Goal: Information Seeking & Learning: Learn about a topic

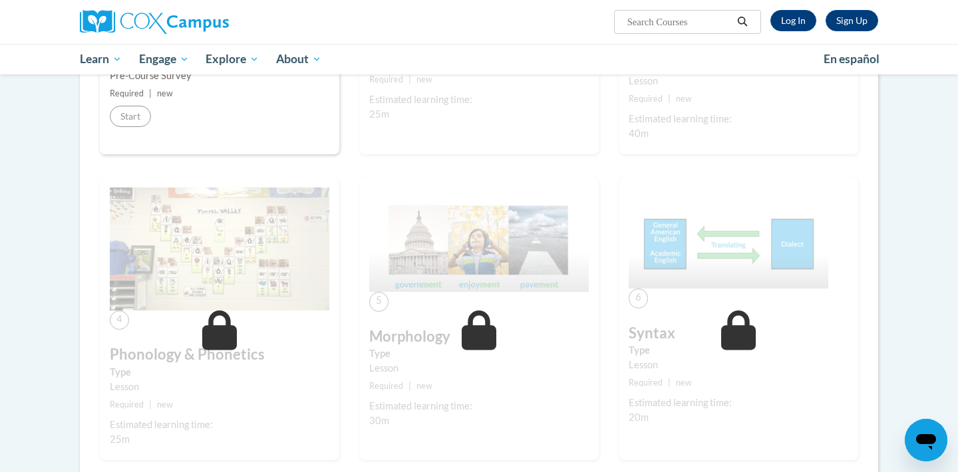
scroll to position [471, 0]
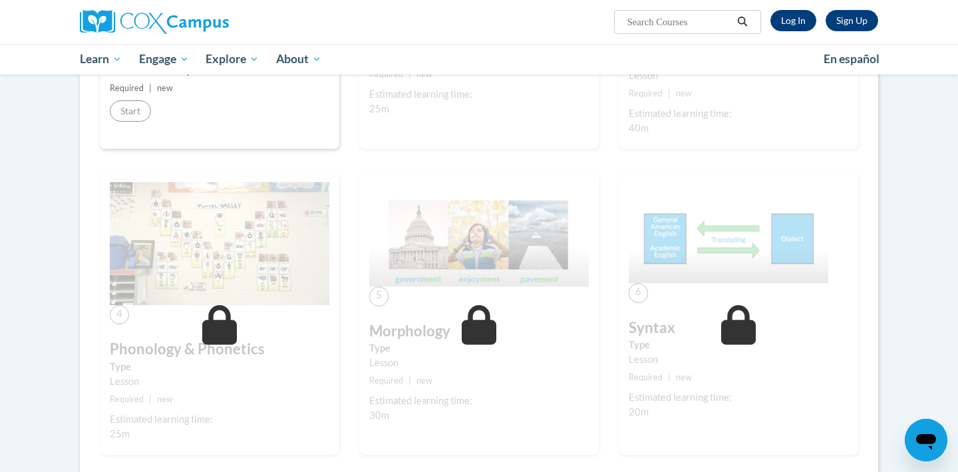
click at [789, 25] on link "Log In" at bounding box center [793, 20] width 46 height 21
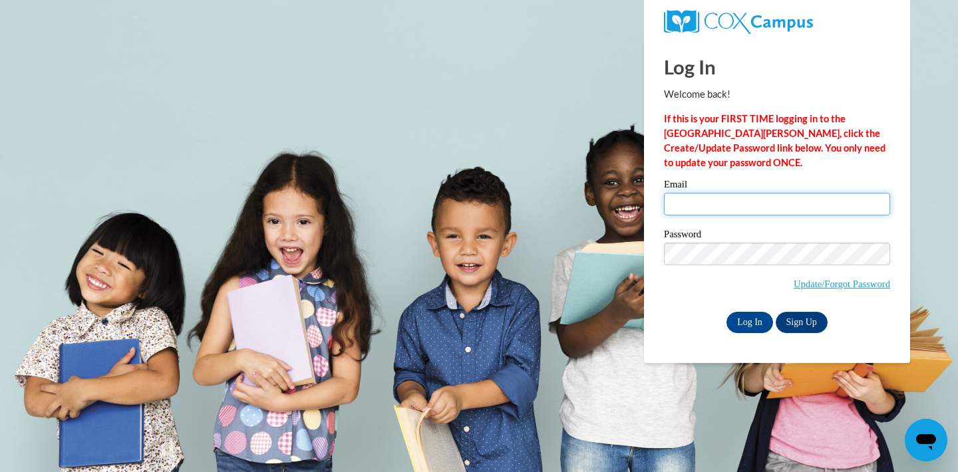
type input "abcoleman@colemanprep.org"
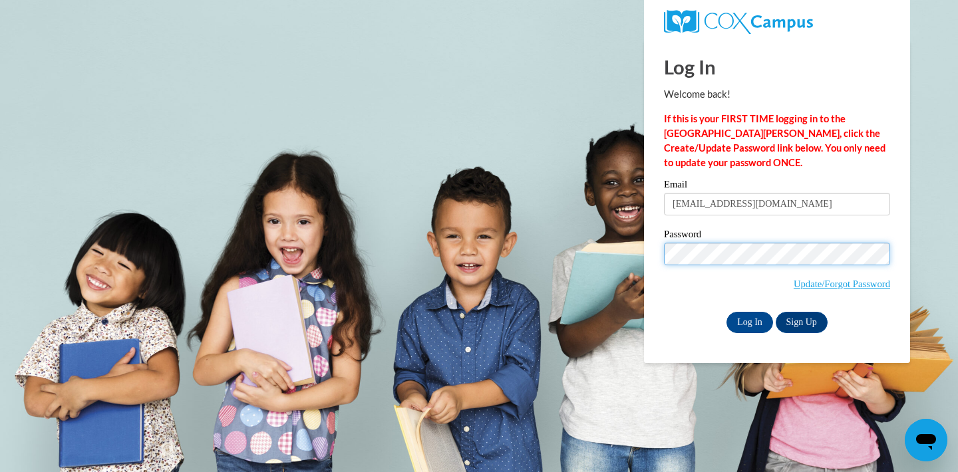
click at [748, 320] on input "Log In" at bounding box center [749, 322] width 47 height 21
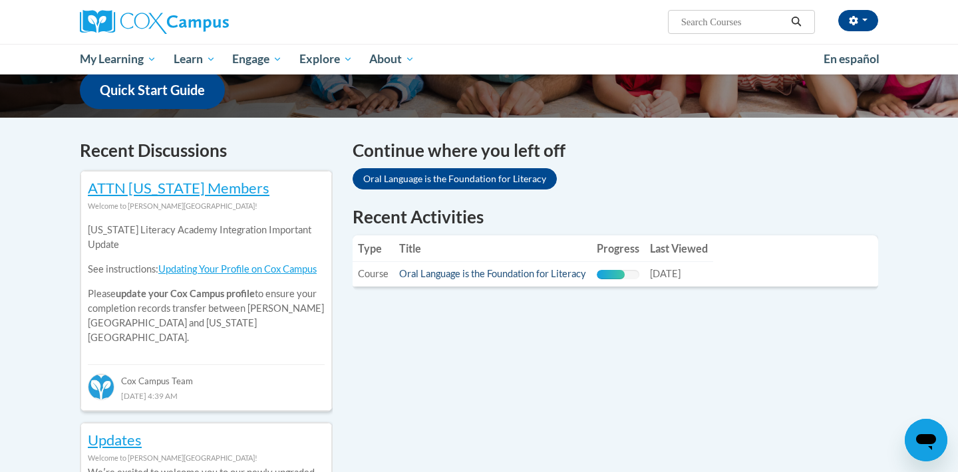
scroll to position [351, 0]
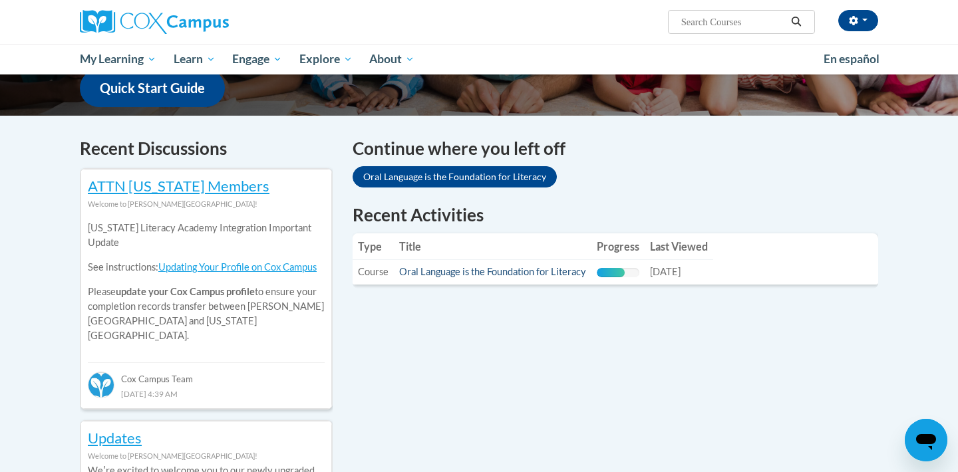
click at [517, 273] on link "Oral Language is the Foundation for Literacy" at bounding box center [492, 271] width 187 height 11
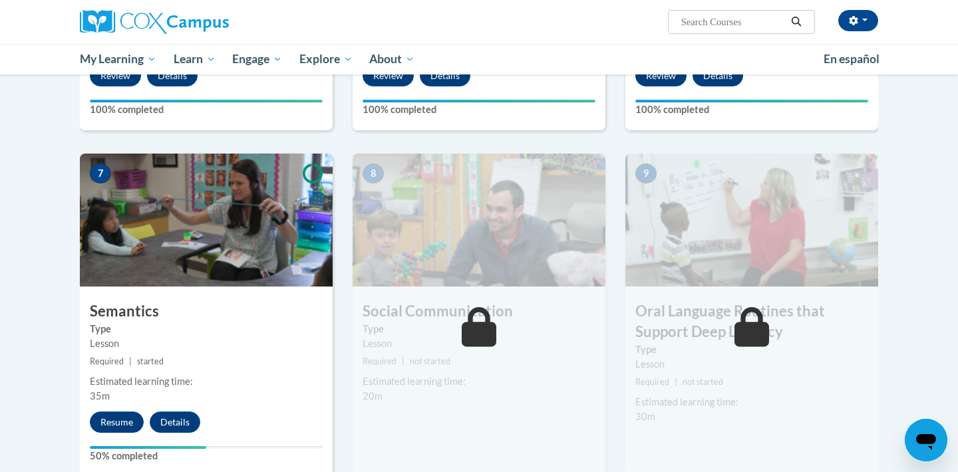
scroll to position [948, 0]
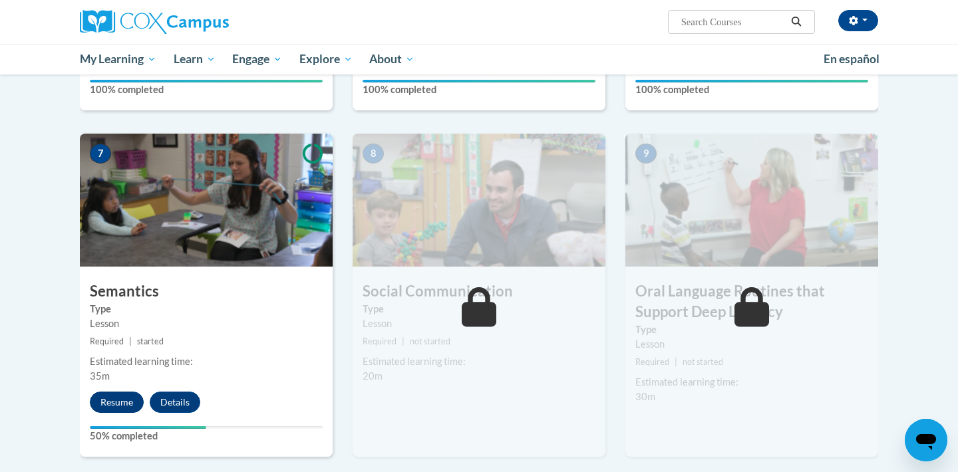
click at [120, 401] on button "Resume" at bounding box center [117, 402] width 54 height 21
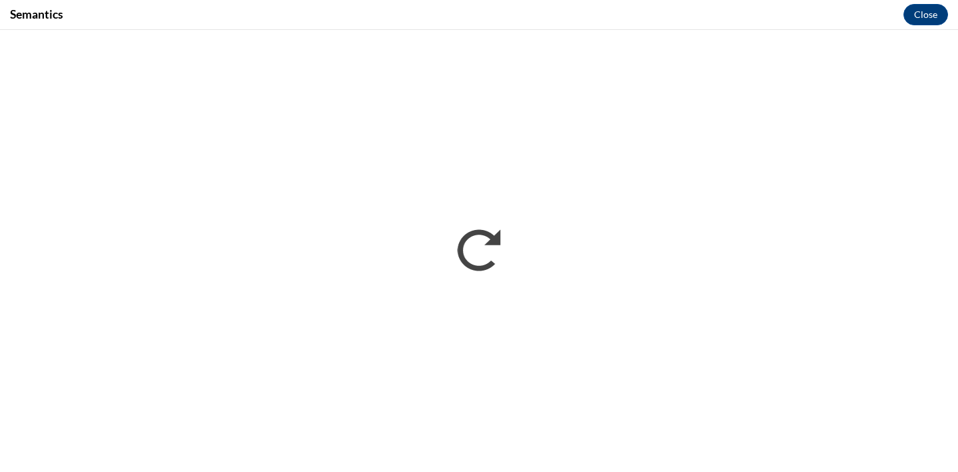
scroll to position [0, 0]
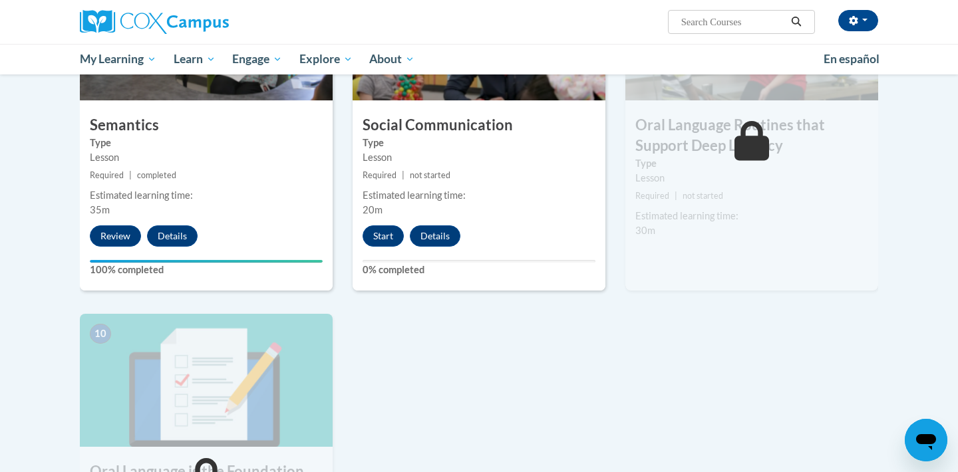
scroll to position [1121, 0]
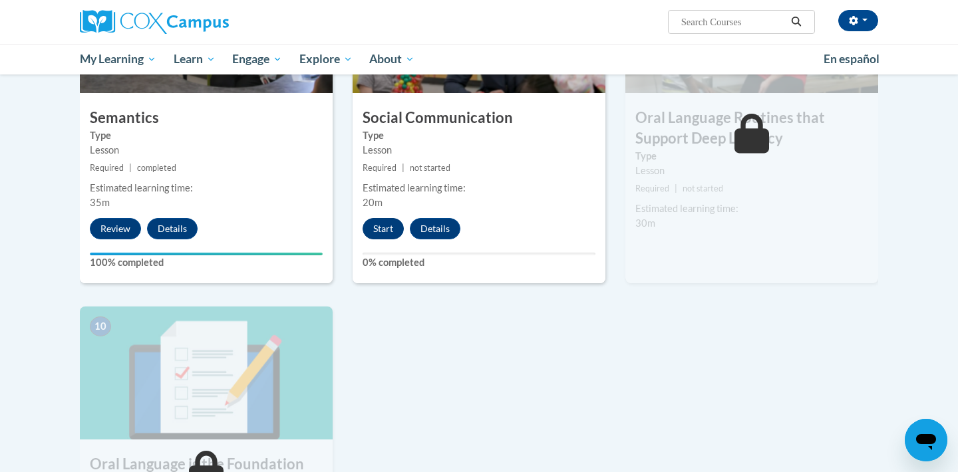
click at [385, 228] on button "Start" at bounding box center [382, 228] width 41 height 21
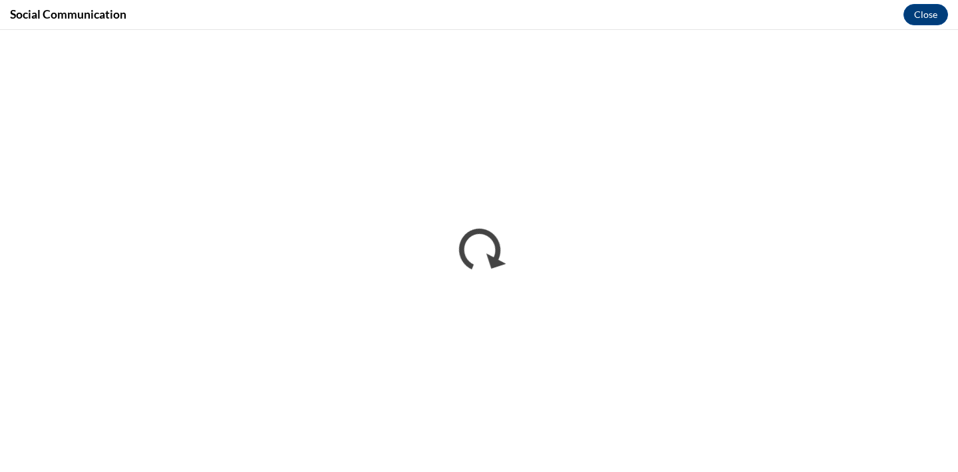
scroll to position [0, 0]
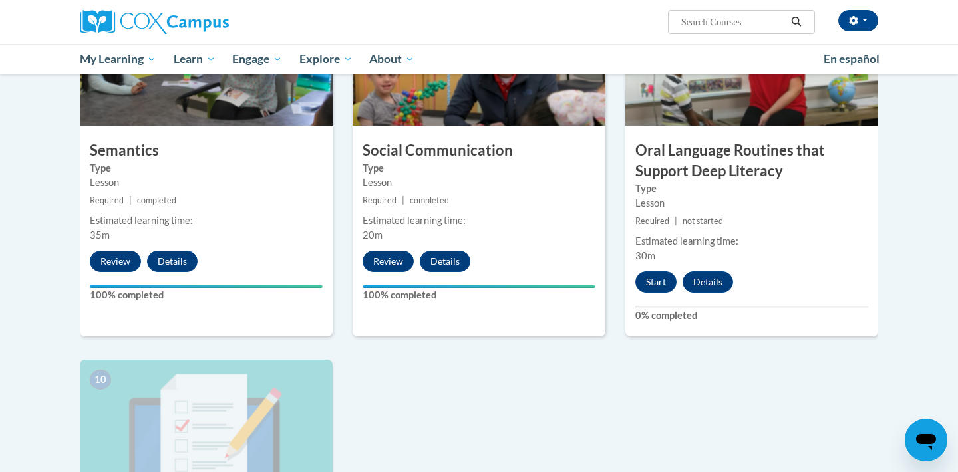
scroll to position [1093, 0]
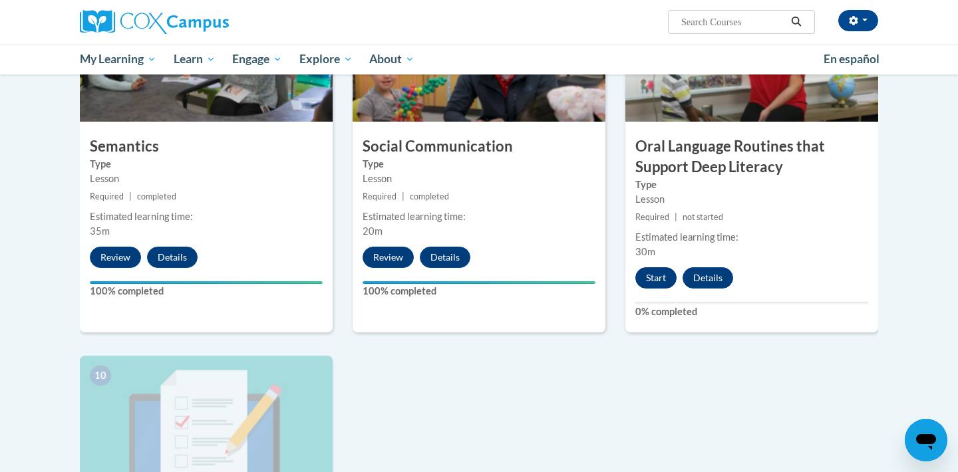
click at [652, 275] on button "Start" at bounding box center [655, 277] width 41 height 21
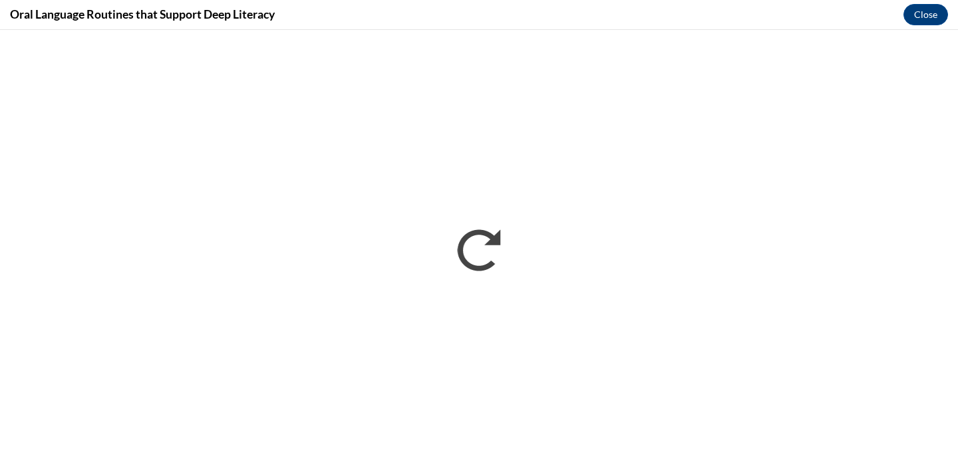
scroll to position [0, 0]
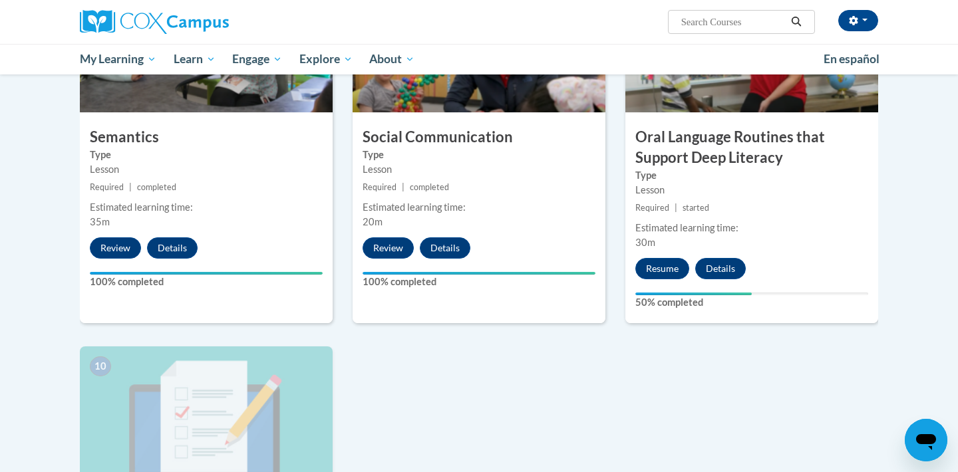
scroll to position [1103, 0]
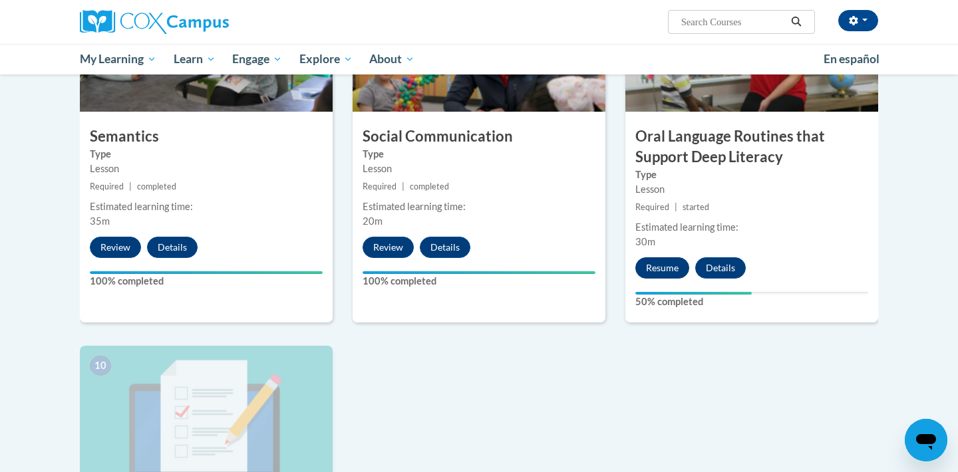
click at [661, 264] on button "Resume" at bounding box center [662, 267] width 54 height 21
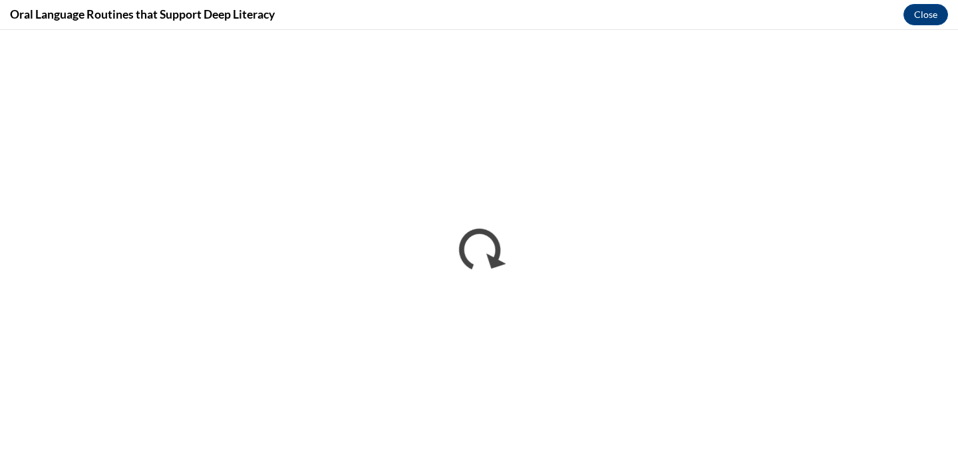
scroll to position [0, 0]
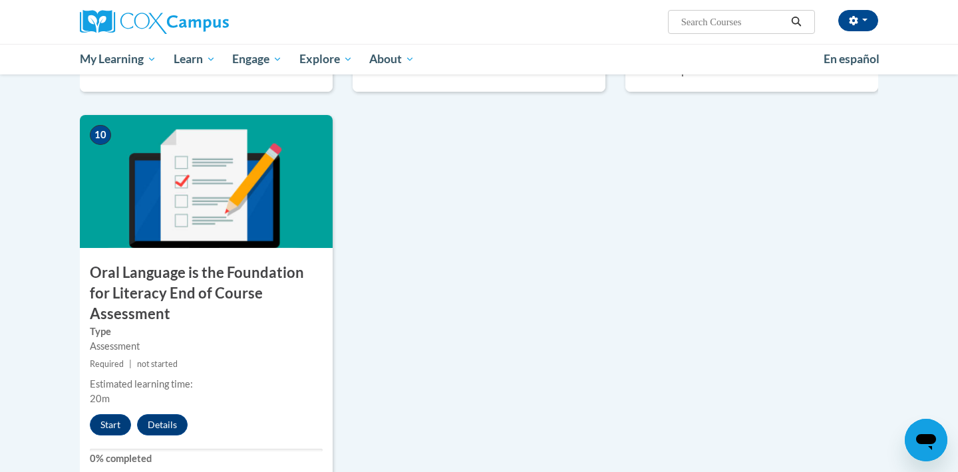
scroll to position [1429, 0]
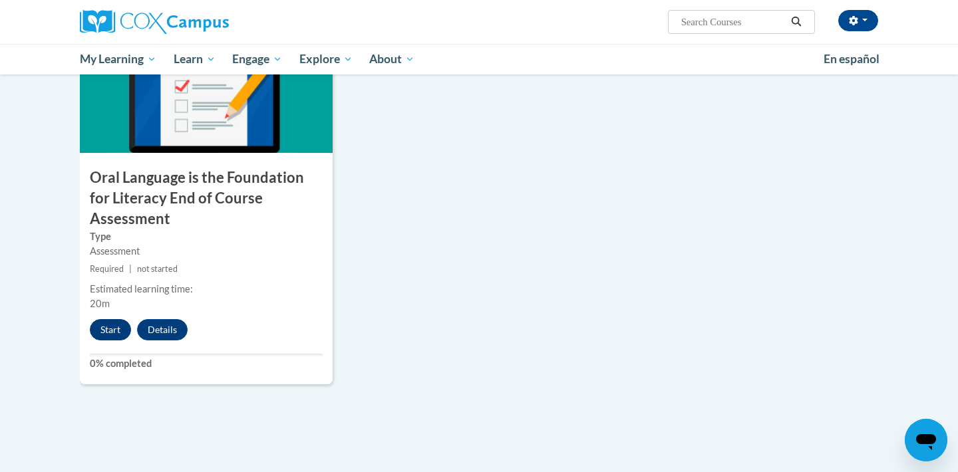
click at [117, 319] on button "Start" at bounding box center [110, 329] width 41 height 21
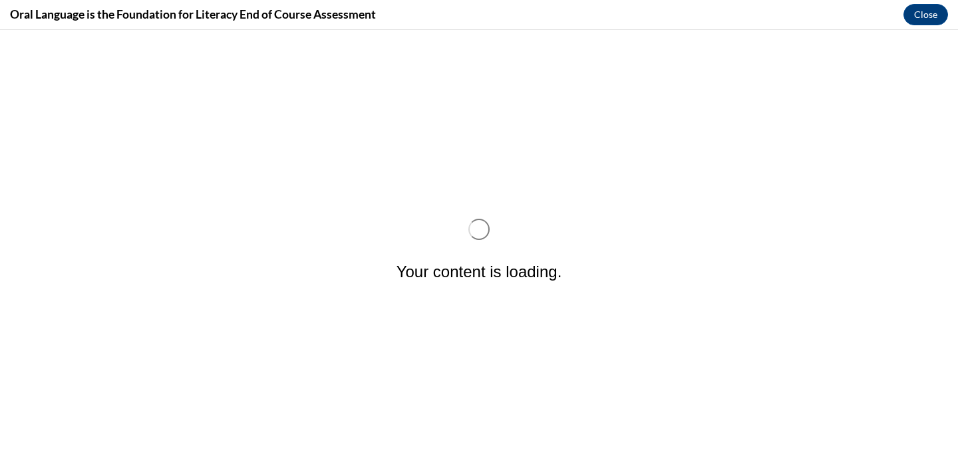
scroll to position [0, 0]
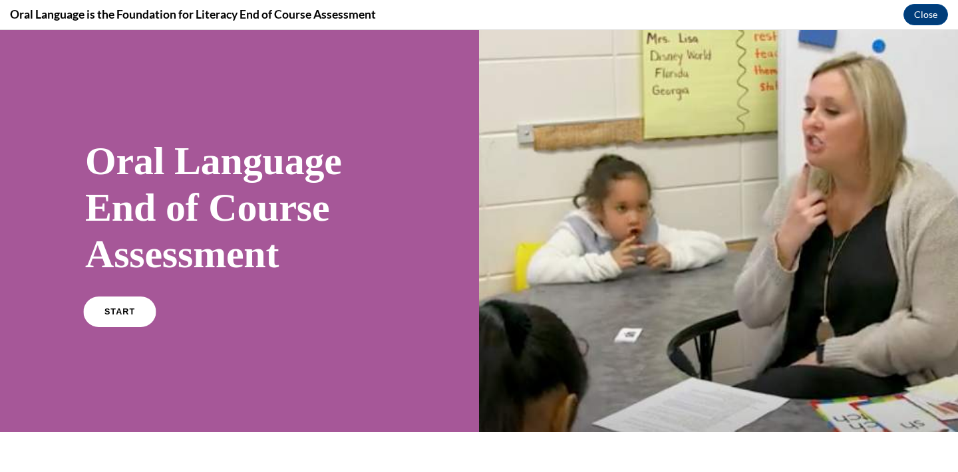
click at [133, 311] on link "START" at bounding box center [119, 312] width 72 height 31
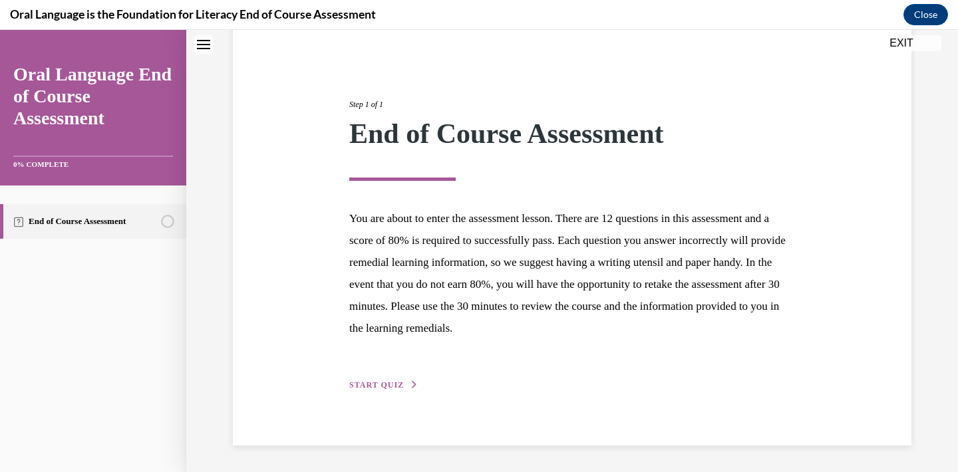
scroll to position [116, 0]
click at [388, 386] on span "START QUIZ" at bounding box center [376, 385] width 55 height 9
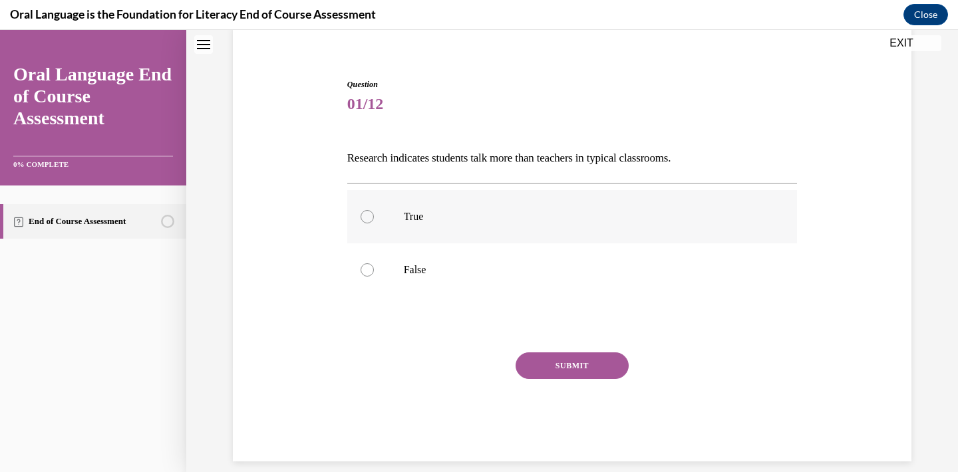
click at [364, 220] on div at bounding box center [366, 216] width 13 height 13
click at [364, 220] on input "True" at bounding box center [366, 216] width 13 height 13
radio input "true"
click at [531, 364] on button "SUBMIT" at bounding box center [571, 365] width 113 height 27
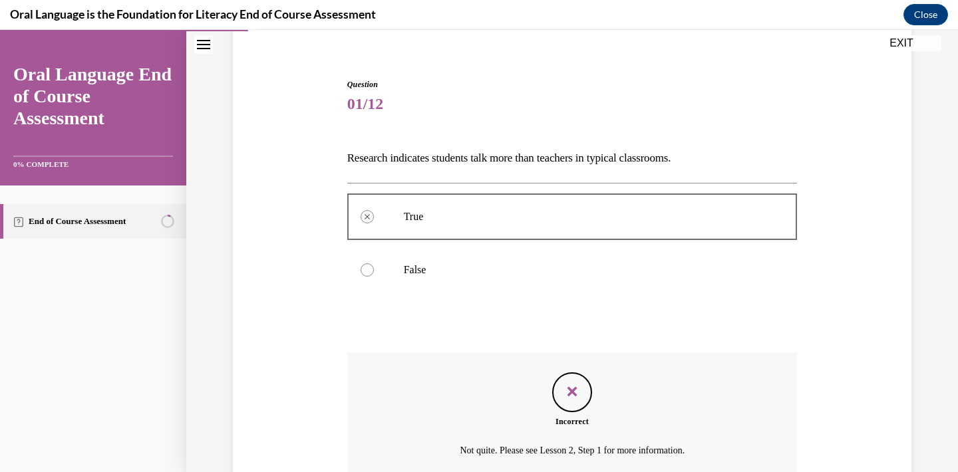
scroll to position [213, 0]
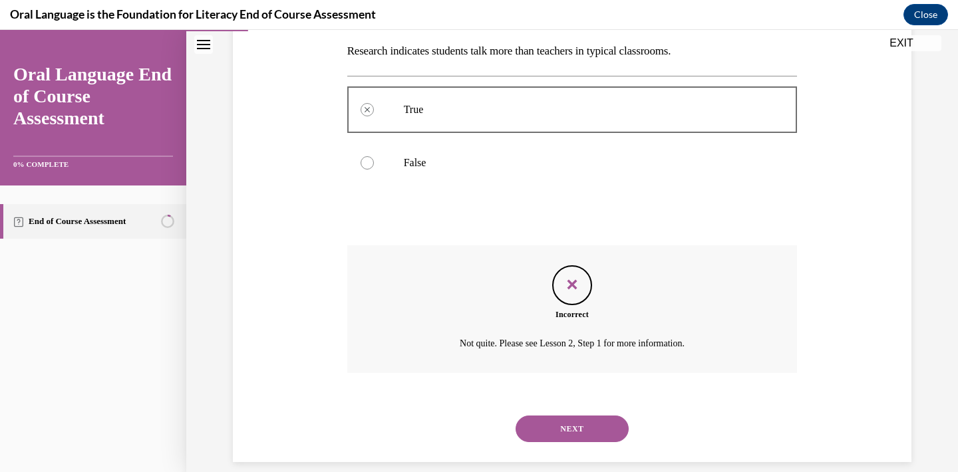
click at [906, 45] on button "EXIT" at bounding box center [901, 43] width 80 height 16
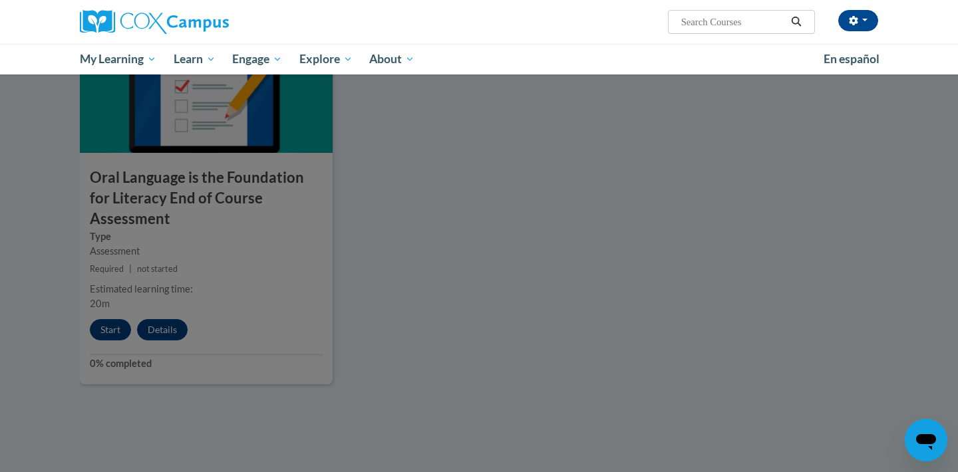
click at [474, 147] on div at bounding box center [479, 236] width 958 height 472
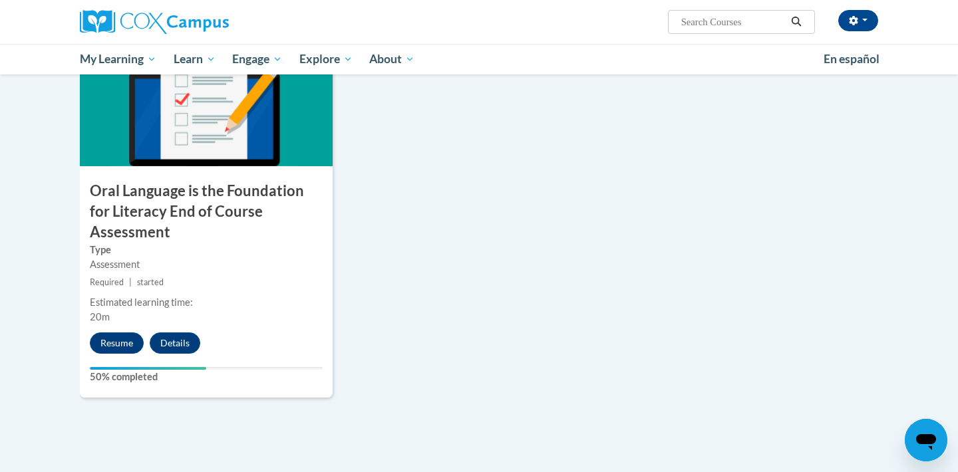
scroll to position [1417, 0]
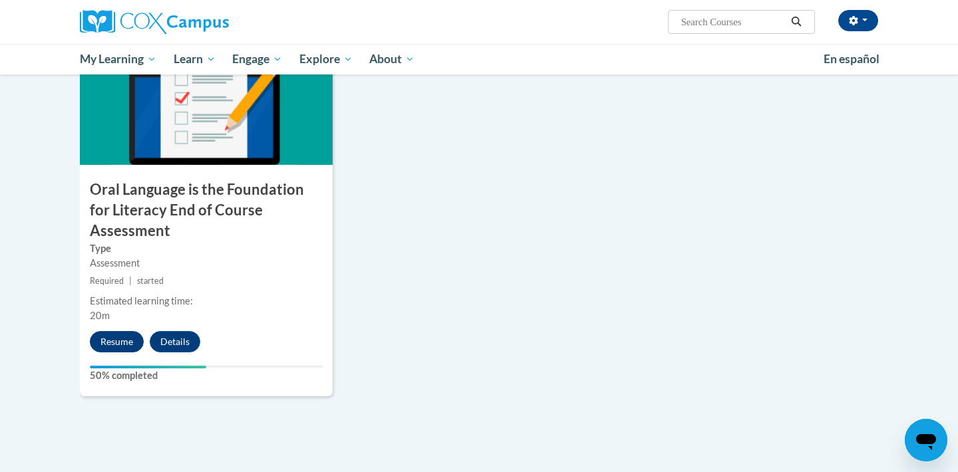
click at [132, 331] on button "Resume" at bounding box center [117, 341] width 54 height 21
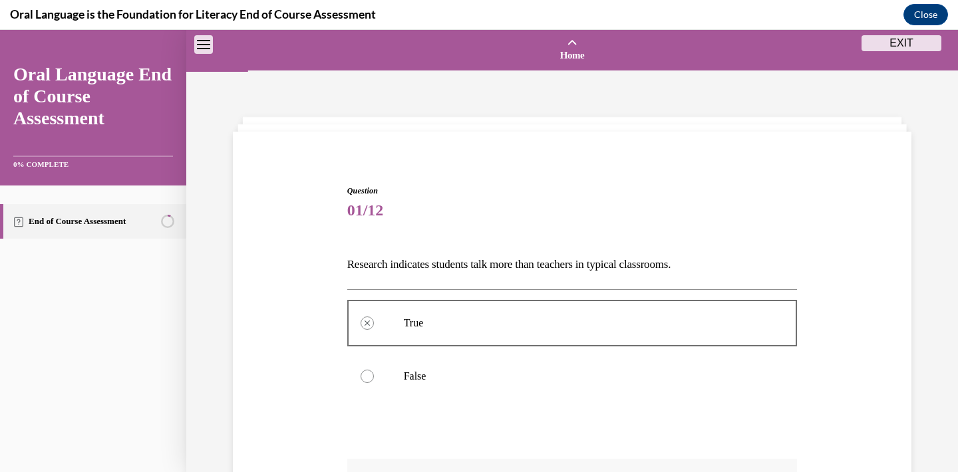
scroll to position [213, 0]
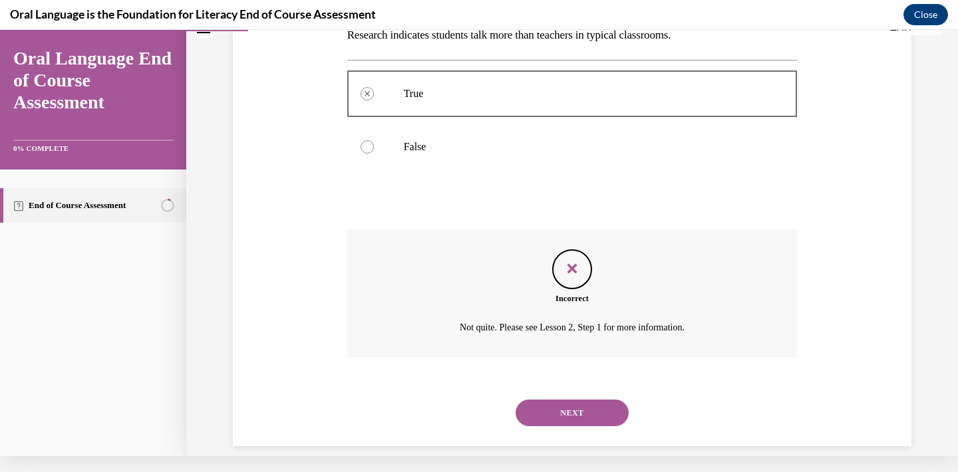
click at [577, 400] on button "NEXT" at bounding box center [571, 413] width 113 height 27
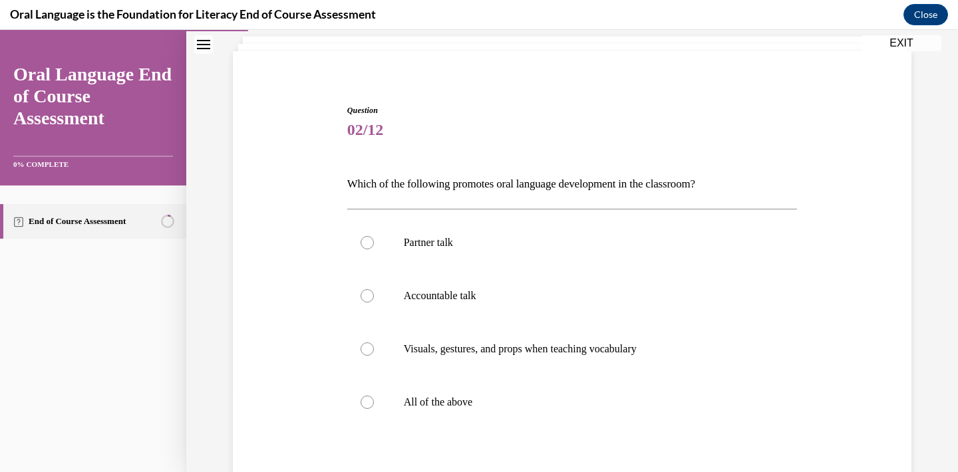
scroll to position [84, 0]
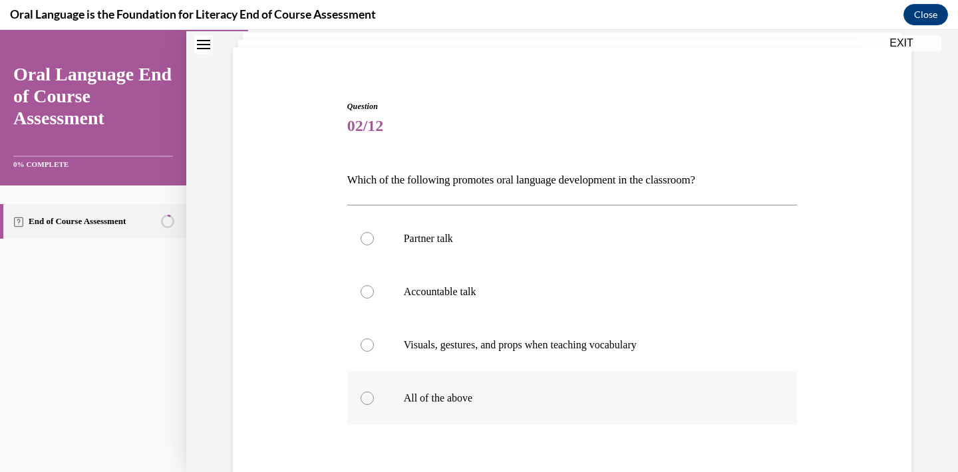
click at [366, 398] on div at bounding box center [366, 398] width 13 height 13
click at [366, 398] on input "All of the above" at bounding box center [366, 398] width 13 height 13
radio input "true"
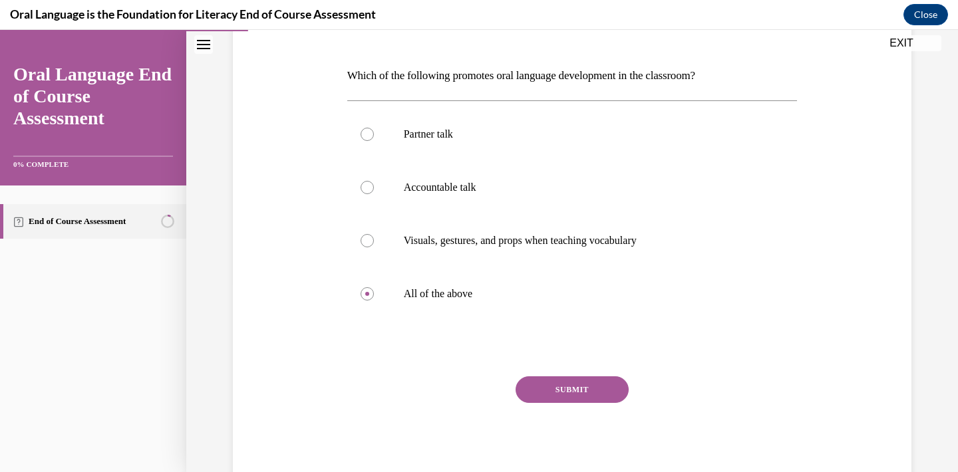
click at [558, 389] on button "SUBMIT" at bounding box center [571, 389] width 113 height 27
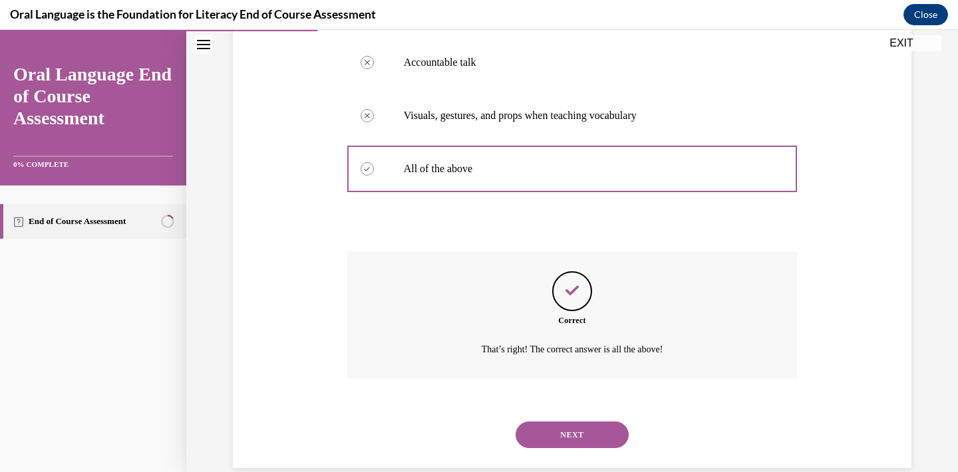
scroll to position [320, 0]
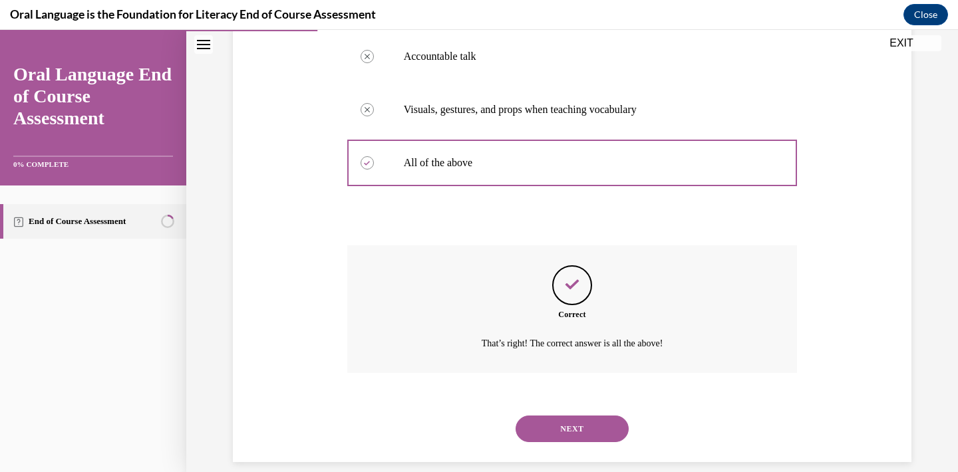
click at [555, 417] on button "NEXT" at bounding box center [571, 429] width 113 height 27
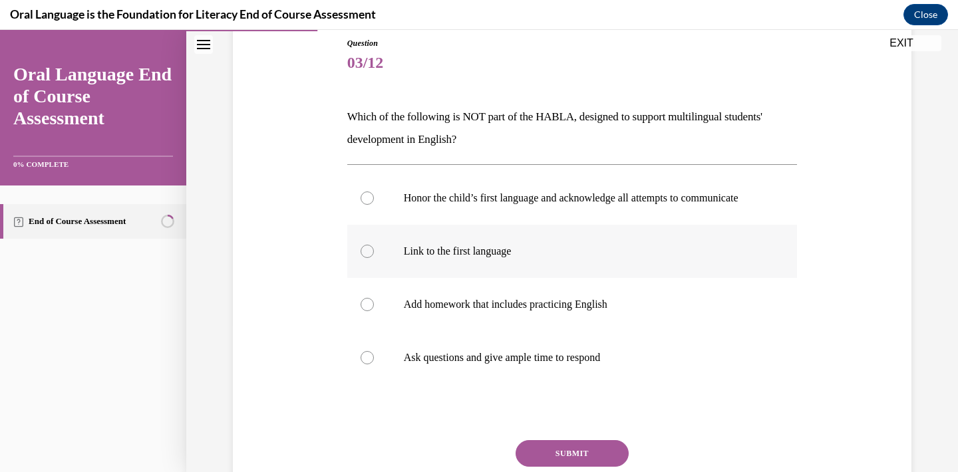
scroll to position [148, 0]
click at [368, 311] on div at bounding box center [366, 303] width 13 height 13
click at [368, 311] on input "Add homework that includes practicing English" at bounding box center [366, 303] width 13 height 13
radio input "true"
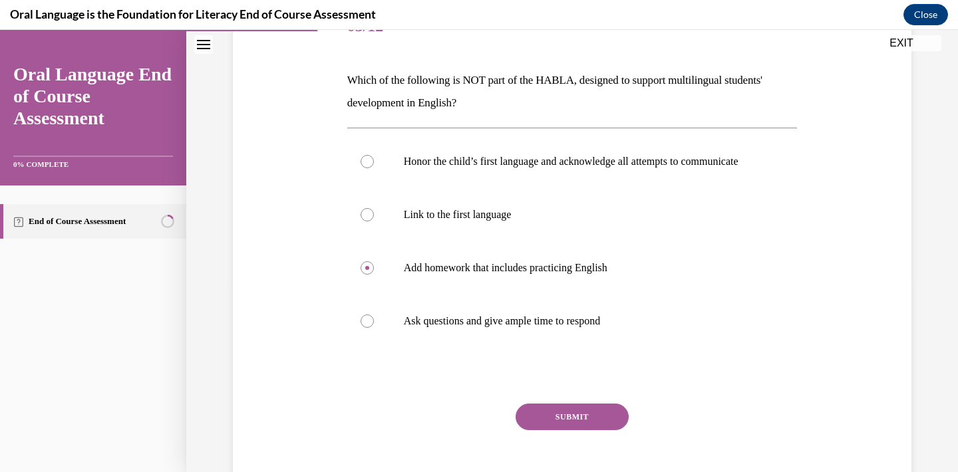
scroll to position [186, 0]
click at [609, 429] on button "SUBMIT" at bounding box center [571, 415] width 113 height 27
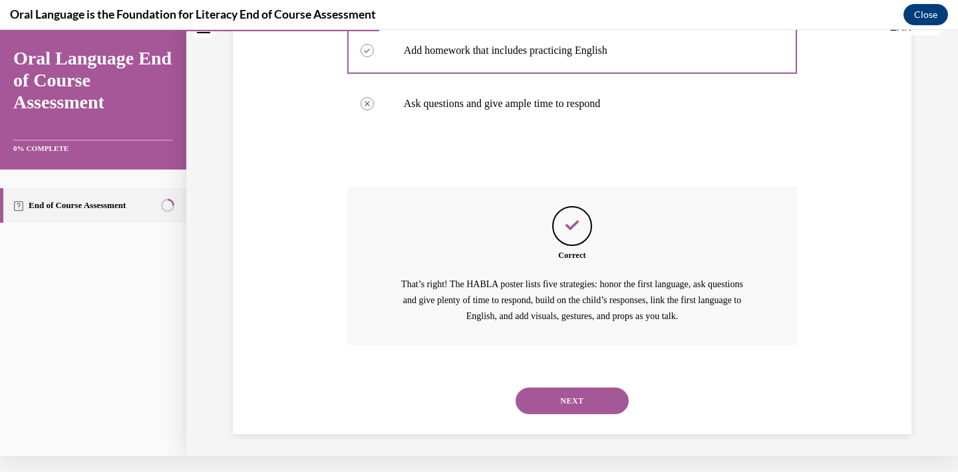
scroll to position [386, 0]
click at [600, 398] on button "NEXT" at bounding box center [571, 400] width 113 height 27
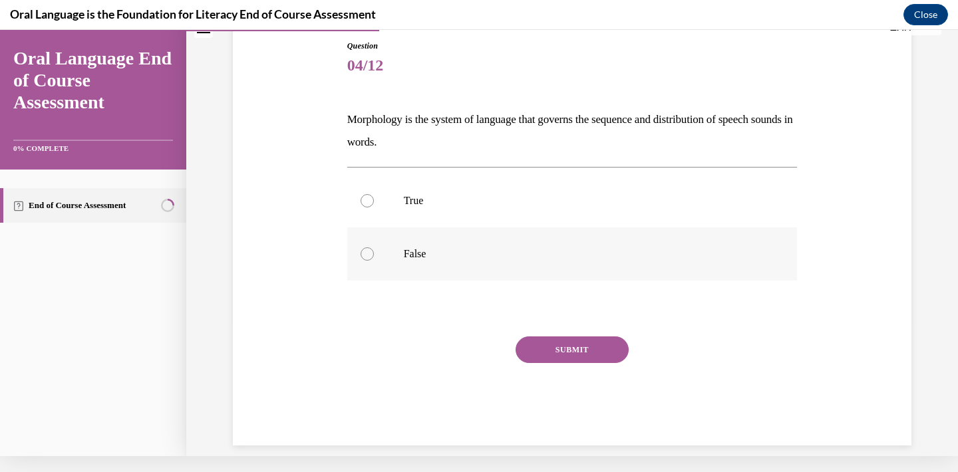
click at [372, 255] on div at bounding box center [366, 253] width 13 height 13
click at [372, 255] on input "False" at bounding box center [366, 253] width 13 height 13
radio input "true"
click at [563, 350] on button "SUBMIT" at bounding box center [571, 350] width 113 height 27
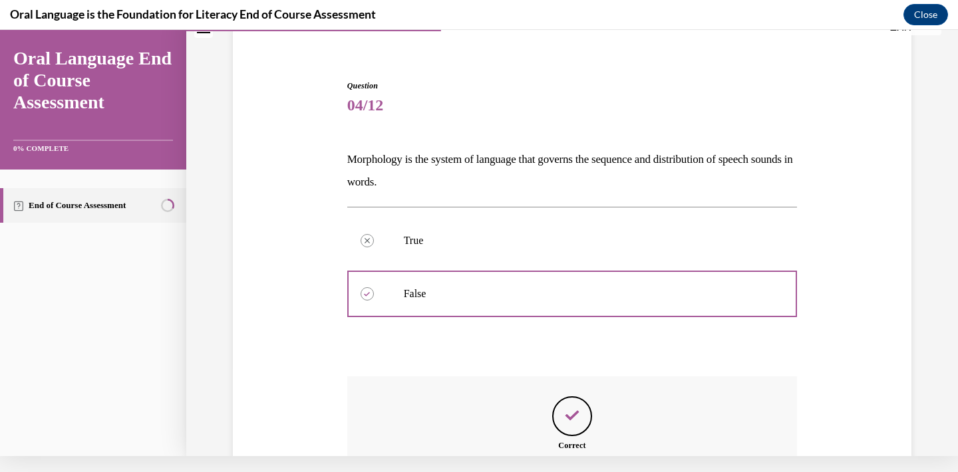
scroll to position [267, 0]
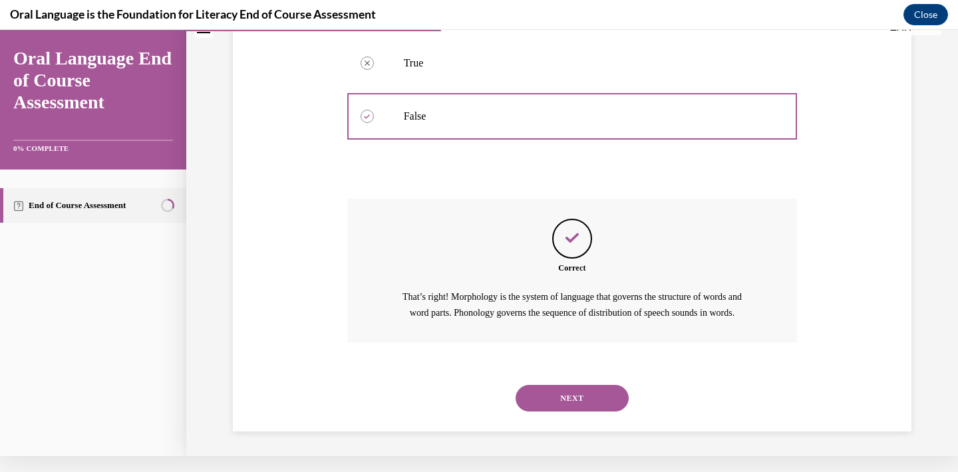
click at [558, 396] on button "NEXT" at bounding box center [571, 398] width 113 height 27
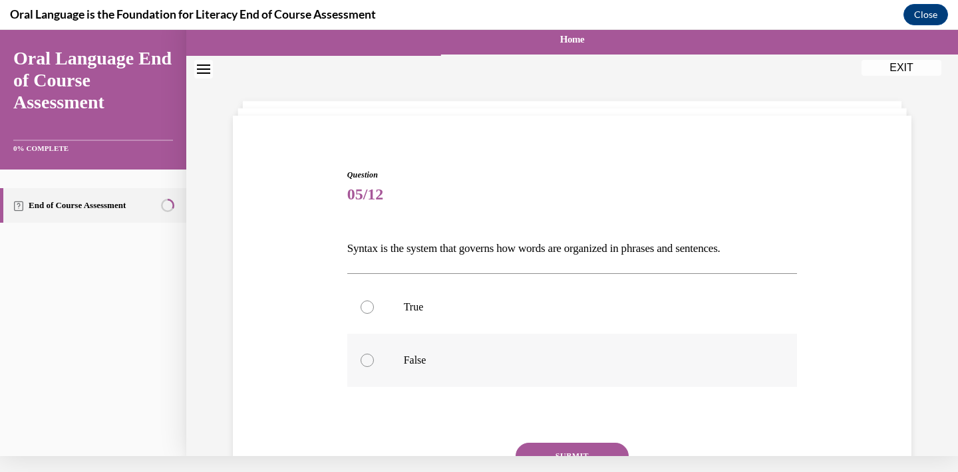
scroll to position [0, 0]
click at [368, 310] on div at bounding box center [366, 307] width 13 height 13
click at [368, 310] on input "True" at bounding box center [366, 307] width 13 height 13
radio input "true"
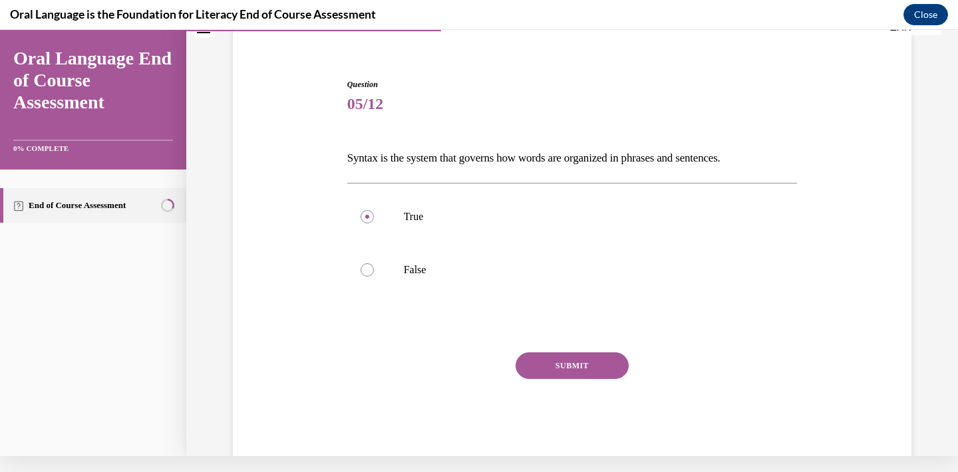
click at [539, 374] on button "SUBMIT" at bounding box center [571, 365] width 113 height 27
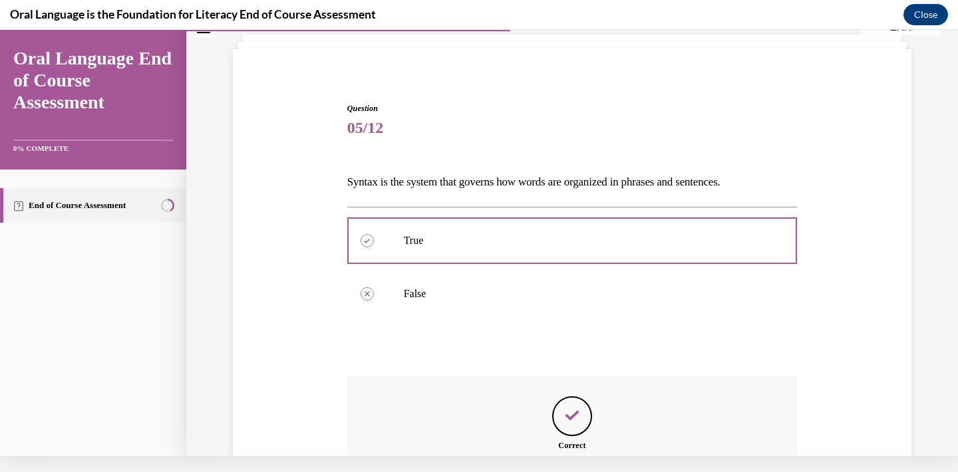
scroll to position [229, 0]
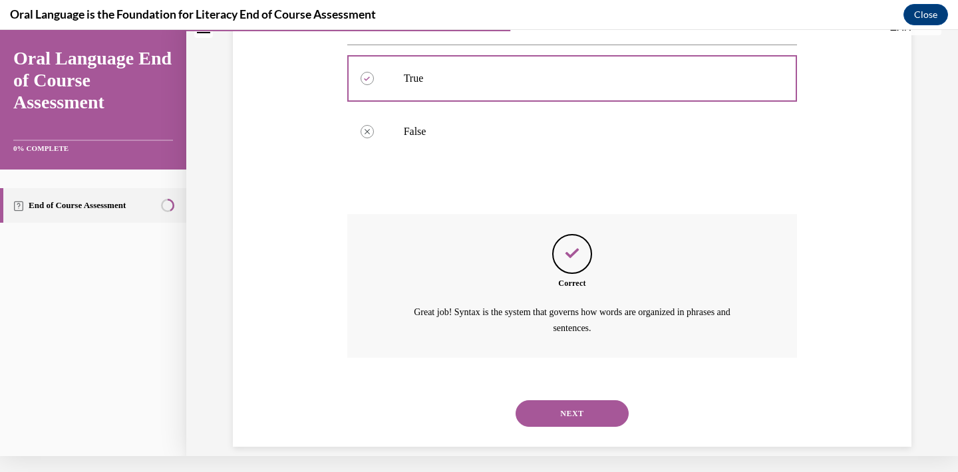
click at [553, 402] on button "NEXT" at bounding box center [571, 413] width 113 height 27
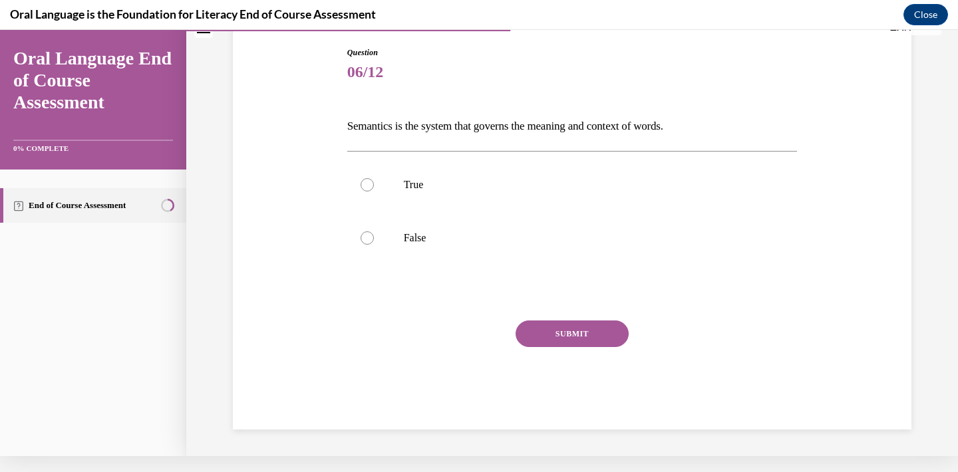
scroll to position [70, 0]
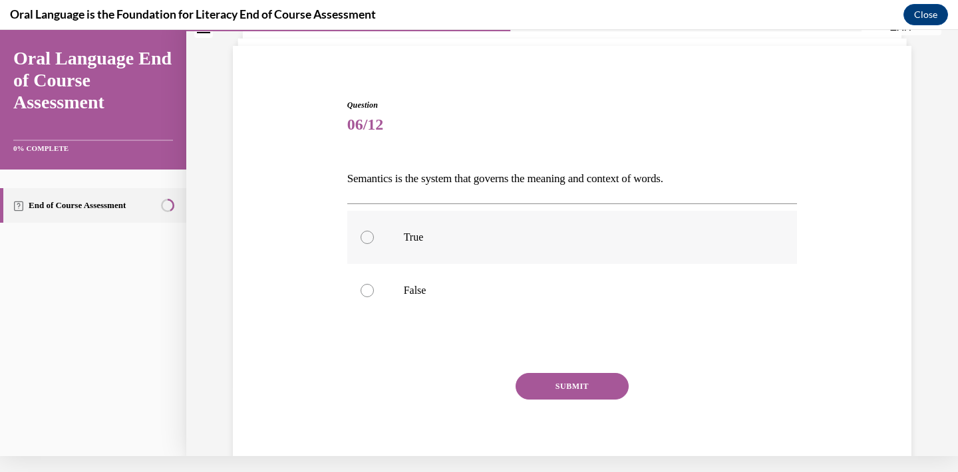
click at [365, 237] on div at bounding box center [366, 237] width 13 height 13
click at [365, 237] on input "True" at bounding box center [366, 237] width 13 height 13
radio input "true"
click at [523, 386] on button "SUBMIT" at bounding box center [571, 386] width 113 height 27
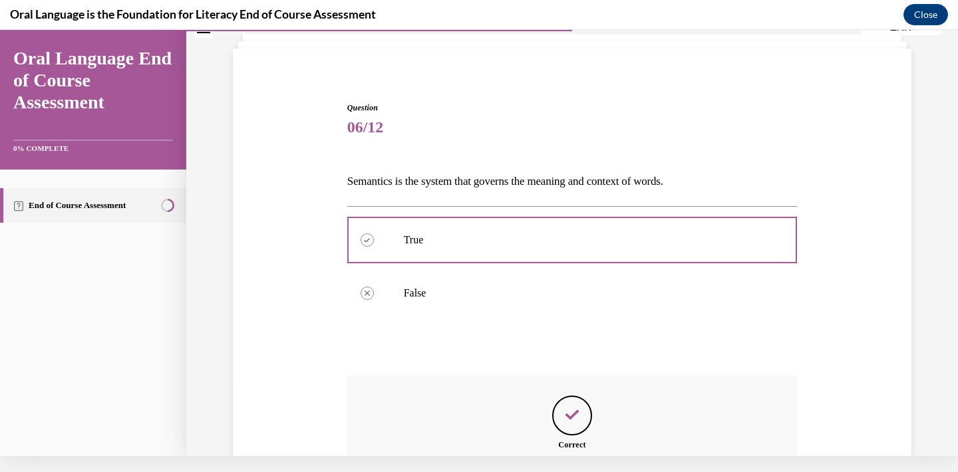
scroll to position [213, 0]
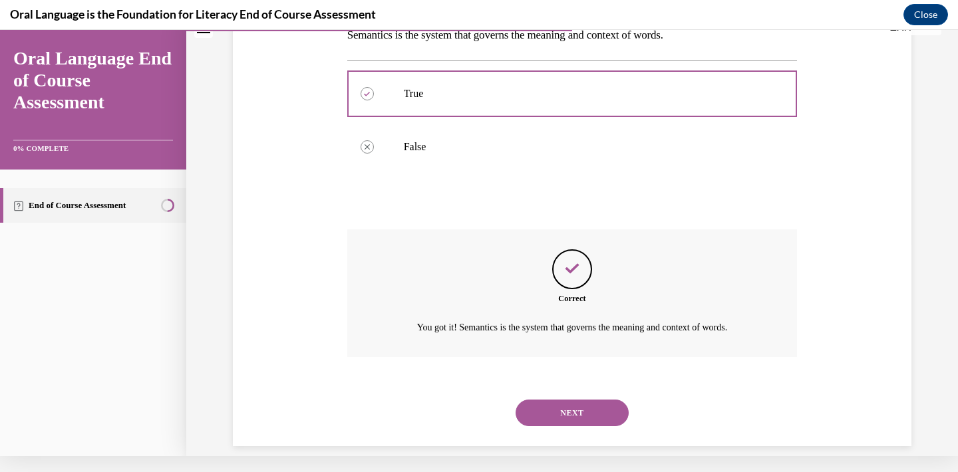
click at [563, 402] on button "NEXT" at bounding box center [571, 413] width 113 height 27
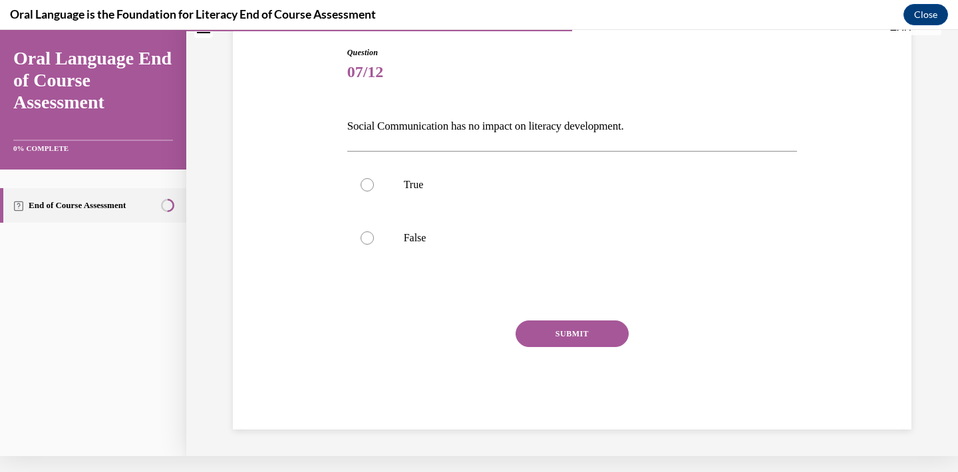
scroll to position [98, 0]
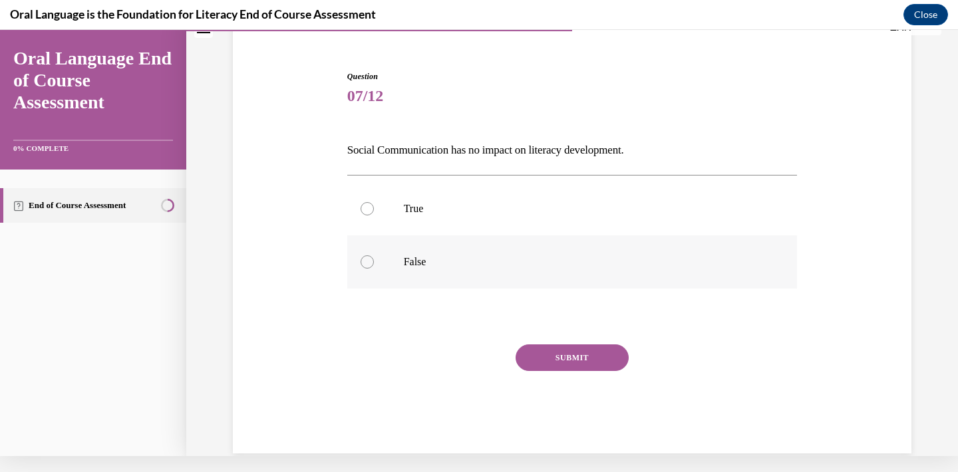
click at [369, 259] on div at bounding box center [366, 261] width 13 height 13
click at [369, 259] on input "False" at bounding box center [366, 261] width 13 height 13
radio input "true"
click at [574, 361] on button "SUBMIT" at bounding box center [571, 358] width 113 height 27
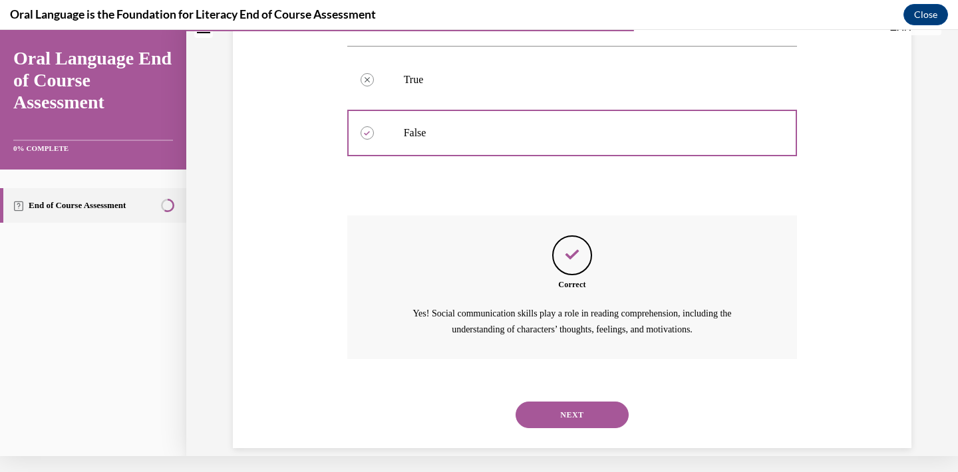
scroll to position [229, 0]
click at [580, 400] on button "NEXT" at bounding box center [571, 413] width 113 height 27
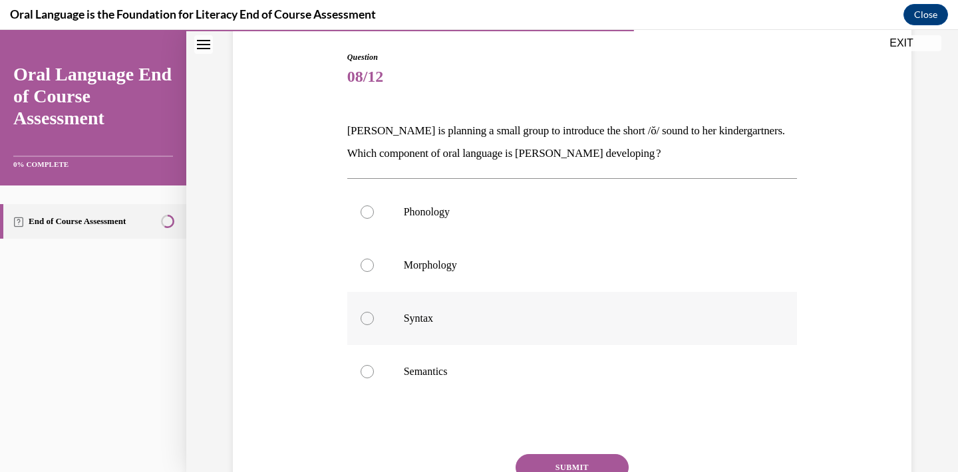
scroll to position [134, 0]
click at [370, 211] on div at bounding box center [366, 211] width 13 height 13
click at [370, 211] on input "Phonology" at bounding box center [366, 211] width 13 height 13
radio input "true"
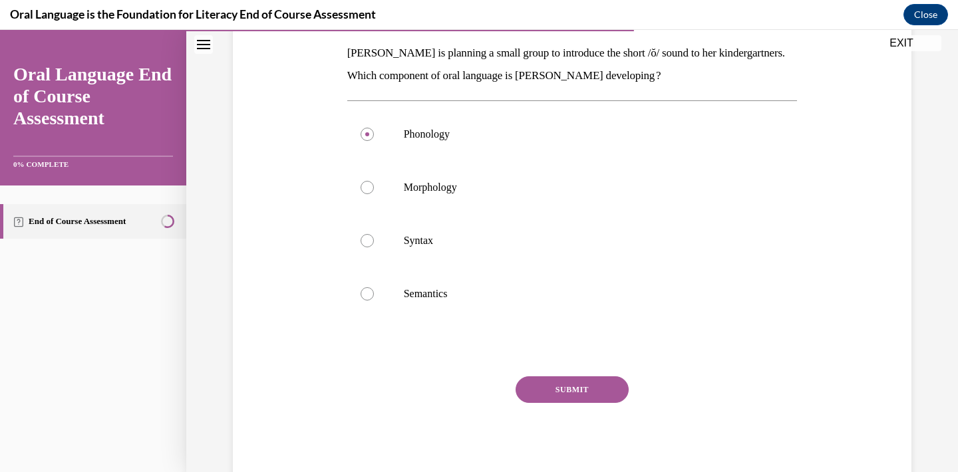
click at [537, 390] on button "SUBMIT" at bounding box center [571, 389] width 113 height 27
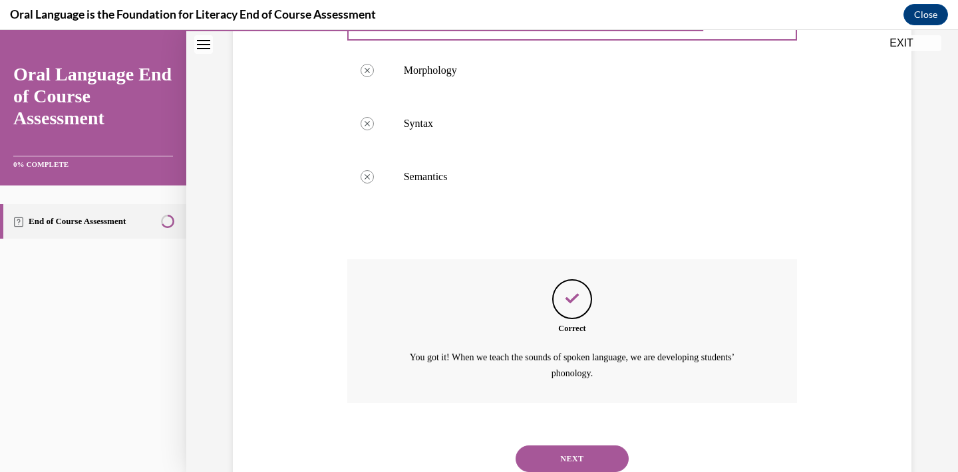
scroll to position [358, 0]
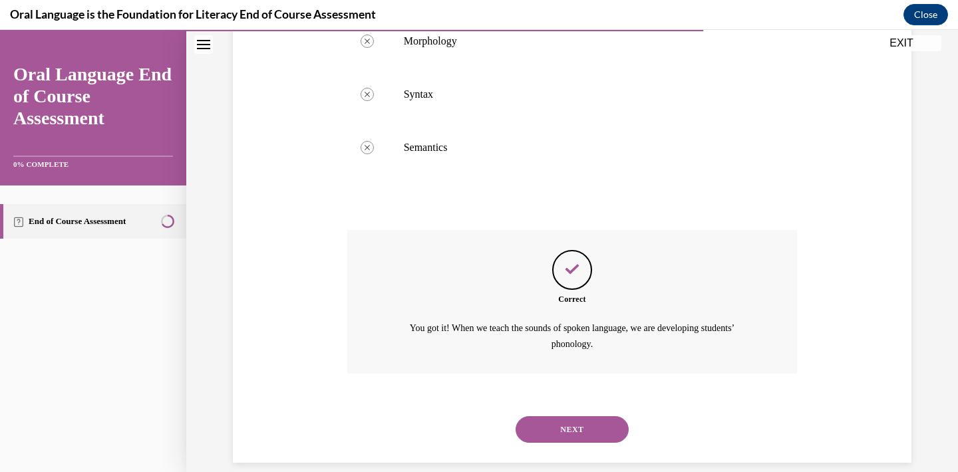
click at [555, 416] on button "NEXT" at bounding box center [571, 429] width 113 height 27
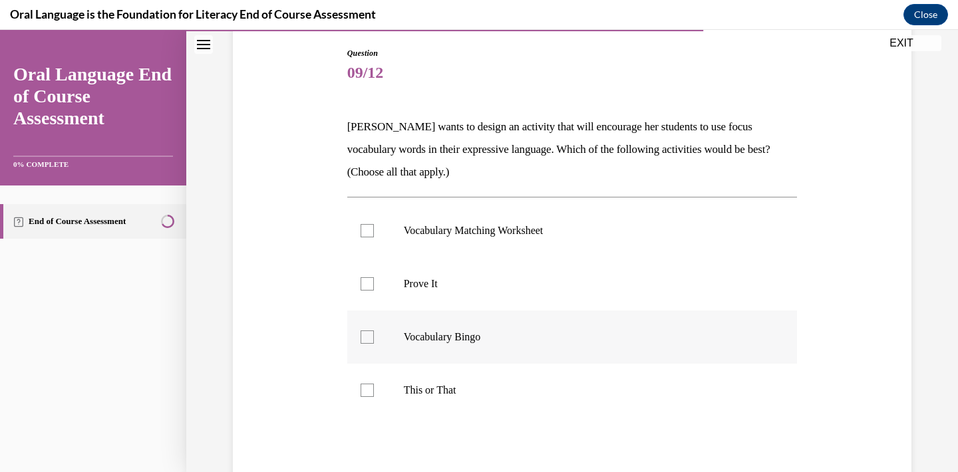
scroll to position [144, 0]
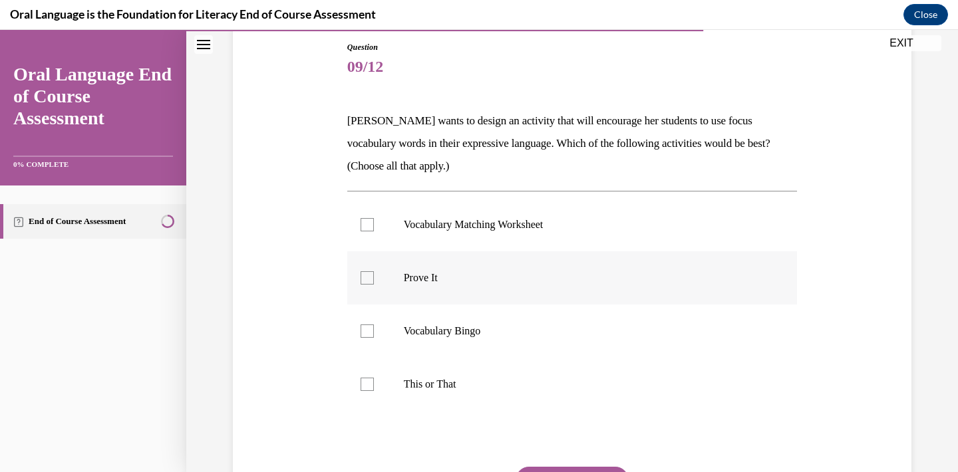
click at [372, 279] on div at bounding box center [366, 277] width 13 height 13
click at [372, 279] on input "Prove It" at bounding box center [366, 277] width 13 height 13
checkbox input "true"
click at [366, 331] on div at bounding box center [366, 331] width 13 height 13
click at [366, 331] on input "Vocabulary Bingo" at bounding box center [366, 331] width 13 height 13
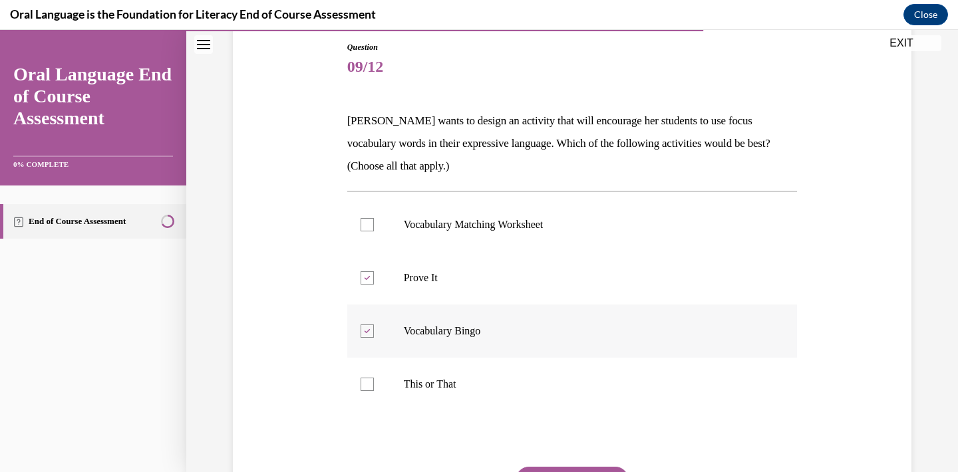
click at [366, 328] on div at bounding box center [366, 331] width 13 height 13
click at [366, 328] on input "Vocabulary Bingo" at bounding box center [366, 331] width 13 height 13
checkbox input "false"
click at [370, 385] on div at bounding box center [366, 384] width 13 height 13
click at [370, 385] on input "This or That" at bounding box center [366, 384] width 13 height 13
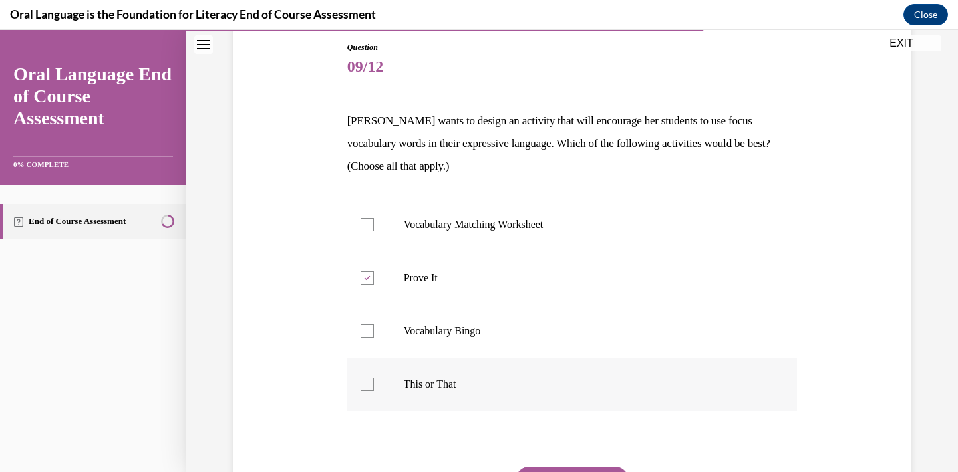
checkbox input "true"
click at [369, 332] on div at bounding box center [366, 331] width 13 height 13
click at [369, 332] on input "Vocabulary Bingo" at bounding box center [366, 331] width 13 height 13
checkbox input "true"
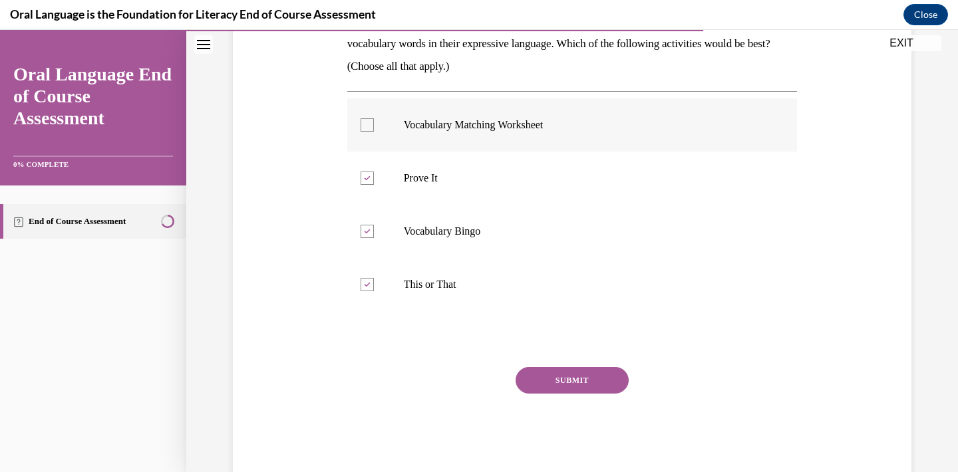
scroll to position [247, 0]
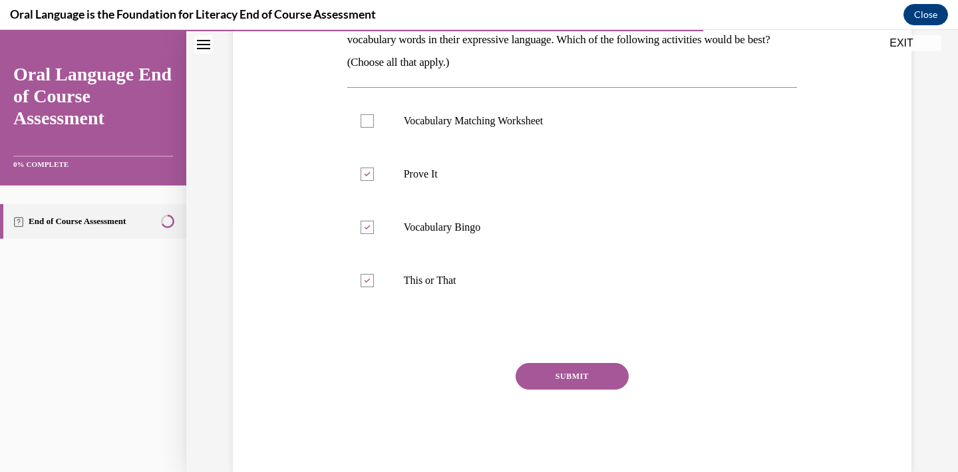
click at [563, 376] on button "SUBMIT" at bounding box center [571, 376] width 113 height 27
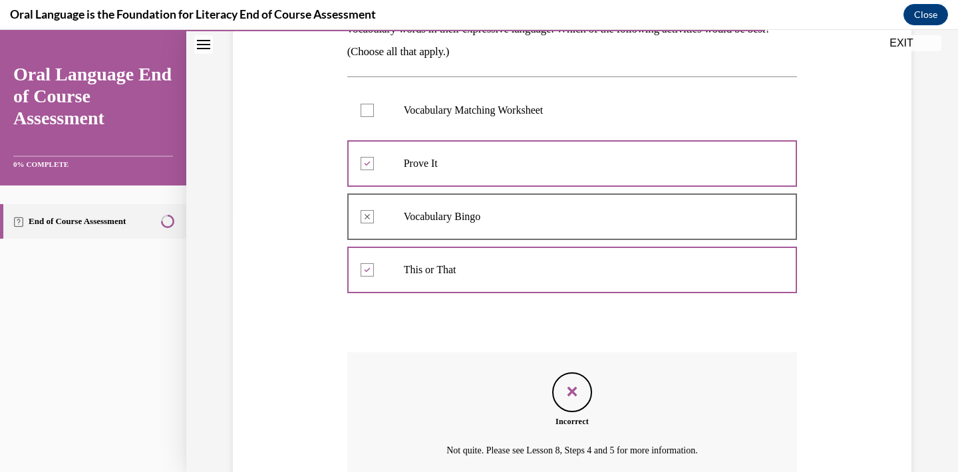
scroll to position [365, 0]
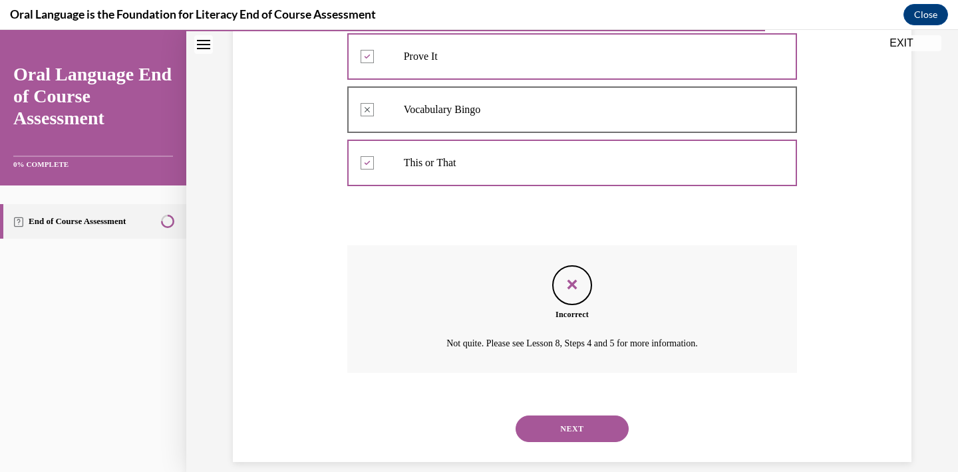
click at [579, 416] on button "NEXT" at bounding box center [571, 429] width 113 height 27
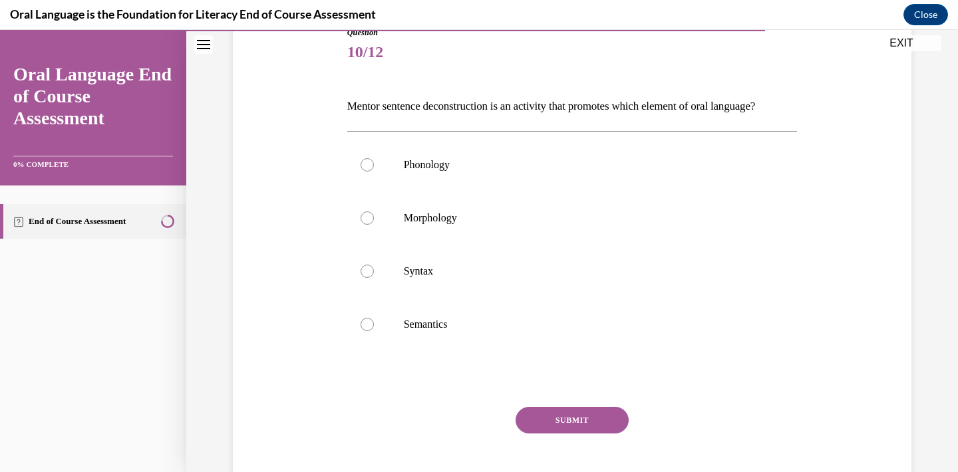
scroll to position [159, 0]
click at [370, 277] on div at bounding box center [366, 270] width 13 height 13
click at [370, 277] on input "Syntax" at bounding box center [366, 270] width 13 height 13
radio input "true"
click at [539, 433] on button "SUBMIT" at bounding box center [571, 419] width 113 height 27
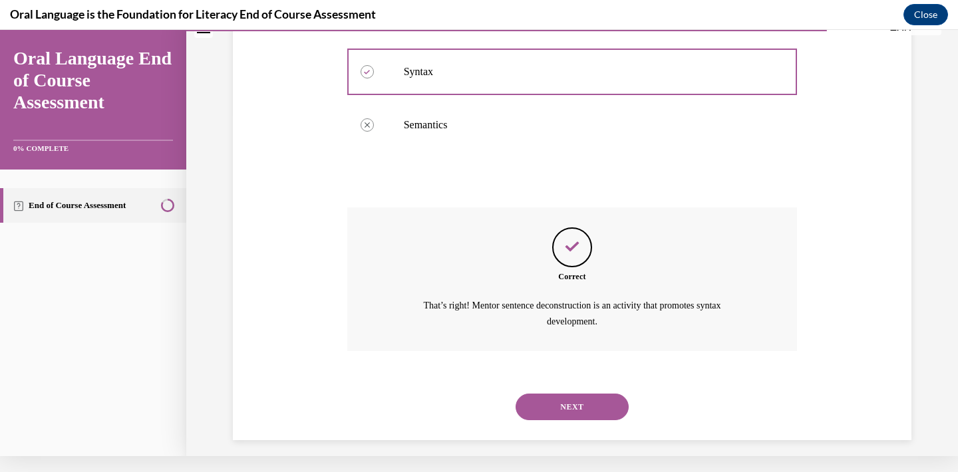
scroll to position [358, 0]
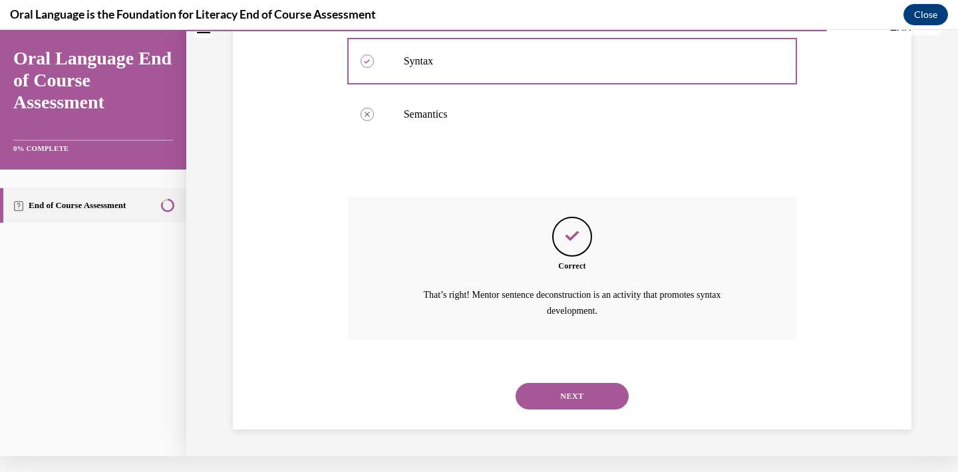
click at [565, 397] on button "NEXT" at bounding box center [571, 396] width 113 height 27
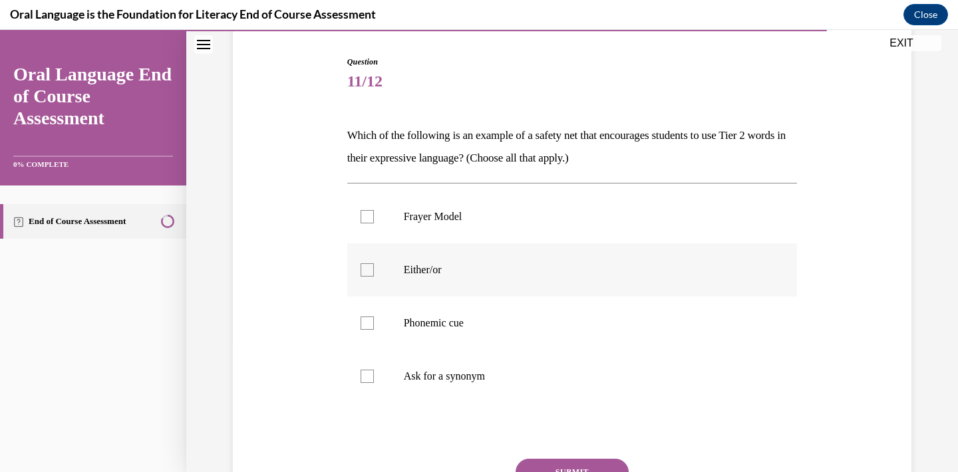
scroll to position [133, 0]
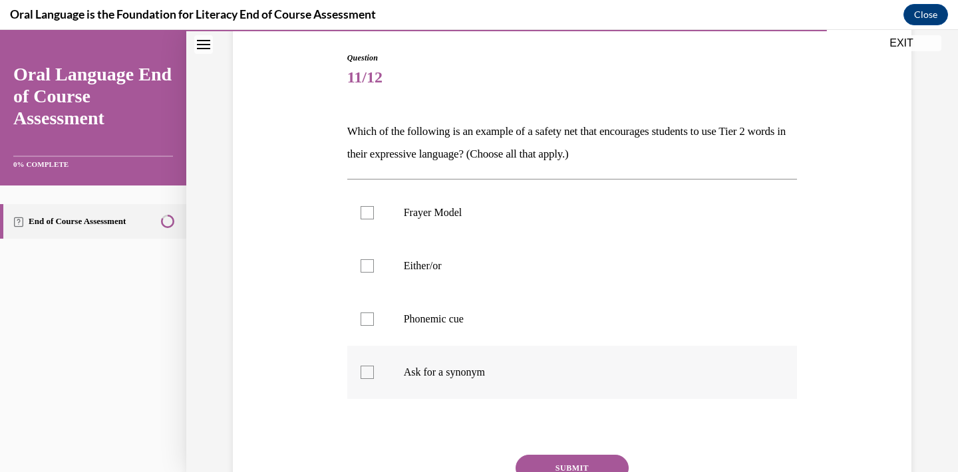
click at [369, 371] on div at bounding box center [366, 372] width 13 height 13
click at [369, 371] on input "Ask for a synonym" at bounding box center [366, 372] width 13 height 13
checkbox input "true"
click at [368, 209] on div at bounding box center [366, 212] width 13 height 13
click at [368, 209] on input "Frayer Model" at bounding box center [366, 212] width 13 height 13
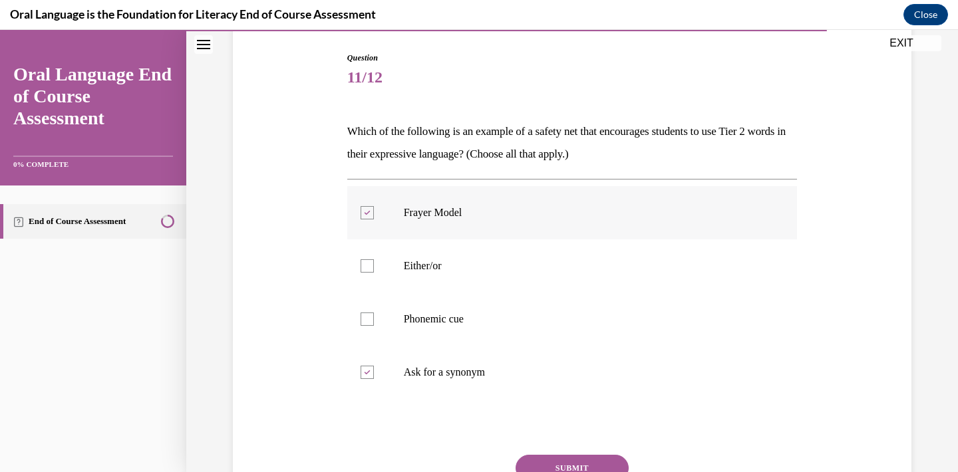
click at [366, 208] on div at bounding box center [366, 212] width 13 height 13
click at [366, 208] on input "Frayer Model" at bounding box center [366, 212] width 13 height 13
checkbox input "false"
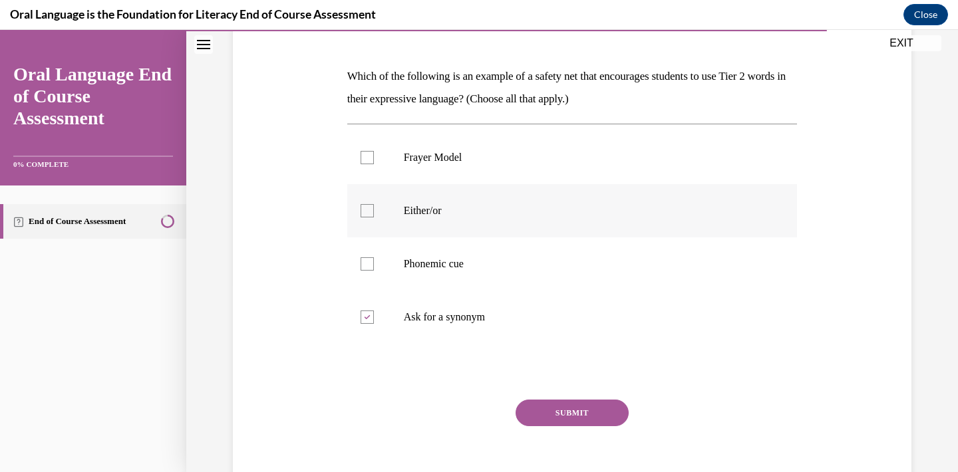
scroll to position [209, 0]
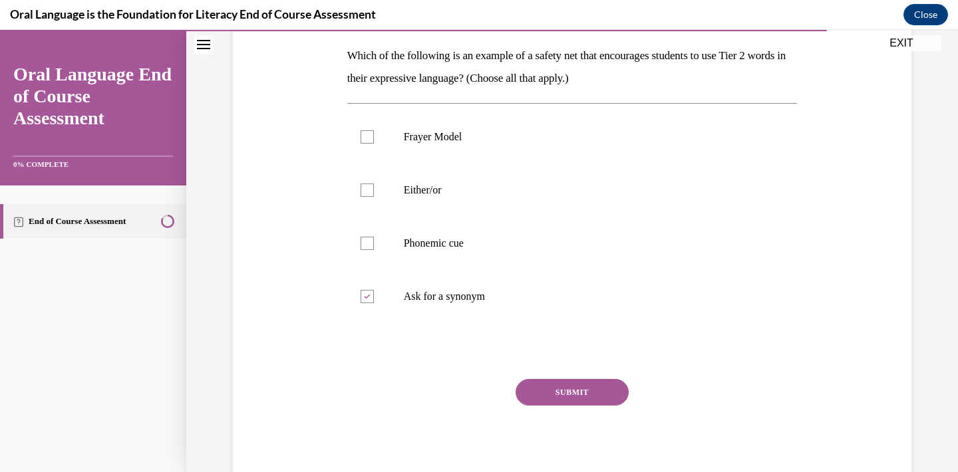
click at [546, 390] on button "SUBMIT" at bounding box center [571, 392] width 113 height 27
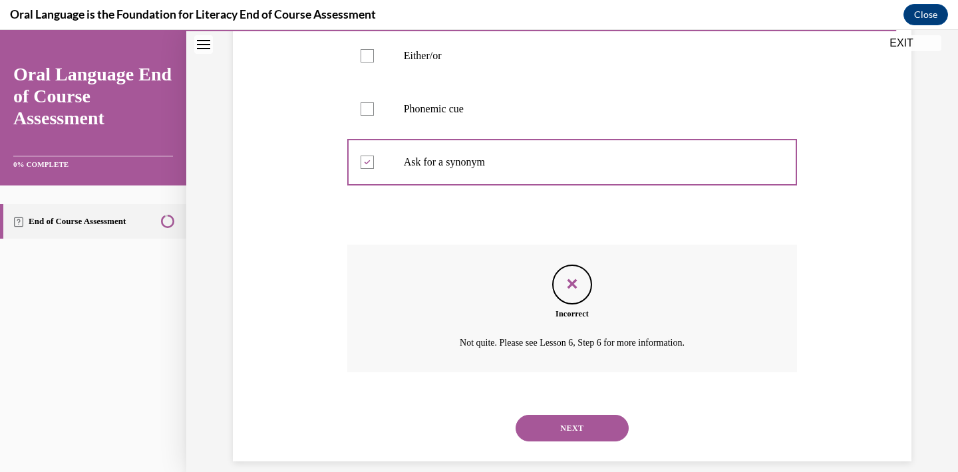
scroll to position [343, 0]
click at [563, 416] on button "NEXT" at bounding box center [571, 429] width 113 height 27
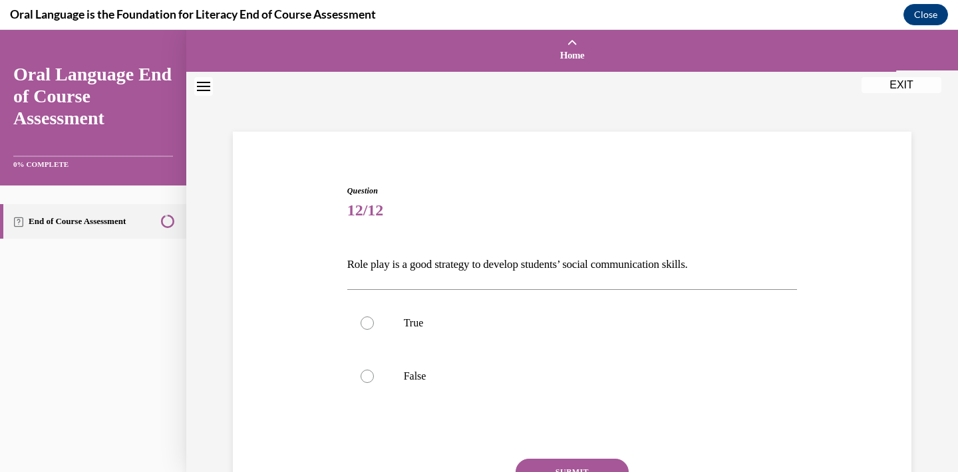
scroll to position [0, 0]
click at [362, 320] on div at bounding box center [366, 323] width 13 height 13
click at [362, 320] on input "True" at bounding box center [366, 323] width 13 height 13
radio input "true"
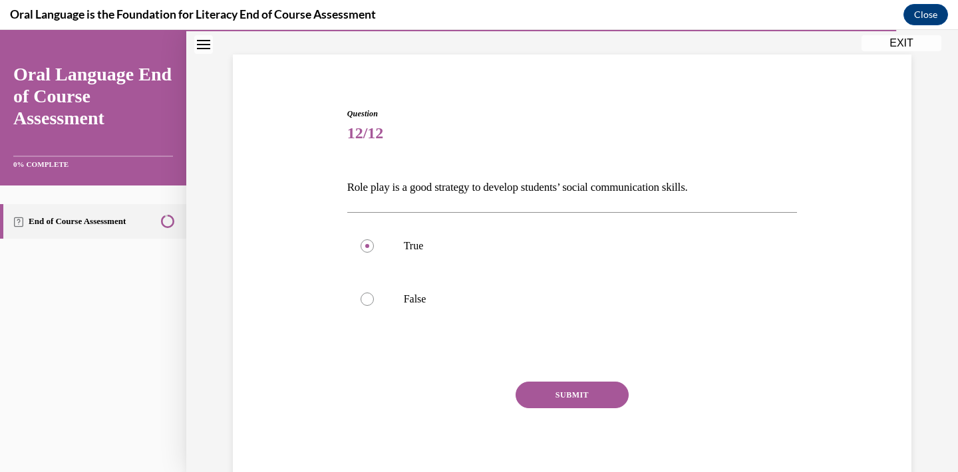
click at [589, 396] on button "SUBMIT" at bounding box center [571, 395] width 113 height 27
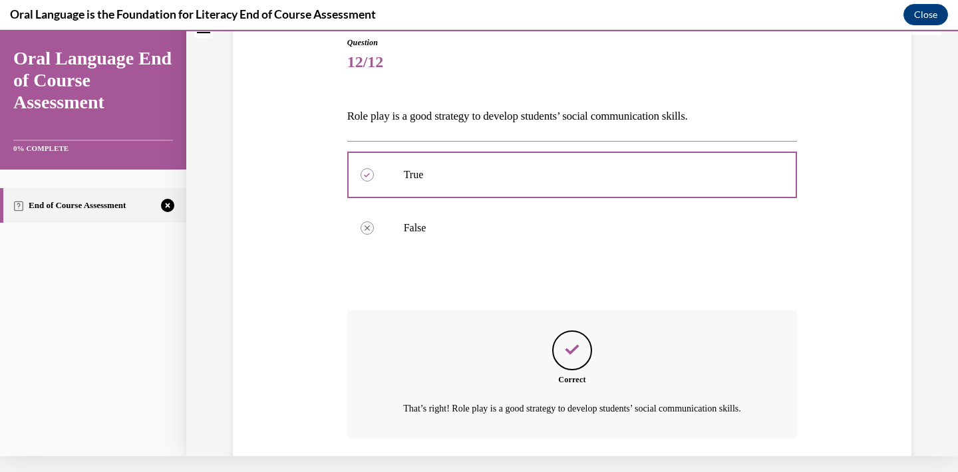
scroll to position [229, 0]
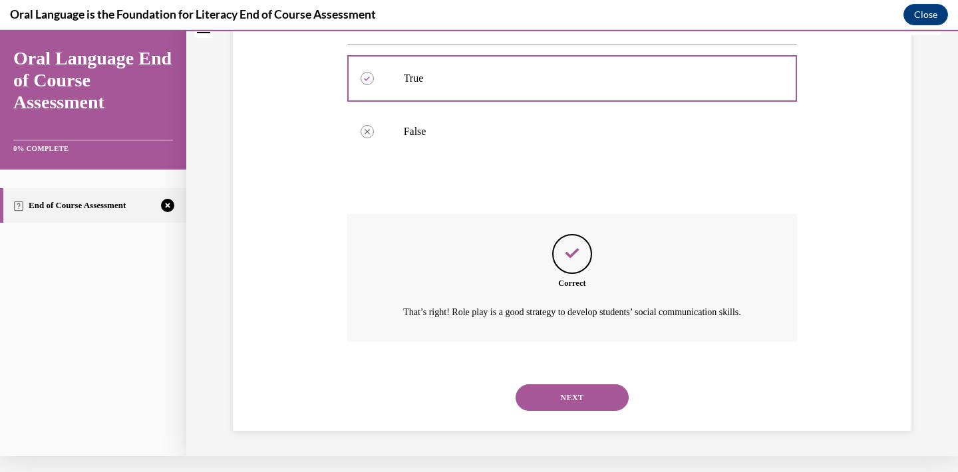
click at [588, 398] on button "NEXT" at bounding box center [571, 397] width 113 height 27
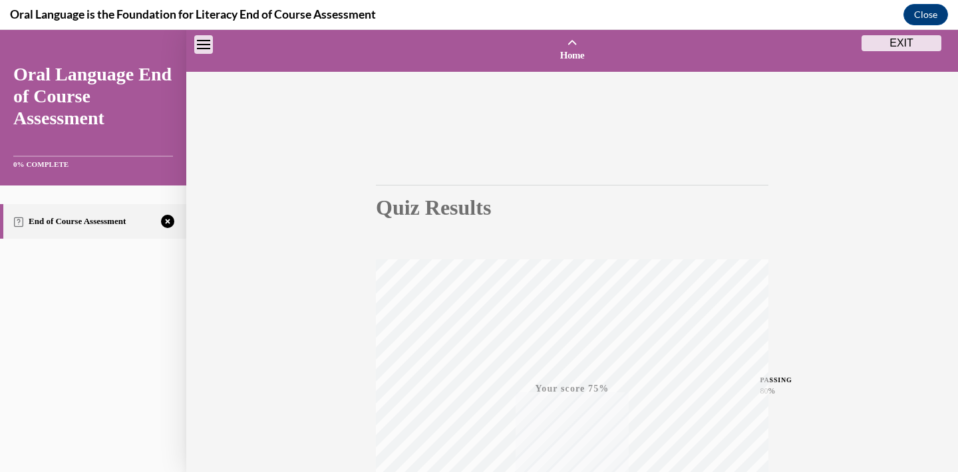
scroll to position [239, 0]
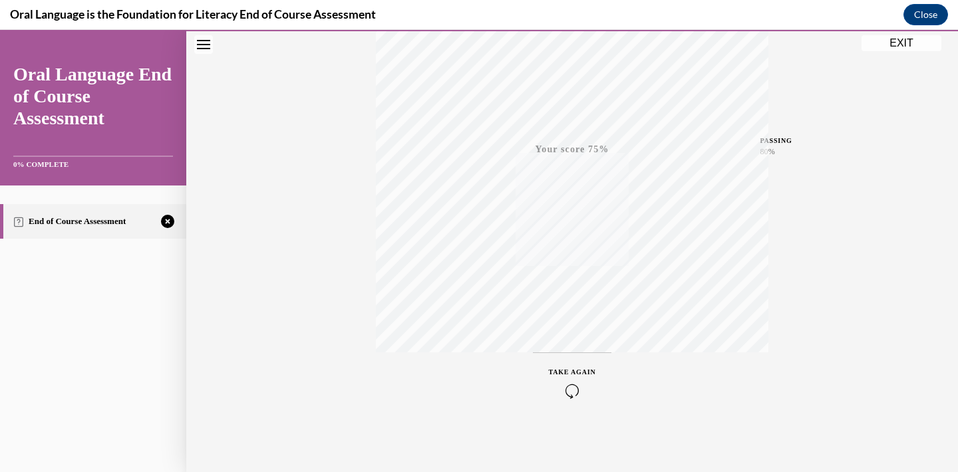
click at [573, 386] on icon "button" at bounding box center [572, 391] width 47 height 15
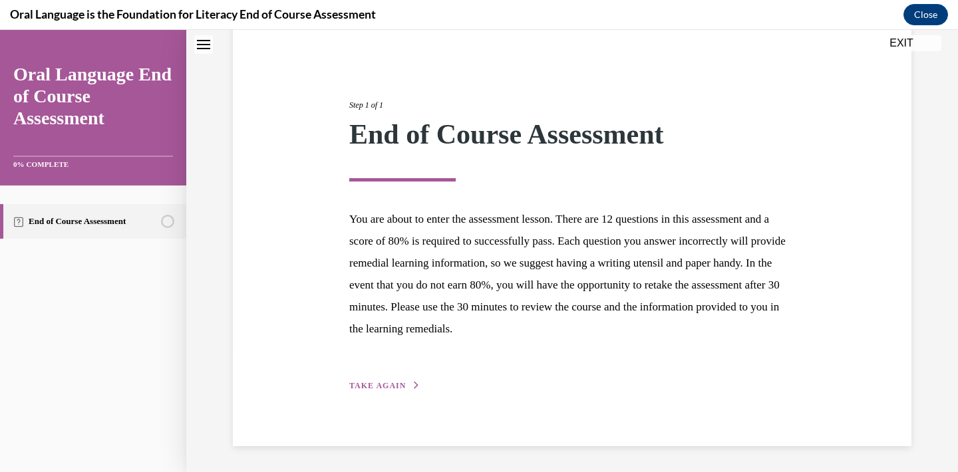
click at [395, 387] on span "TAKE AGAIN" at bounding box center [377, 385] width 57 height 9
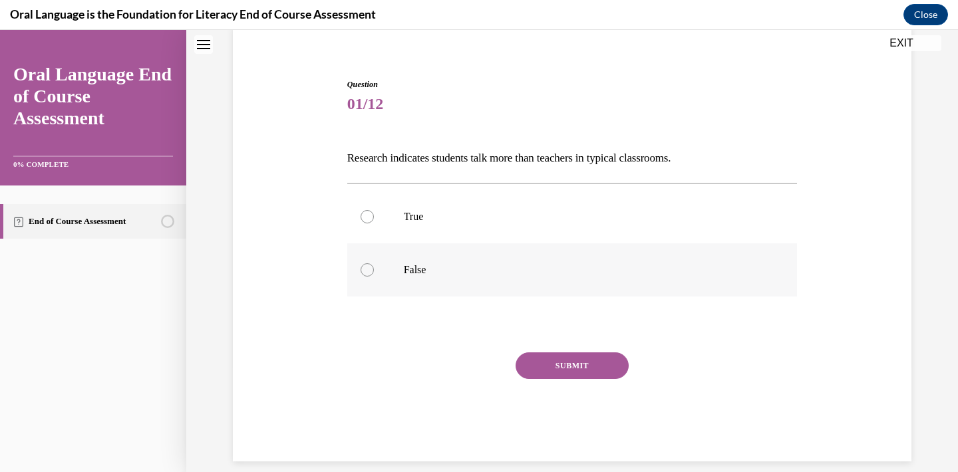
click at [366, 259] on label "False" at bounding box center [572, 269] width 450 height 53
click at [366, 263] on input "False" at bounding box center [366, 269] width 13 height 13
radio input "true"
click at [547, 357] on button "SUBMIT" at bounding box center [571, 365] width 113 height 27
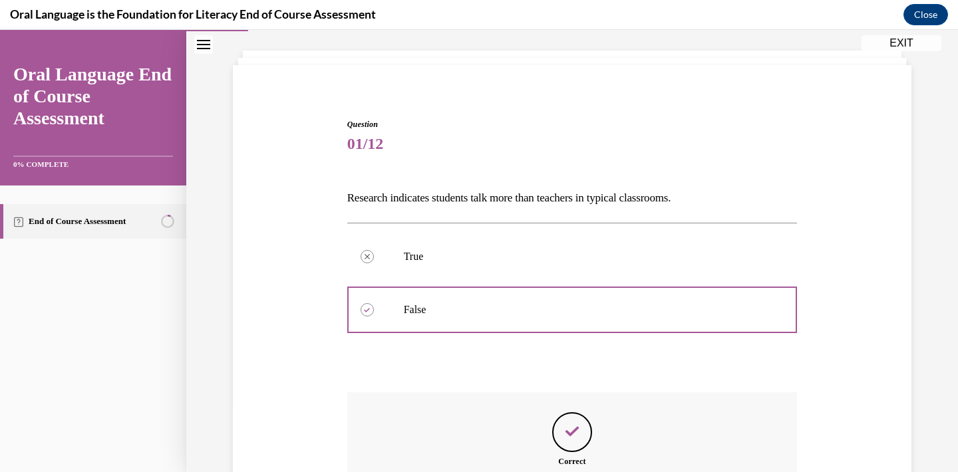
scroll to position [213, 0]
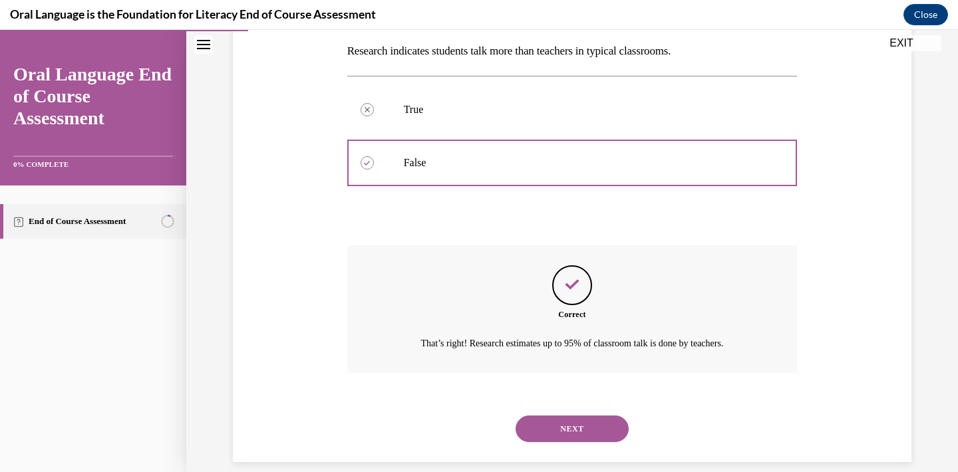
click at [557, 416] on button "NEXT" at bounding box center [571, 429] width 113 height 27
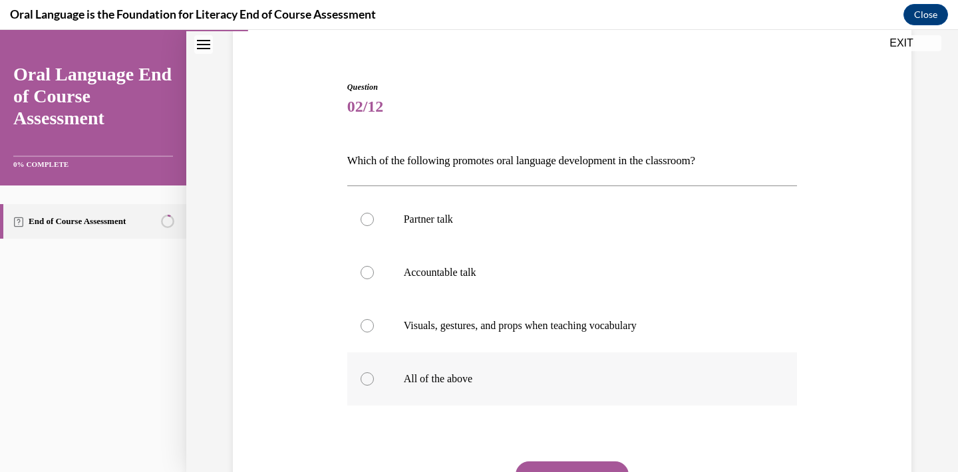
scroll to position [104, 0]
click at [367, 380] on div at bounding box center [366, 378] width 13 height 13
click at [367, 380] on input "All of the above" at bounding box center [366, 378] width 13 height 13
radio input "true"
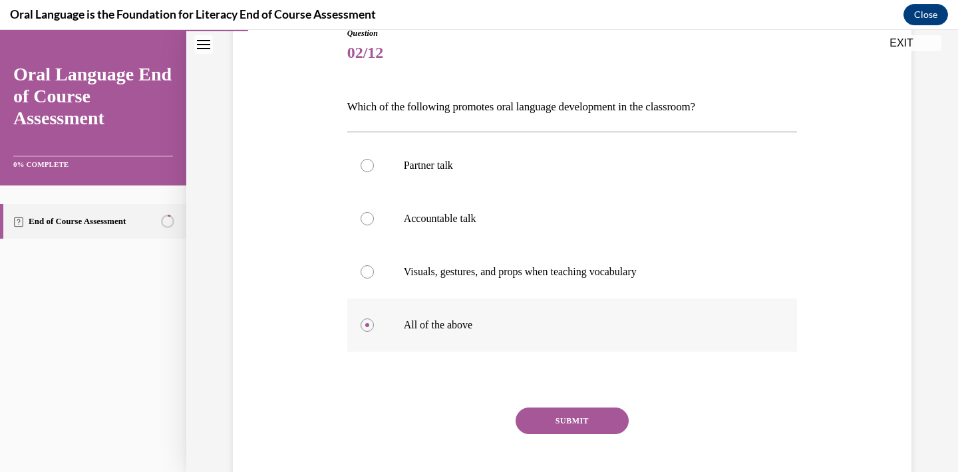
scroll to position [163, 0]
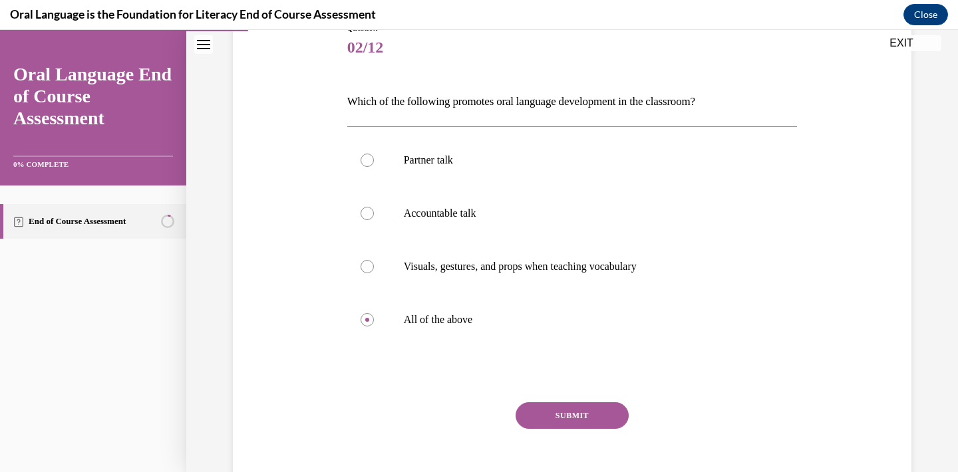
click at [581, 411] on button "SUBMIT" at bounding box center [571, 415] width 113 height 27
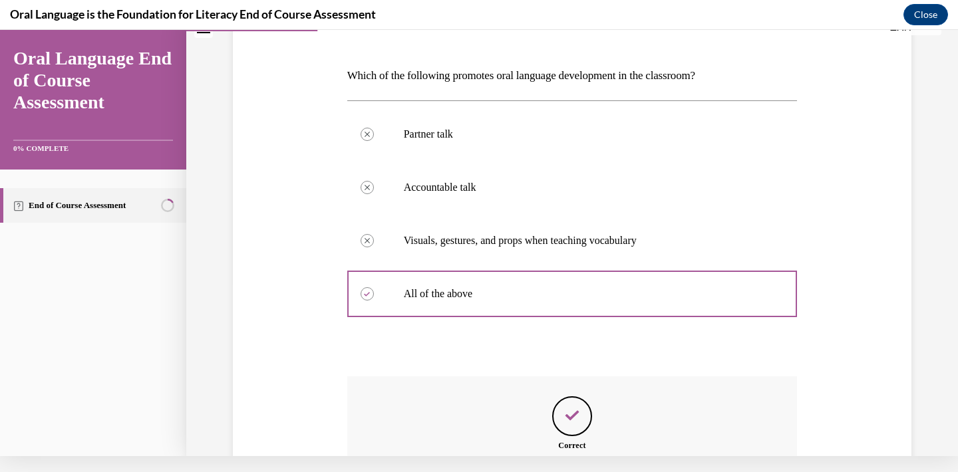
scroll to position [320, 0]
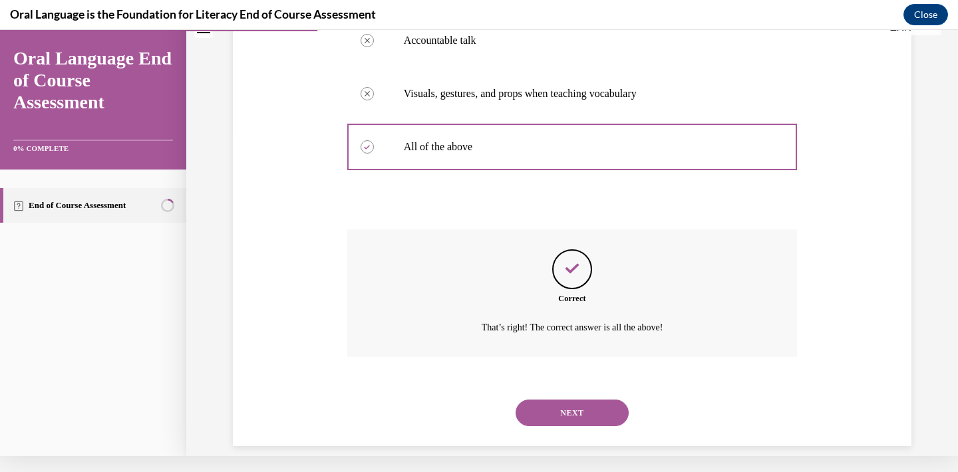
click at [578, 400] on button "NEXT" at bounding box center [571, 413] width 113 height 27
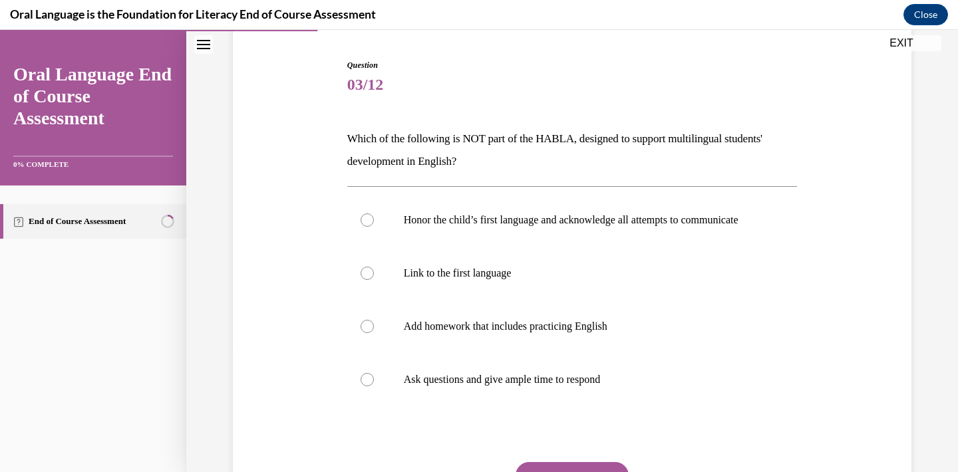
scroll to position [126, 0]
click at [369, 333] on div at bounding box center [366, 325] width 13 height 13
click at [369, 333] on input "Add homework that includes practicing English" at bounding box center [366, 325] width 13 height 13
radio input "true"
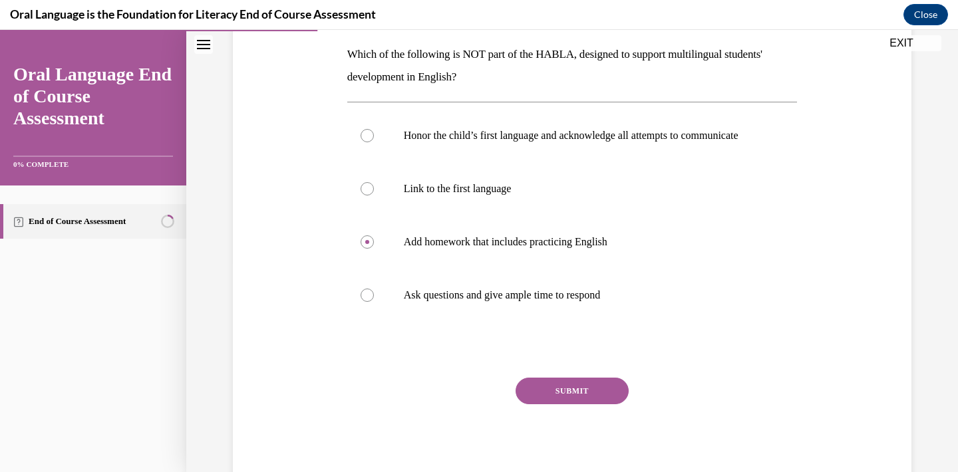
click at [563, 404] on button "SUBMIT" at bounding box center [571, 391] width 113 height 27
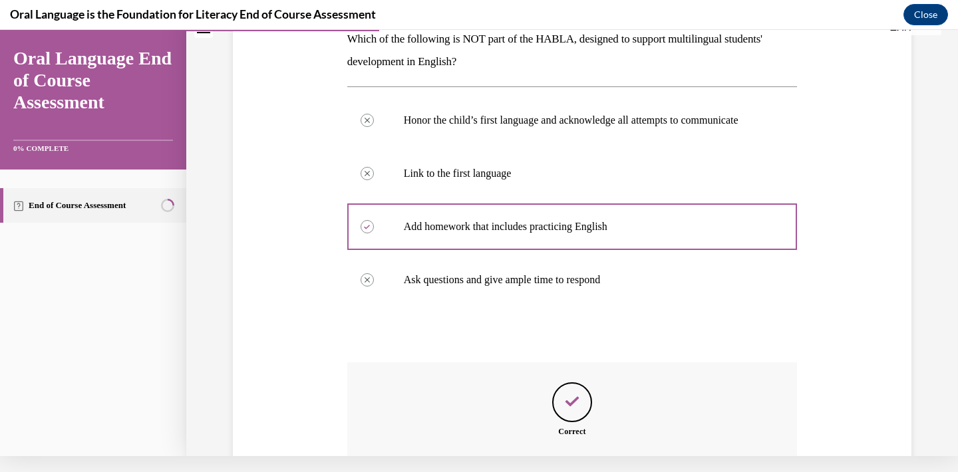
scroll to position [386, 0]
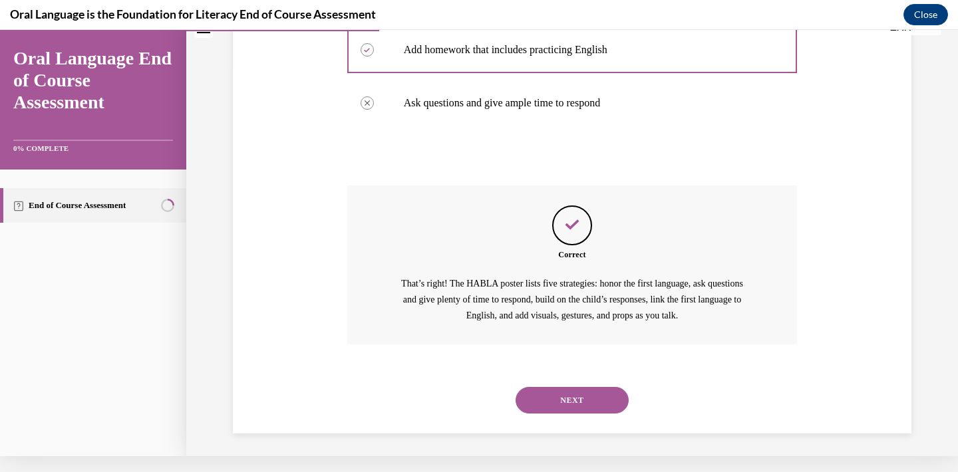
click at [563, 394] on button "NEXT" at bounding box center [571, 400] width 113 height 27
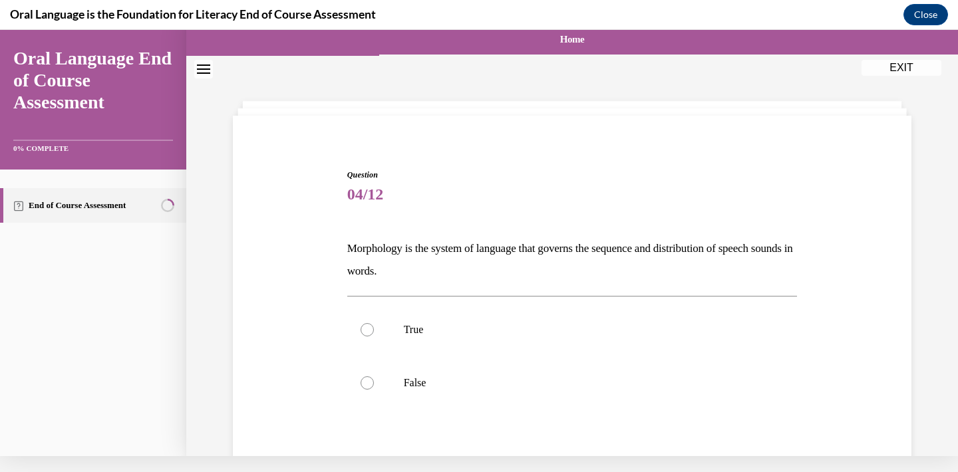
scroll to position [0, 0]
click at [368, 384] on div at bounding box center [366, 382] width 13 height 13
click at [368, 384] on input "False" at bounding box center [366, 382] width 13 height 13
radio input "true"
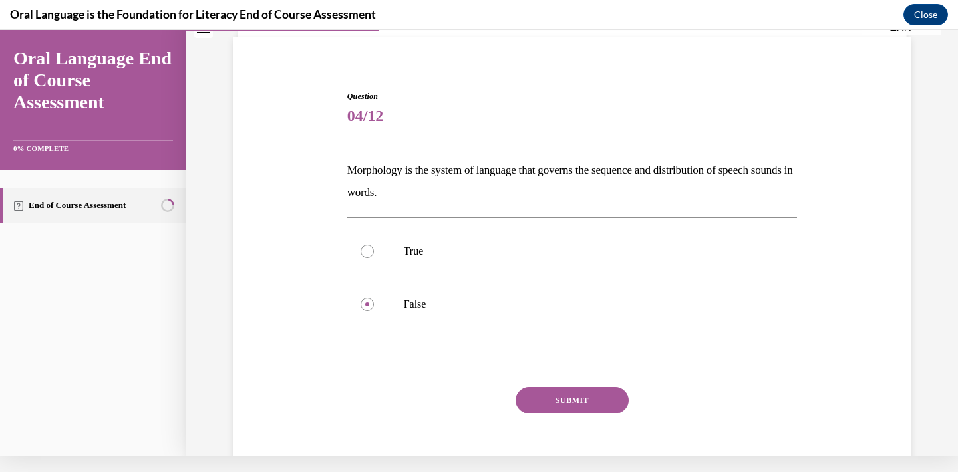
scroll to position [123, 0]
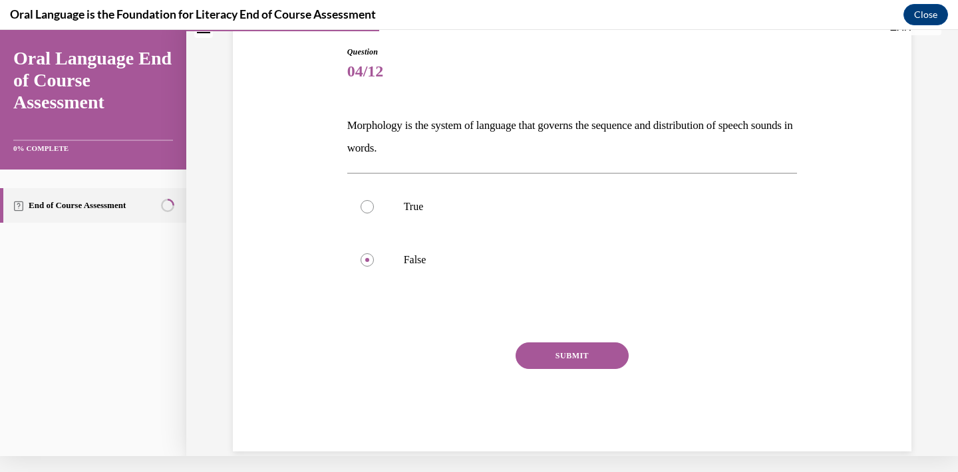
click at [561, 363] on button "SUBMIT" at bounding box center [571, 356] width 113 height 27
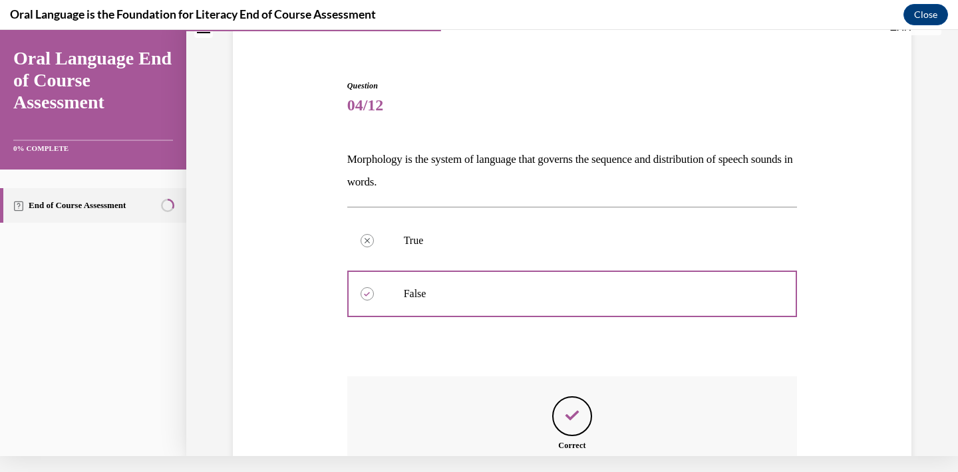
scroll to position [267, 0]
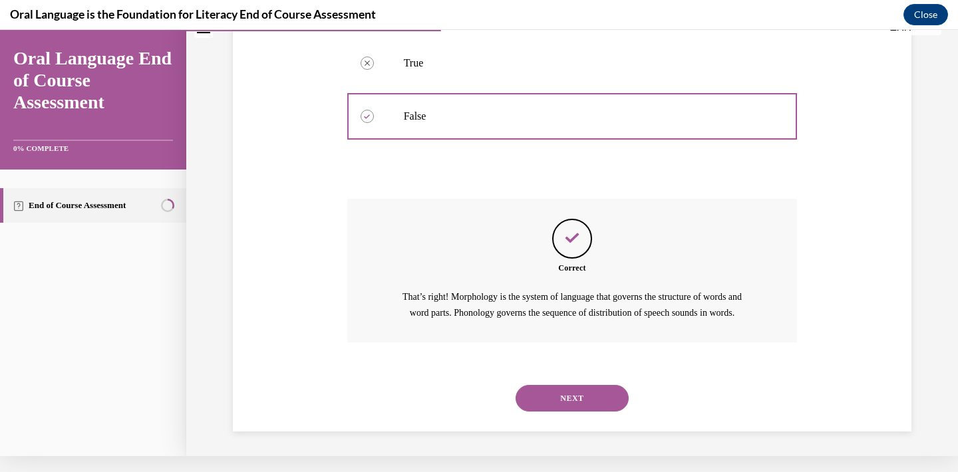
click at [571, 399] on button "NEXT" at bounding box center [571, 398] width 113 height 27
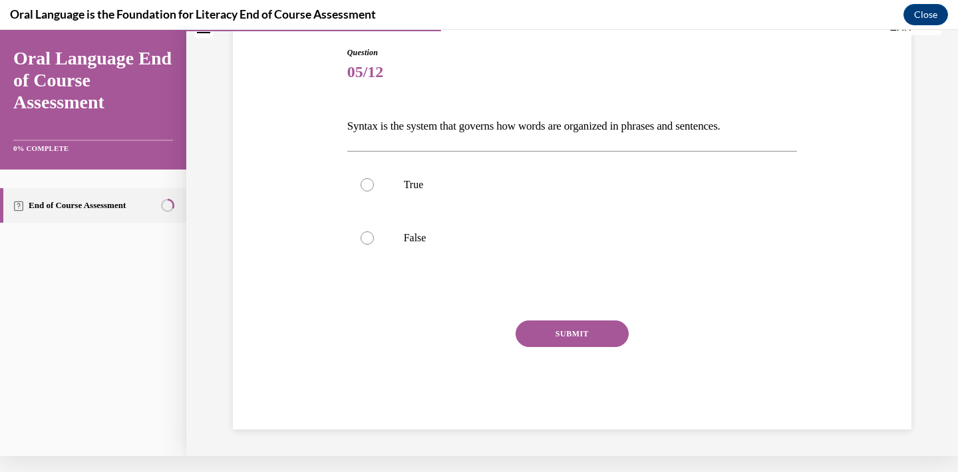
scroll to position [88, 0]
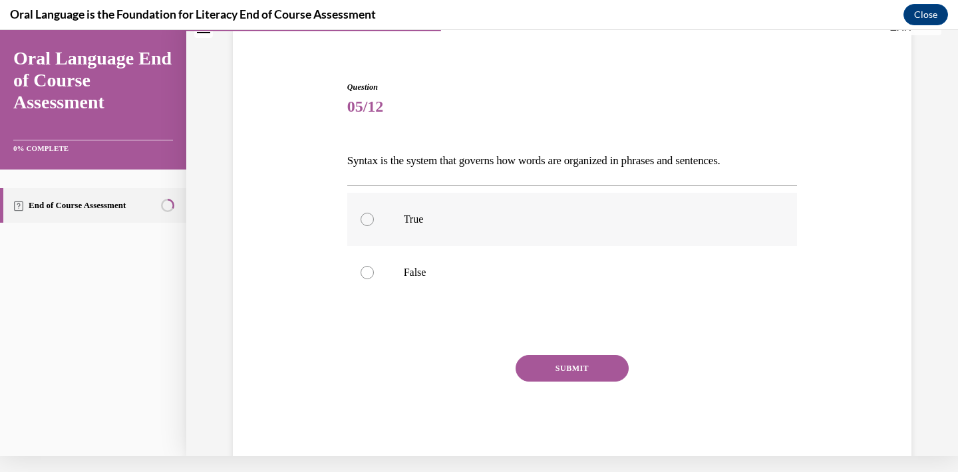
click at [369, 217] on div at bounding box center [366, 219] width 13 height 13
click at [369, 217] on input "True" at bounding box center [366, 219] width 13 height 13
radio input "true"
click at [582, 368] on button "SUBMIT" at bounding box center [571, 368] width 113 height 27
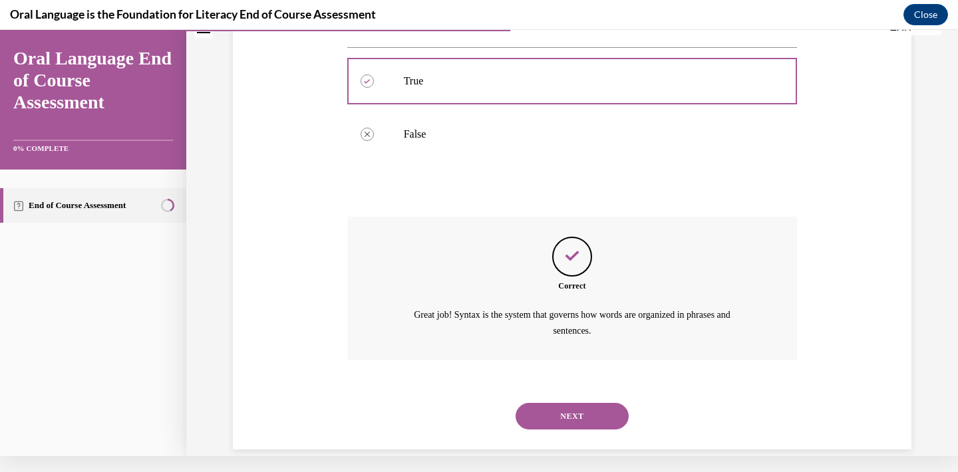
scroll to position [229, 0]
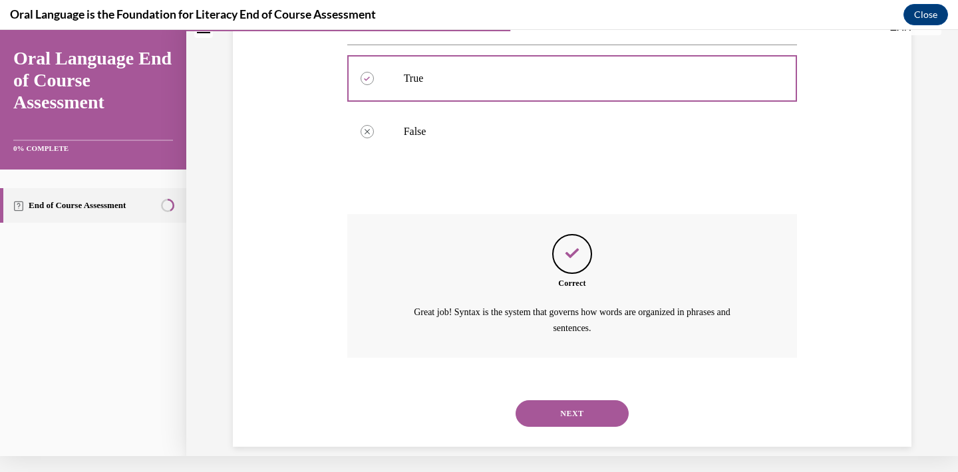
click at [583, 400] on button "NEXT" at bounding box center [571, 413] width 113 height 27
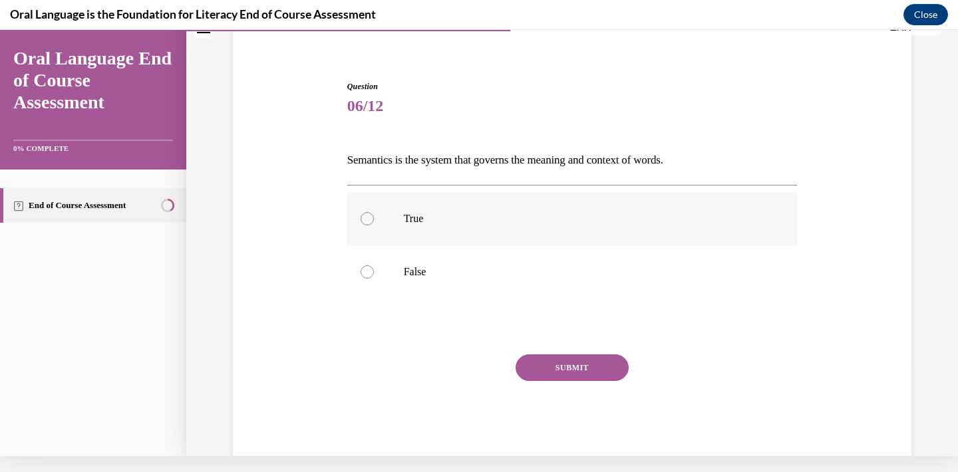
click at [366, 221] on div at bounding box center [366, 218] width 13 height 13
click at [366, 221] on input "True" at bounding box center [366, 218] width 13 height 13
radio input "true"
click at [581, 368] on button "SUBMIT" at bounding box center [571, 367] width 113 height 27
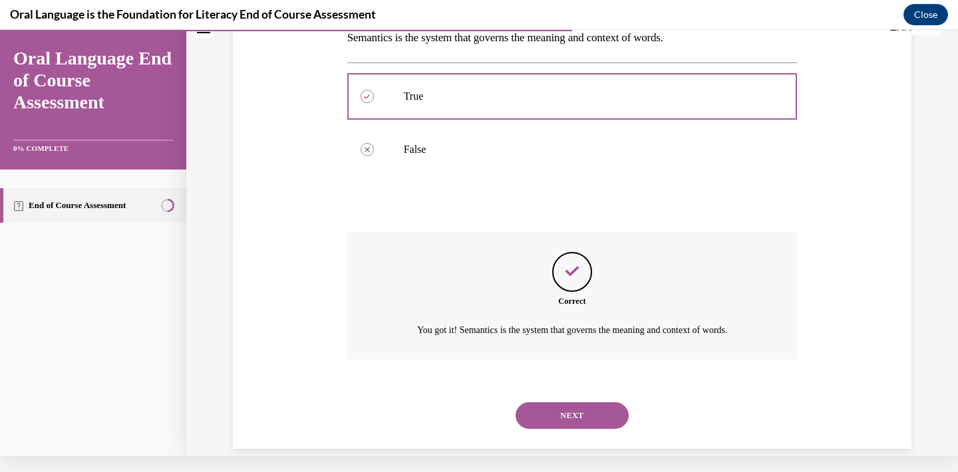
scroll to position [213, 0]
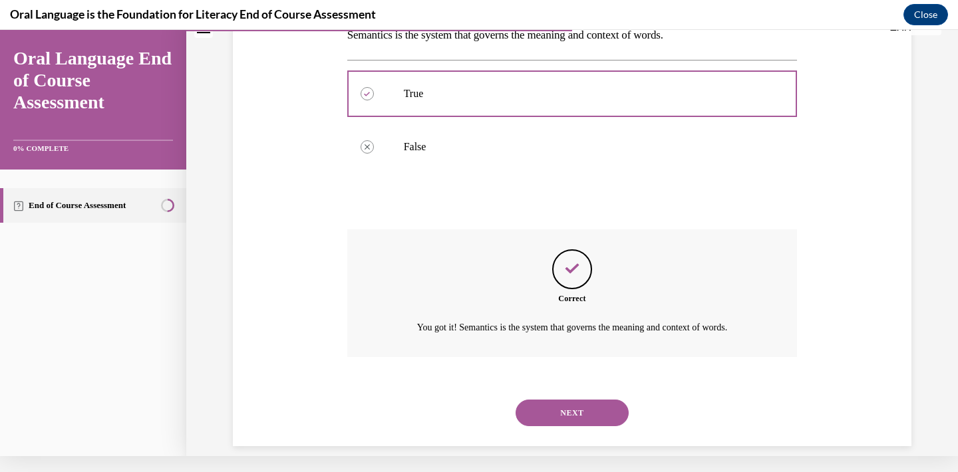
click at [570, 400] on button "NEXT" at bounding box center [571, 413] width 113 height 27
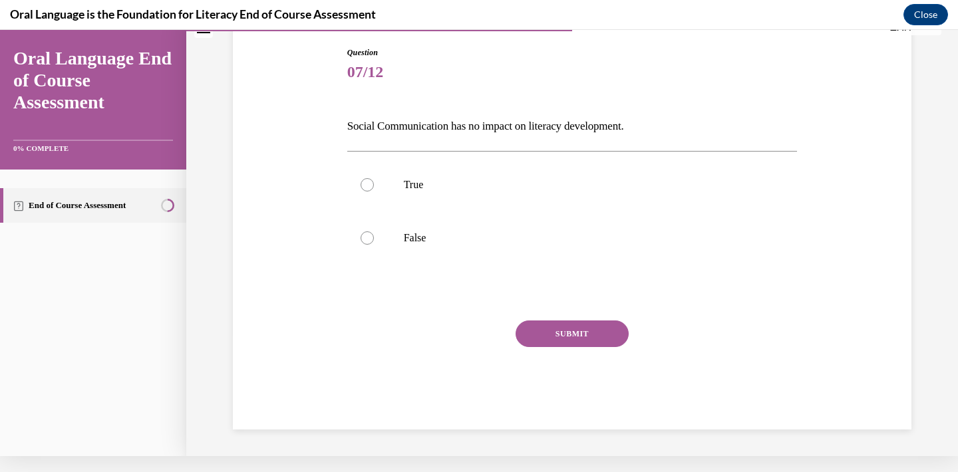
scroll to position [106, 0]
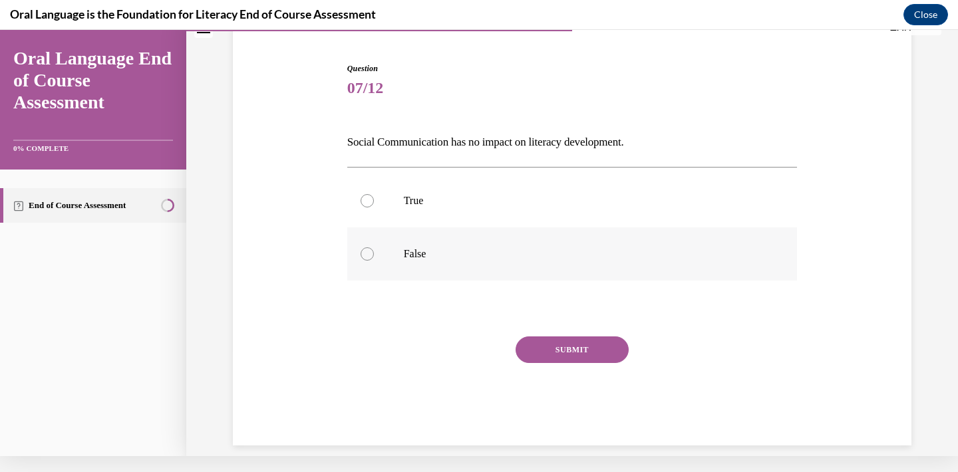
click at [369, 255] on div at bounding box center [366, 253] width 13 height 13
click at [369, 255] on input "False" at bounding box center [366, 253] width 13 height 13
radio input "true"
click at [579, 350] on button "SUBMIT" at bounding box center [571, 350] width 113 height 27
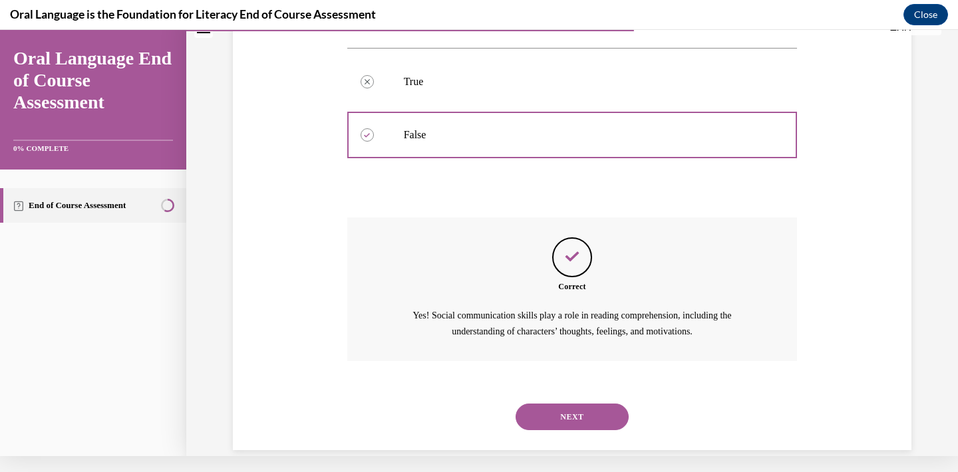
scroll to position [229, 0]
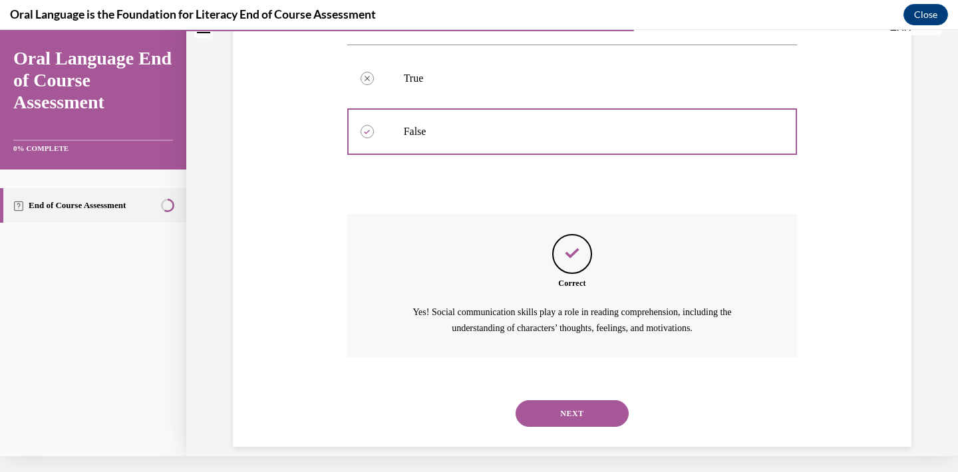
click at [573, 400] on button "NEXT" at bounding box center [571, 413] width 113 height 27
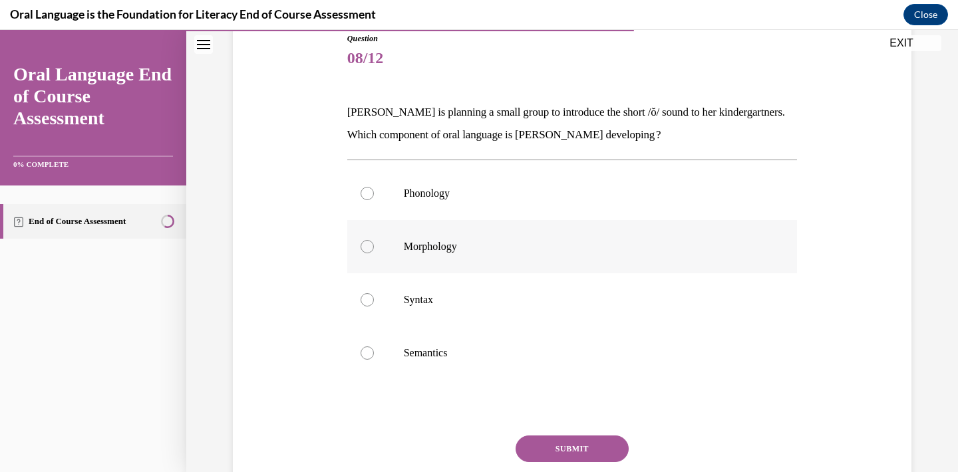
scroll to position [156, 0]
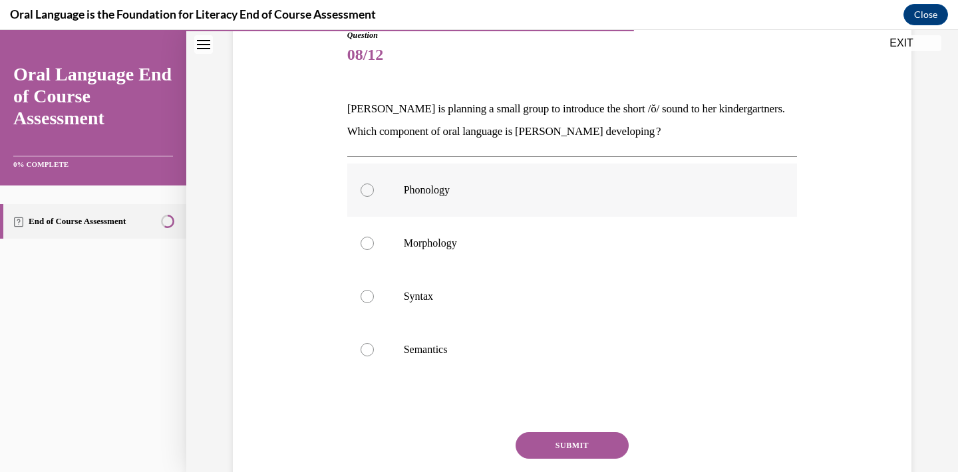
click at [366, 187] on div at bounding box center [366, 190] width 13 height 13
click at [366, 187] on input "Phonology" at bounding box center [366, 190] width 13 height 13
radio input "true"
click at [580, 448] on button "SUBMIT" at bounding box center [571, 445] width 113 height 27
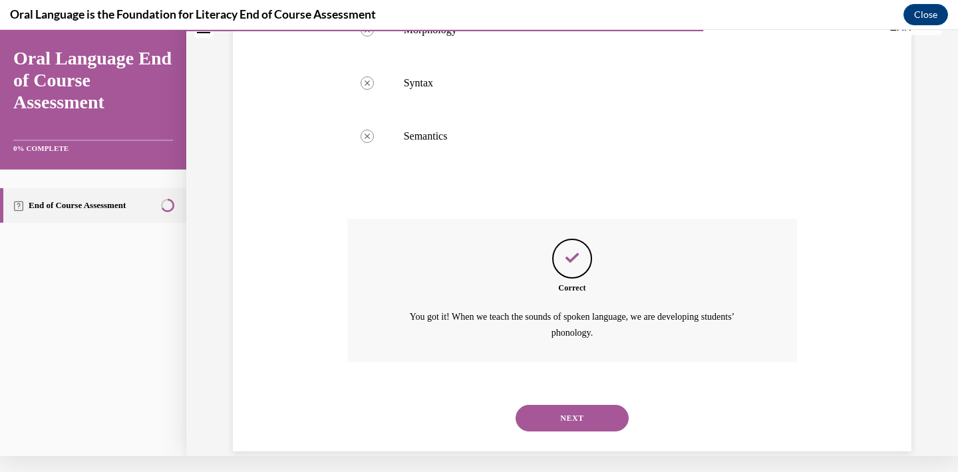
scroll to position [358, 0]
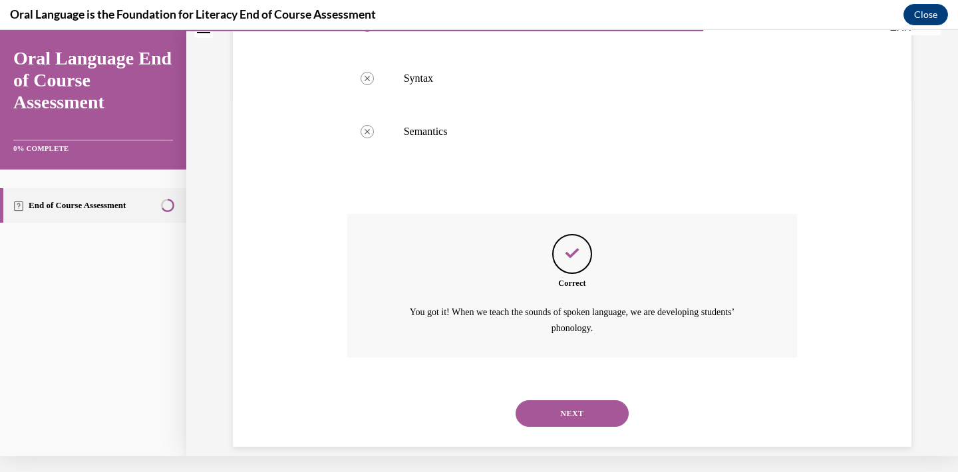
click at [577, 400] on button "NEXT" at bounding box center [571, 413] width 113 height 27
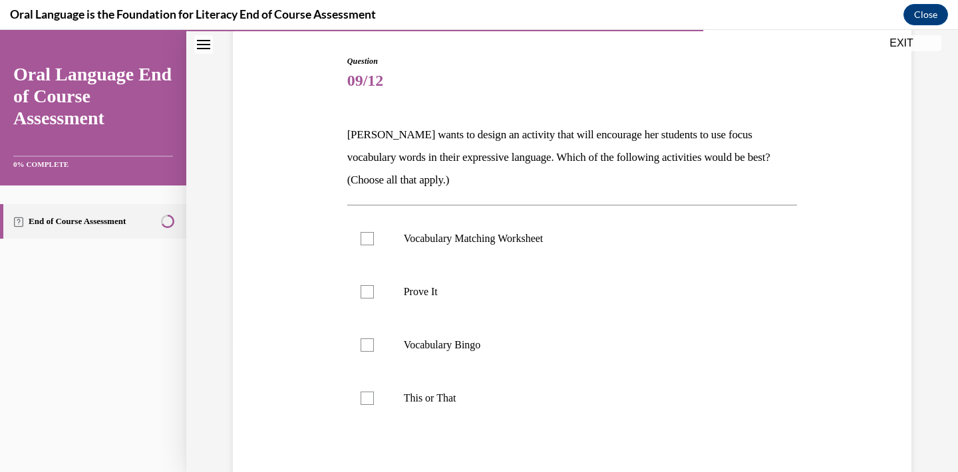
scroll to position [142, 0]
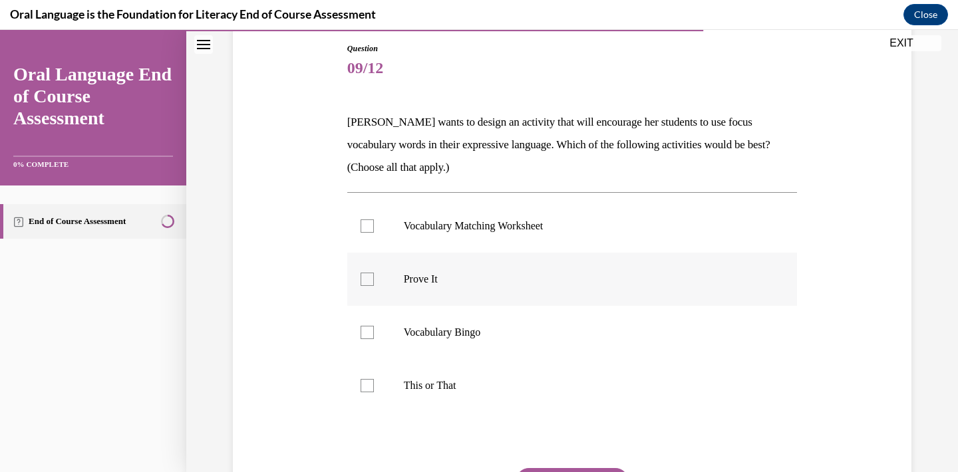
click at [371, 279] on div at bounding box center [366, 279] width 13 height 13
click at [371, 279] on input "Prove It" at bounding box center [366, 279] width 13 height 13
checkbox input "true"
click at [369, 390] on div at bounding box center [366, 385] width 13 height 13
click at [369, 390] on input "This or That" at bounding box center [366, 385] width 13 height 13
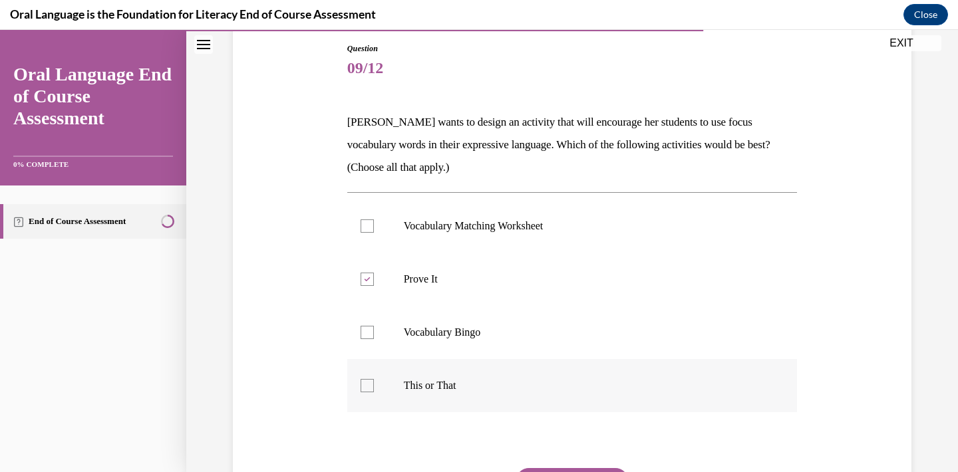
checkbox input "true"
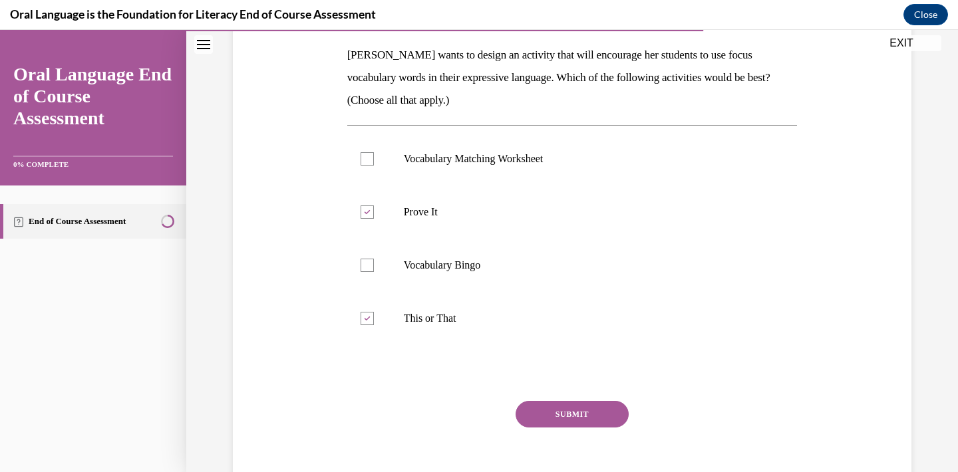
click at [581, 411] on button "SUBMIT" at bounding box center [571, 414] width 113 height 27
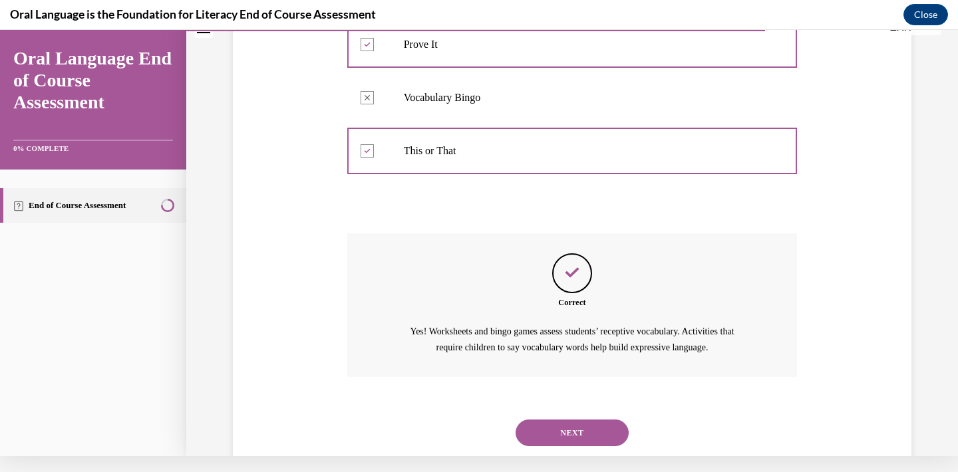
scroll to position [380, 0]
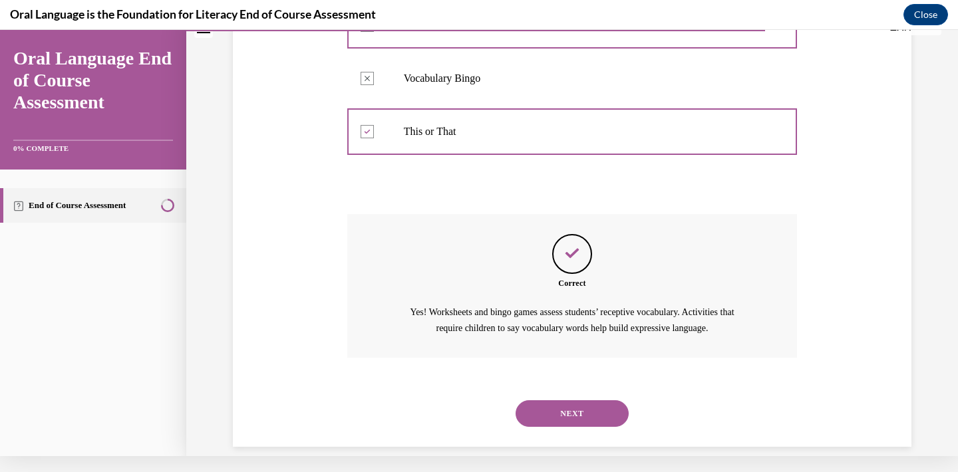
click at [573, 400] on button "NEXT" at bounding box center [571, 413] width 113 height 27
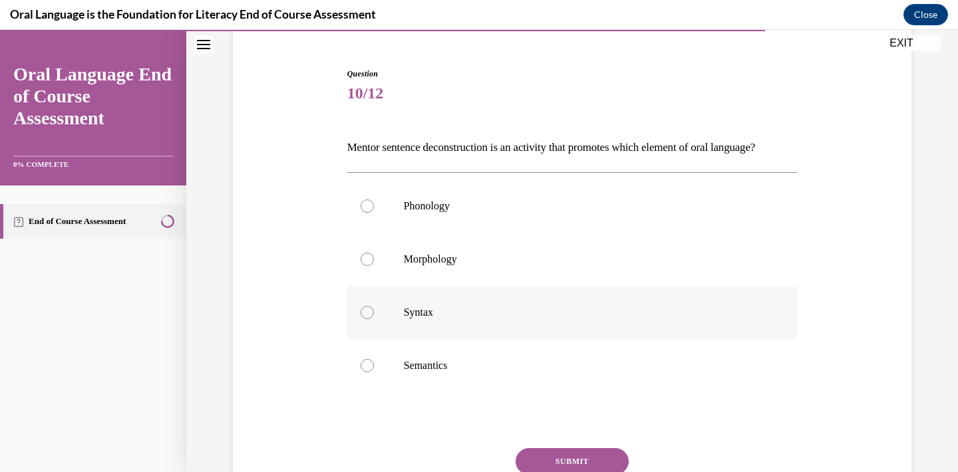
scroll to position [128, 0]
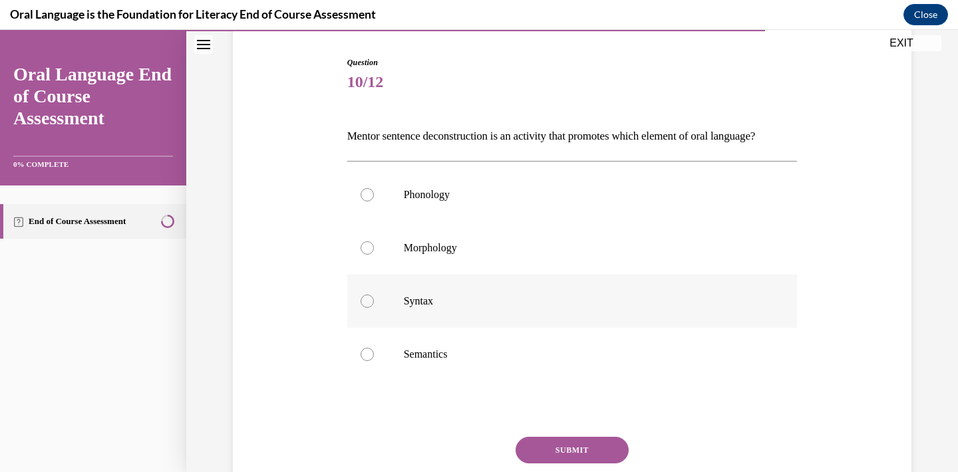
click at [362, 308] on div at bounding box center [366, 301] width 13 height 13
click at [362, 308] on input "Syntax" at bounding box center [366, 301] width 13 height 13
radio input "true"
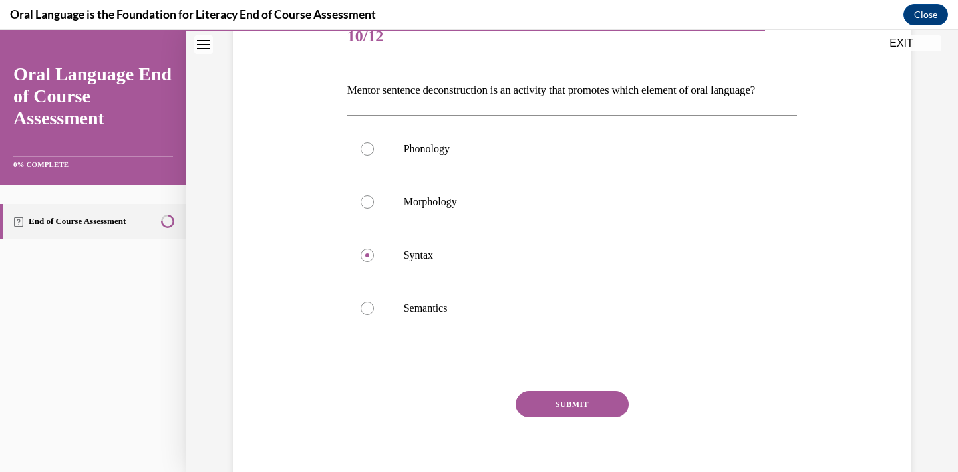
click at [582, 418] on button "SUBMIT" at bounding box center [571, 404] width 113 height 27
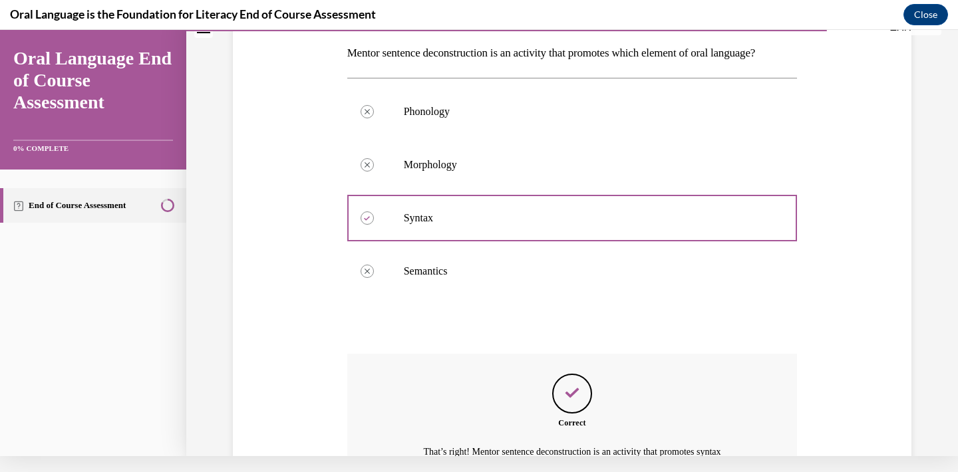
scroll to position [358, 0]
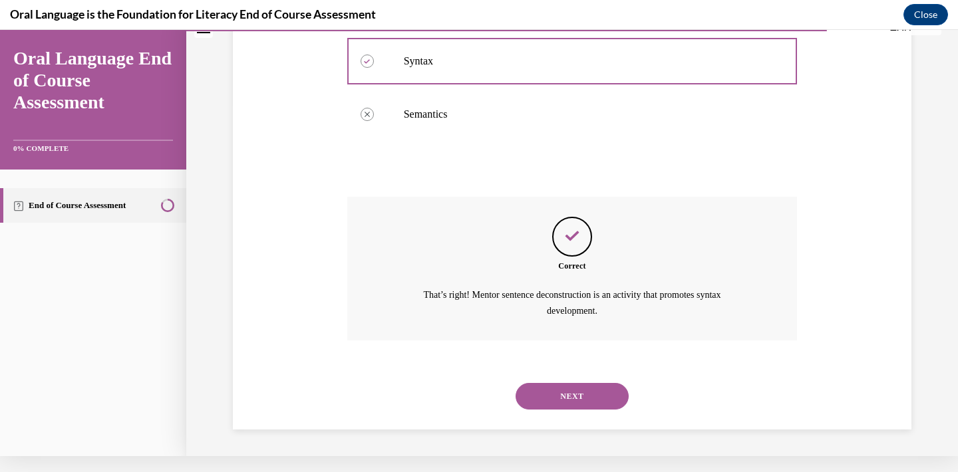
click at [582, 397] on button "NEXT" at bounding box center [571, 396] width 113 height 27
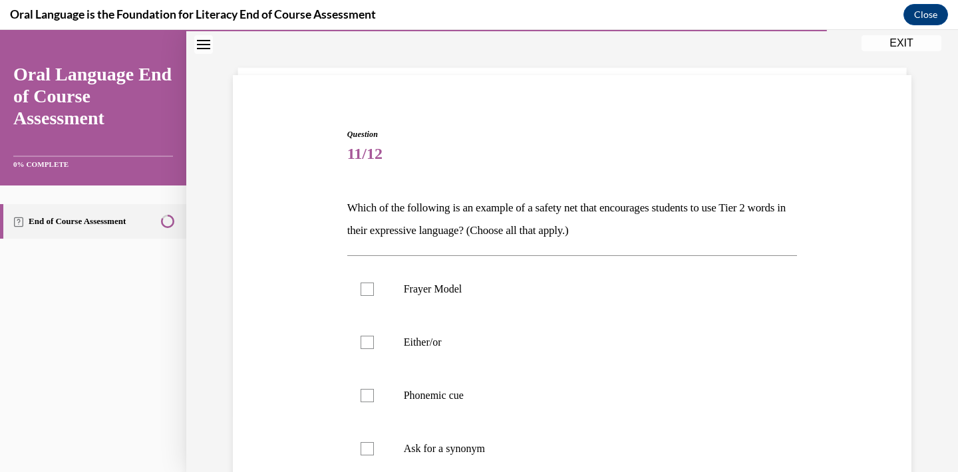
scroll to position [70, 0]
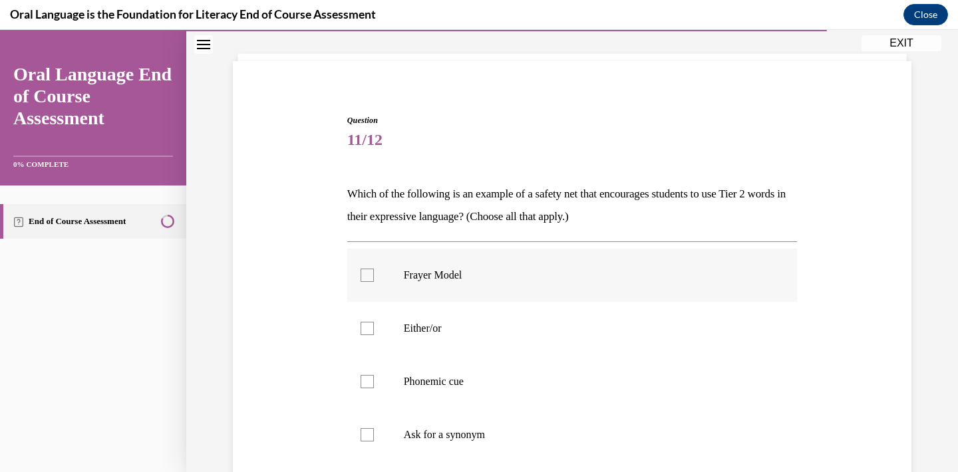
click at [372, 273] on div at bounding box center [366, 275] width 13 height 13
click at [372, 273] on input "Frayer Model" at bounding box center [366, 275] width 13 height 13
checkbox input "true"
click at [365, 436] on div at bounding box center [366, 434] width 13 height 13
click at [365, 436] on input "Ask for a synonym" at bounding box center [366, 434] width 13 height 13
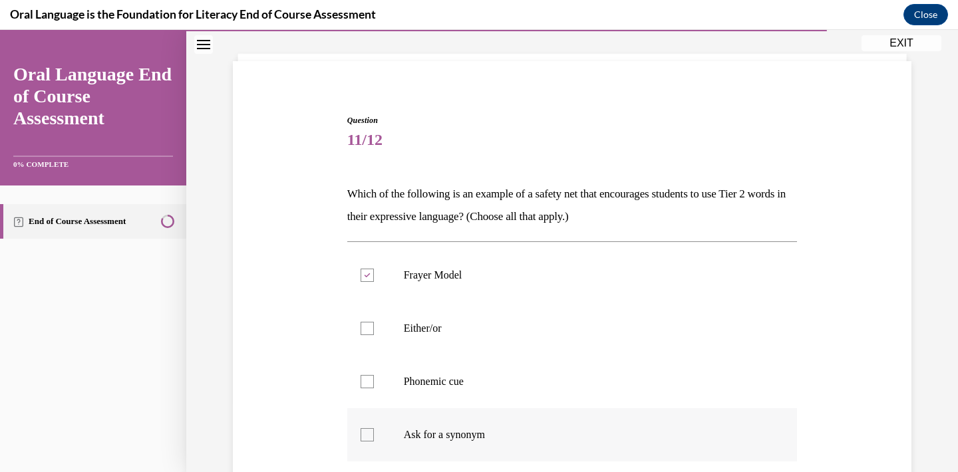
checkbox input "true"
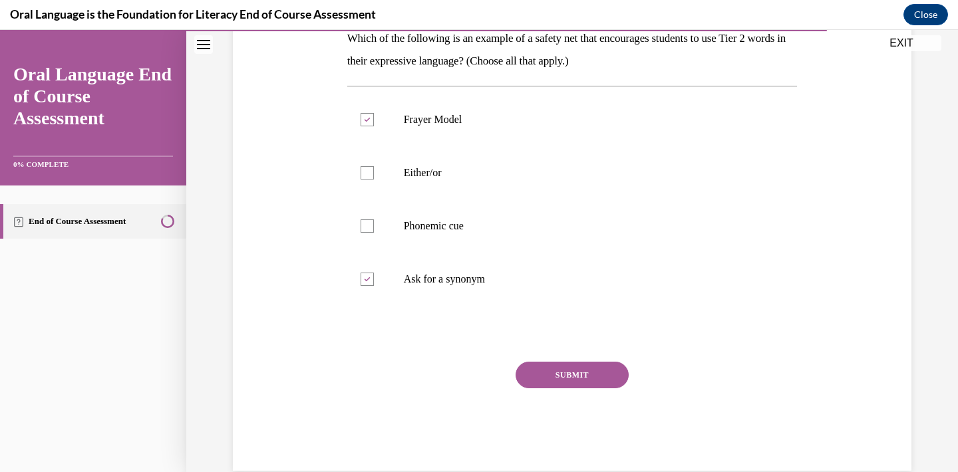
click at [538, 372] on button "SUBMIT" at bounding box center [571, 375] width 113 height 27
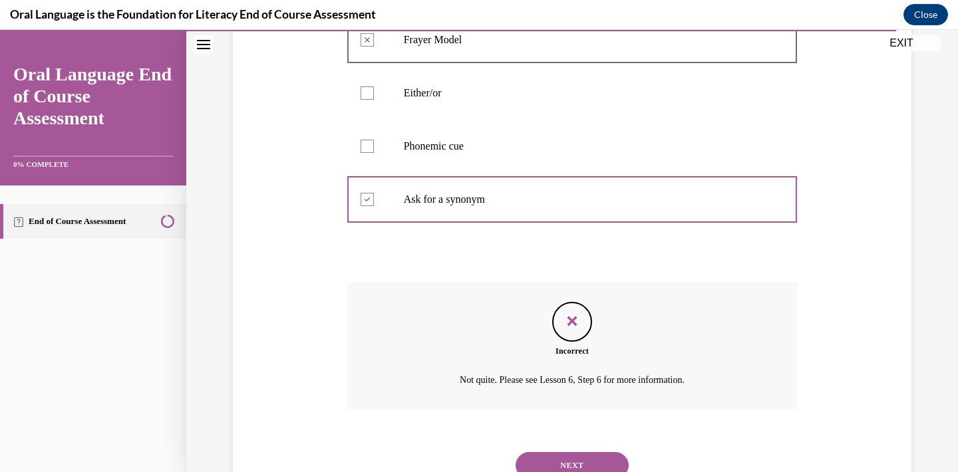
scroll to position [343, 0]
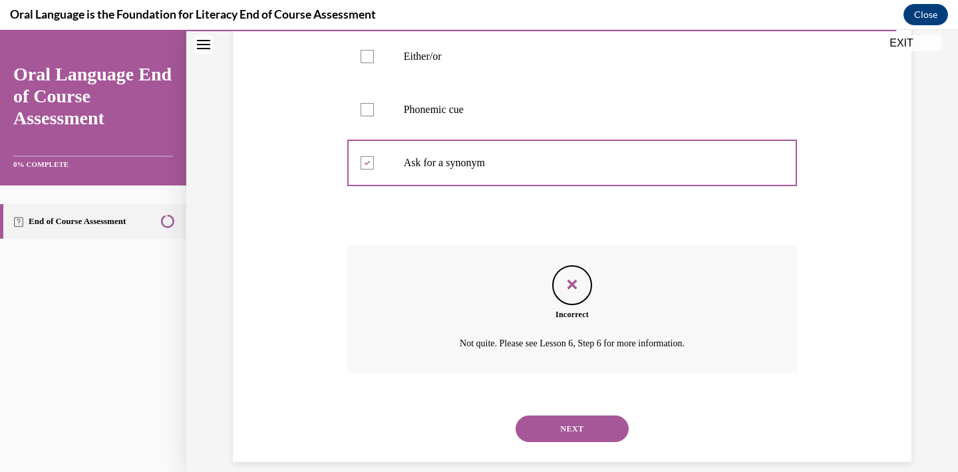
click at [570, 416] on button "NEXT" at bounding box center [571, 429] width 113 height 27
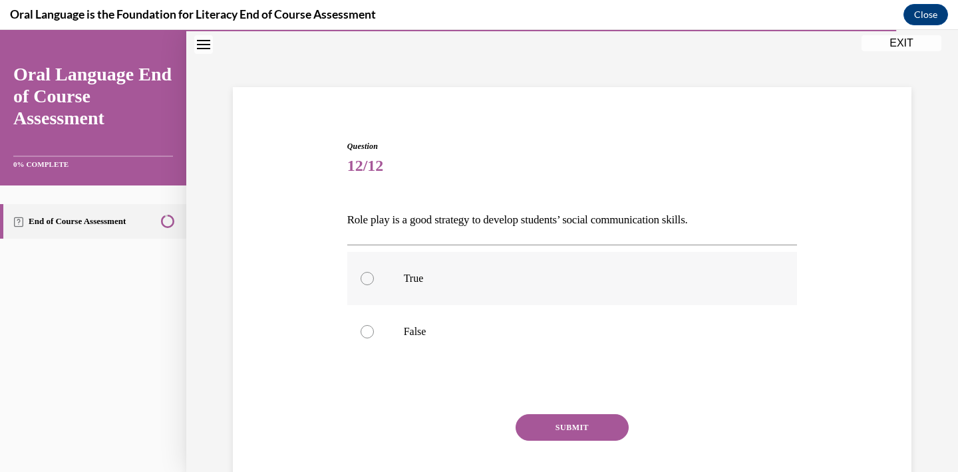
scroll to position [52, 0]
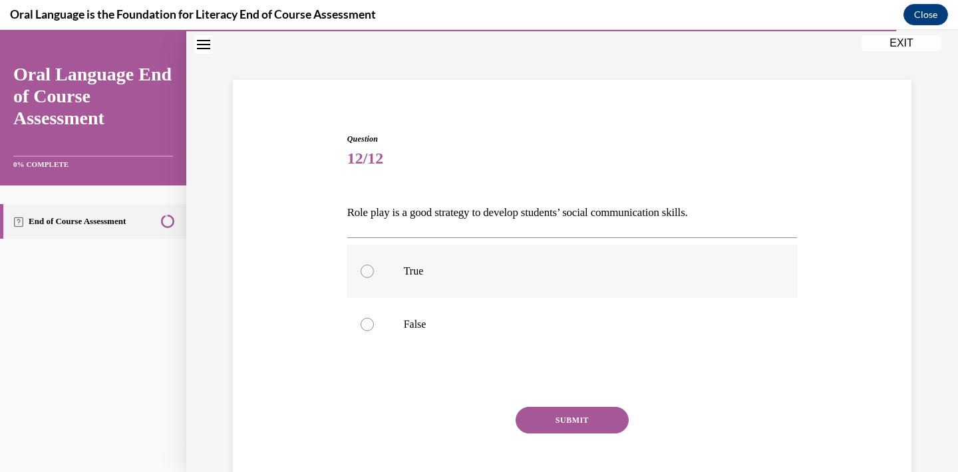
click at [368, 272] on div at bounding box center [366, 271] width 13 height 13
click at [368, 272] on input "True" at bounding box center [366, 271] width 13 height 13
radio input "true"
click at [573, 420] on button "SUBMIT" at bounding box center [571, 420] width 113 height 27
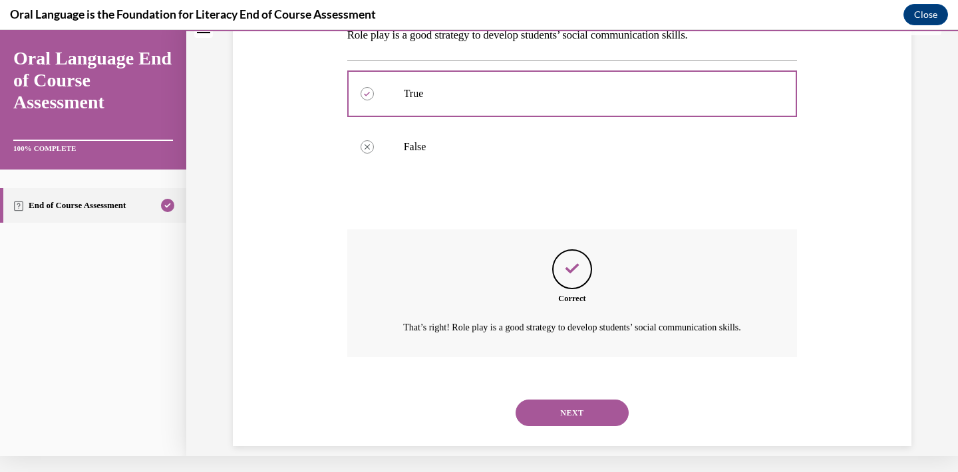
scroll to position [229, 0]
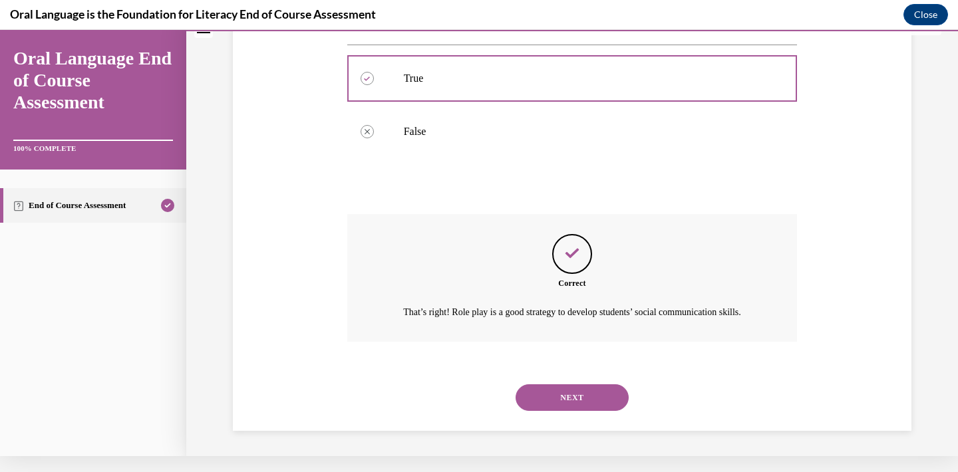
click at [574, 401] on button "NEXT" at bounding box center [571, 397] width 113 height 27
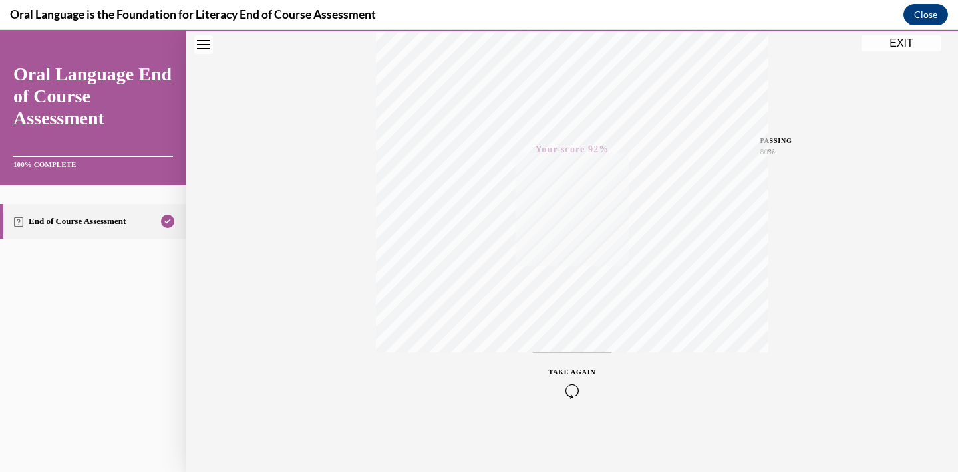
scroll to position [239, 0]
click at [911, 45] on button "EXIT" at bounding box center [901, 43] width 80 height 16
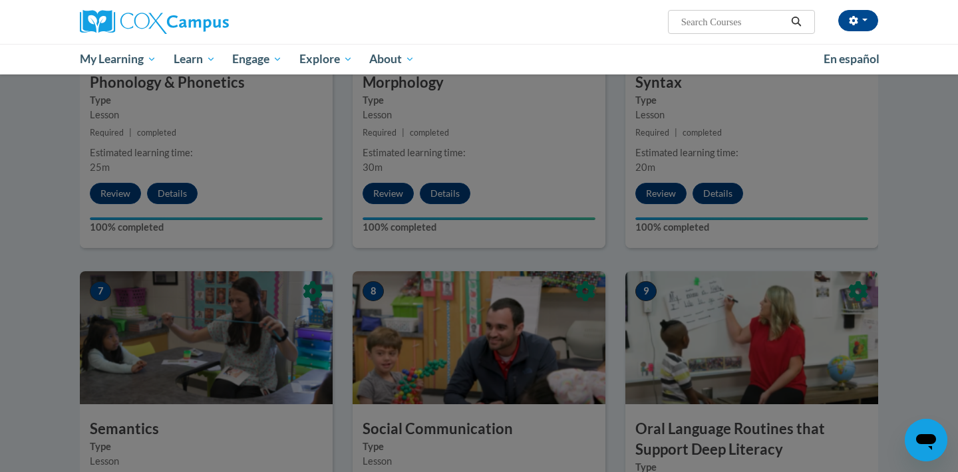
scroll to position [775, 0]
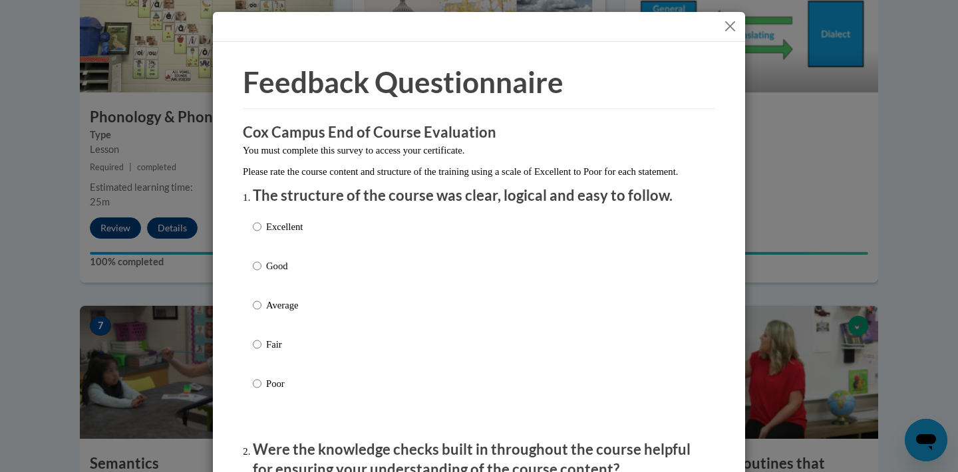
click at [259, 234] on input "Excellent" at bounding box center [257, 226] width 9 height 15
radio input "true"
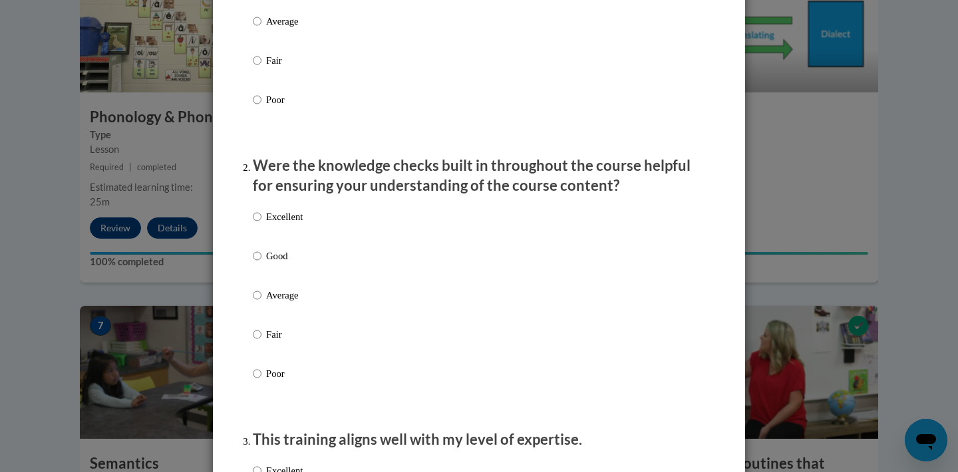
scroll to position [287, 0]
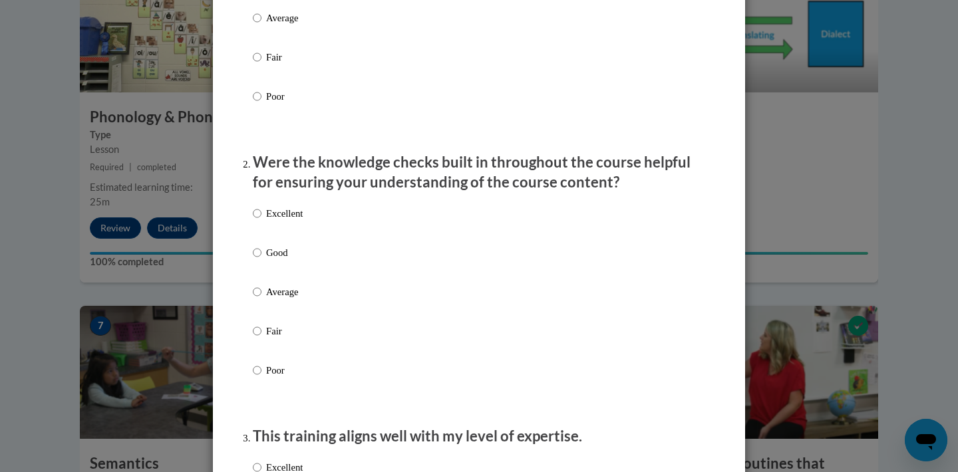
click at [258, 221] on input "Excellent" at bounding box center [257, 213] width 9 height 15
radio input "true"
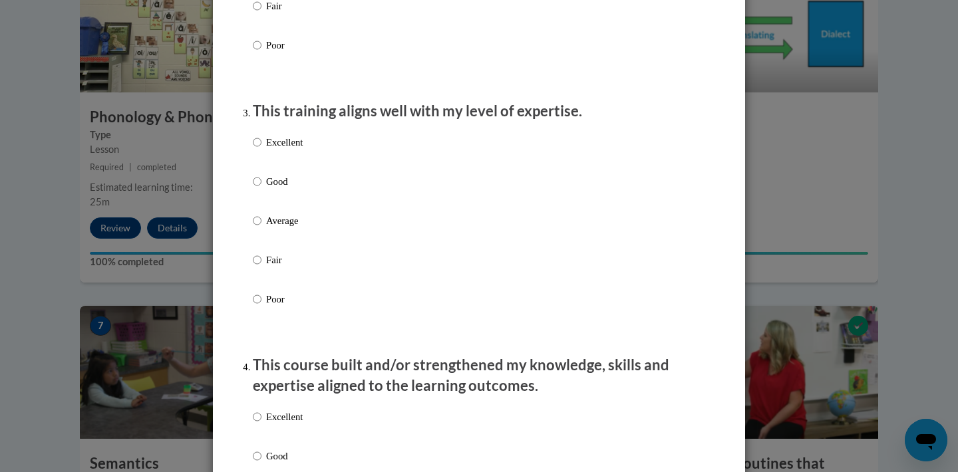
scroll to position [613, 0]
click at [257, 149] on input "Excellent" at bounding box center [257, 141] width 9 height 15
radio input "true"
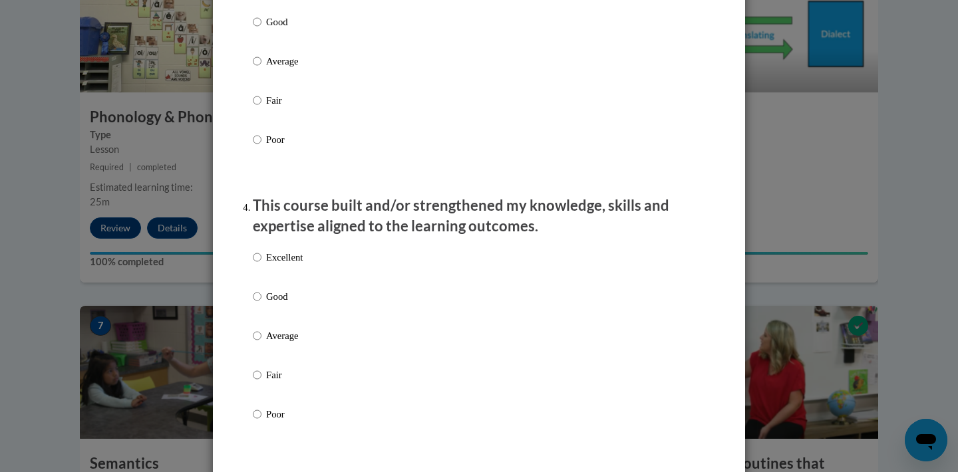
scroll to position [773, 0]
click at [259, 263] on input "Excellent" at bounding box center [257, 256] width 9 height 15
radio input "true"
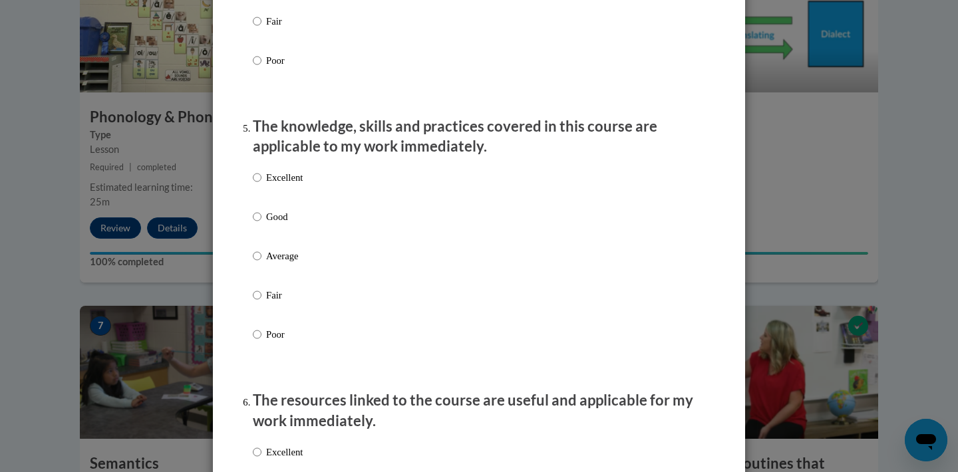
scroll to position [1135, 0]
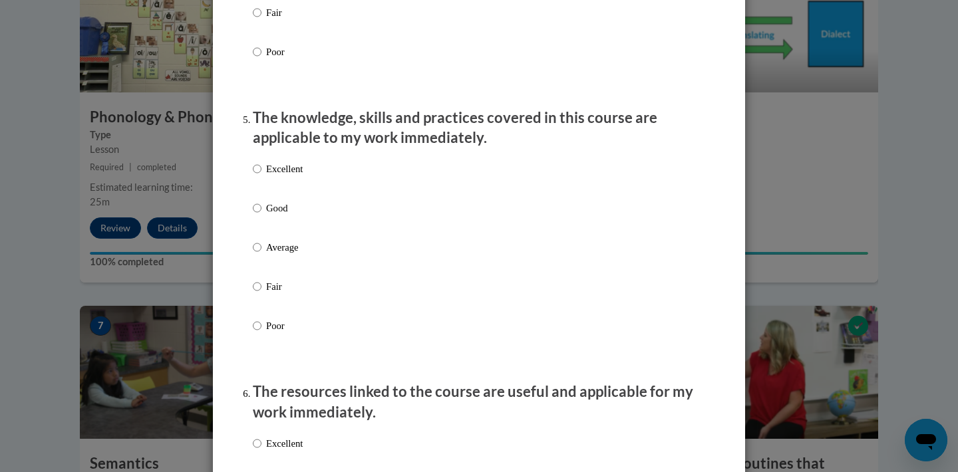
click at [257, 174] on input "Excellent" at bounding box center [257, 169] width 9 height 15
radio input "true"
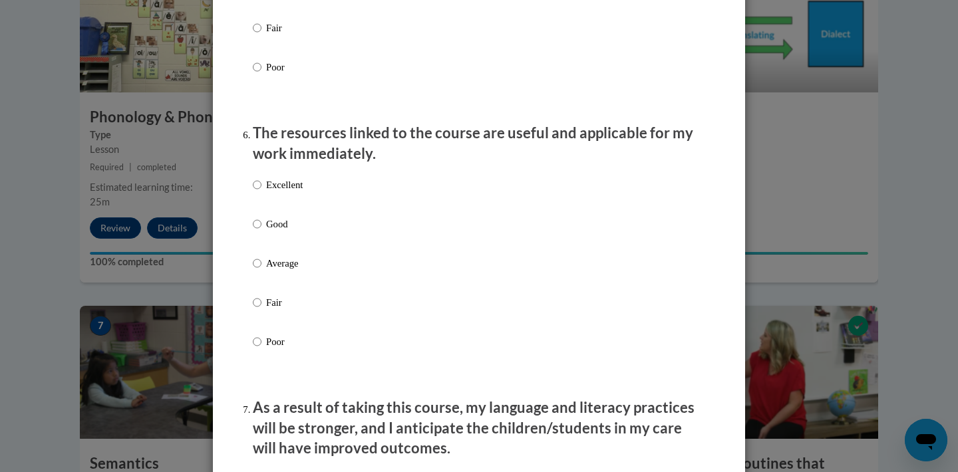
scroll to position [1407, 0]
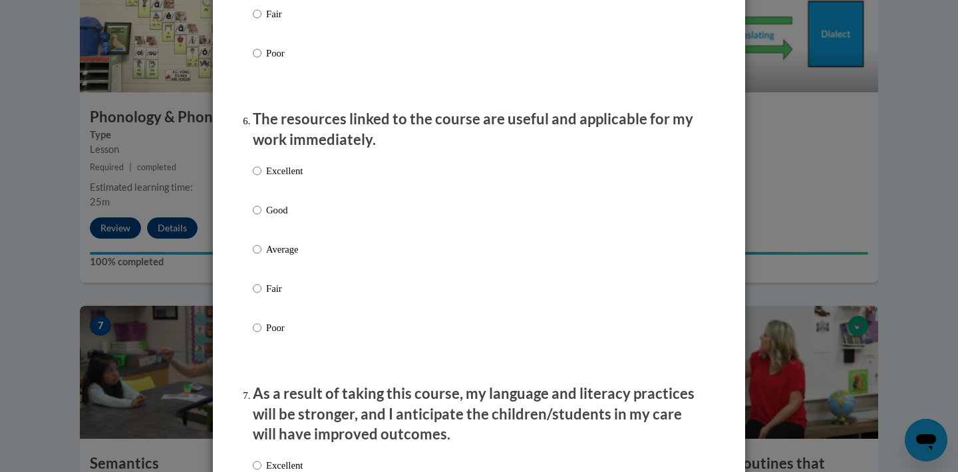
click at [255, 175] on input "Excellent" at bounding box center [257, 171] width 9 height 15
radio input "true"
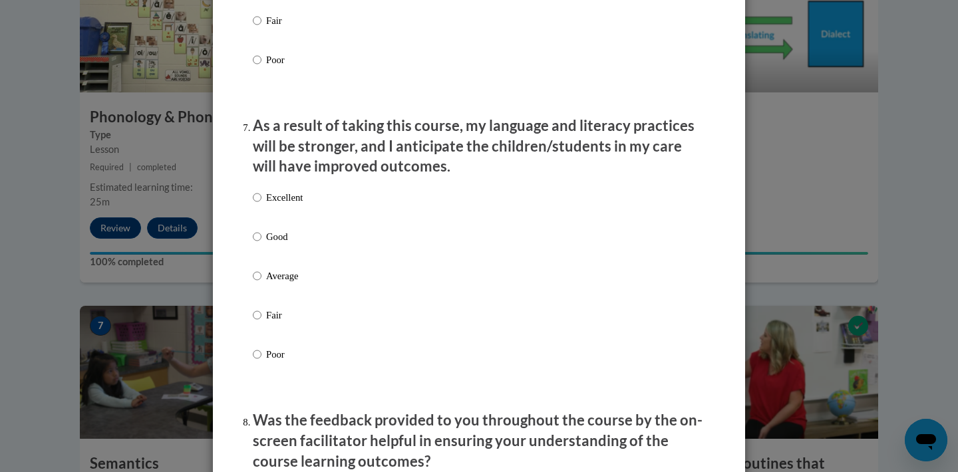
scroll to position [1685, 0]
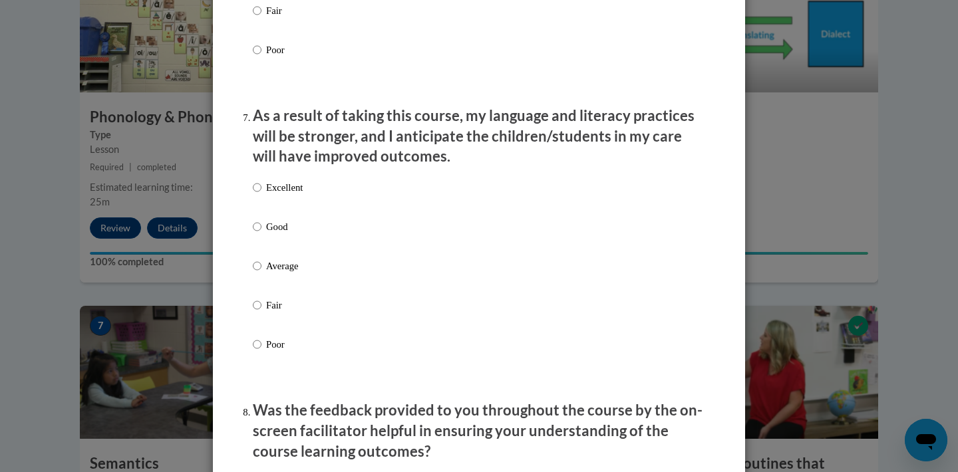
click at [256, 189] on input "Excellent" at bounding box center [257, 187] width 9 height 15
radio input "true"
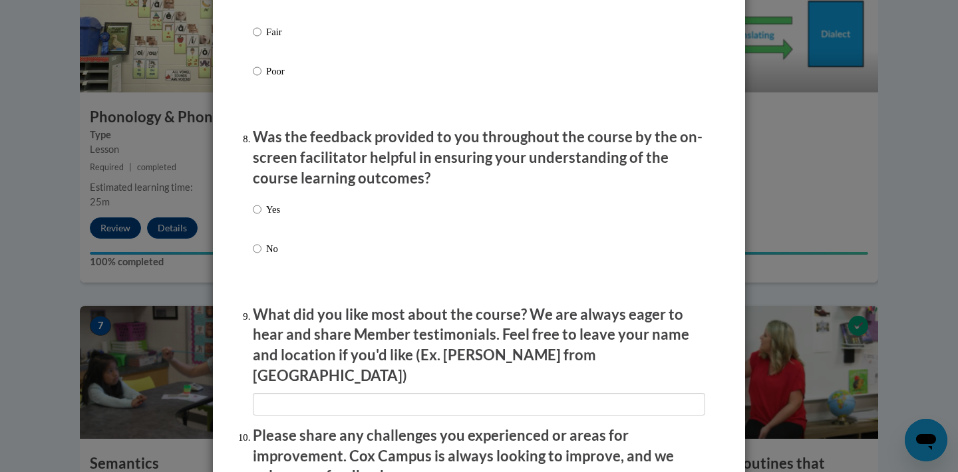
scroll to position [1967, 0]
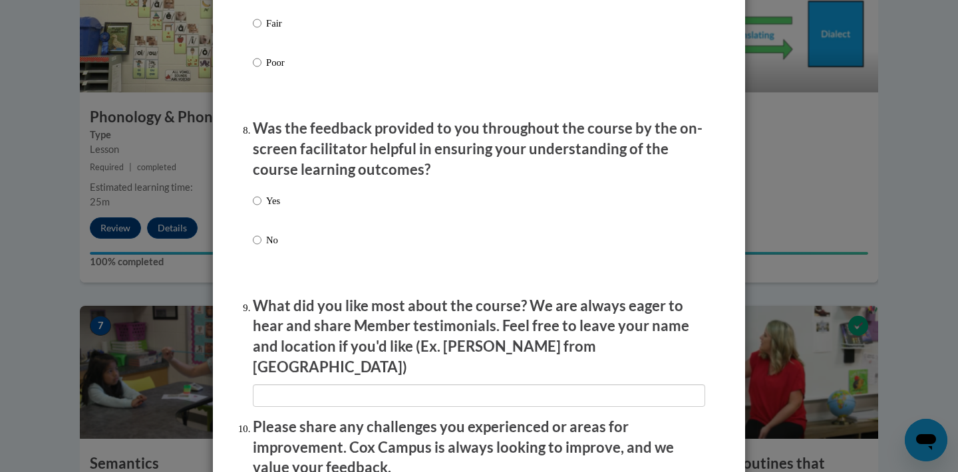
click at [256, 199] on input "Yes" at bounding box center [257, 201] width 9 height 15
radio input "true"
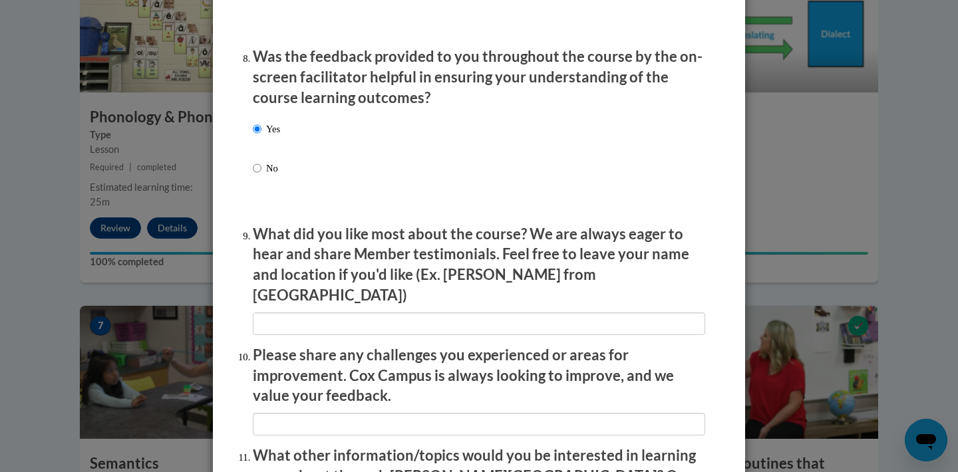
scroll to position [2042, 0]
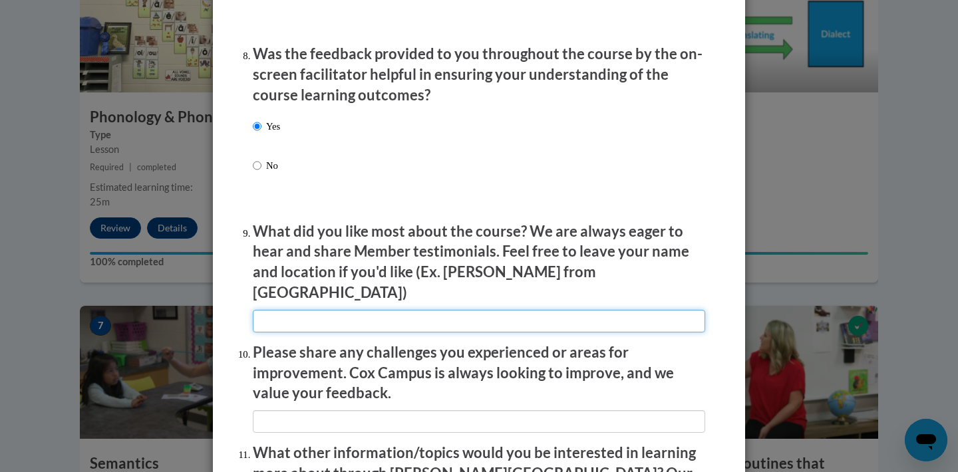
click at [332, 310] on input "textbox" at bounding box center [479, 321] width 452 height 23
type input "The resources that were linked"
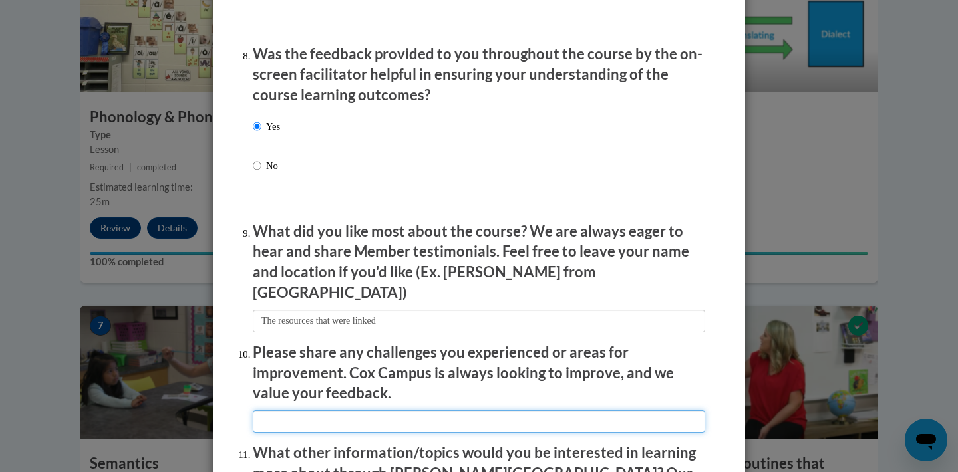
click at [324, 410] on input "textbox" at bounding box center [479, 421] width 452 height 23
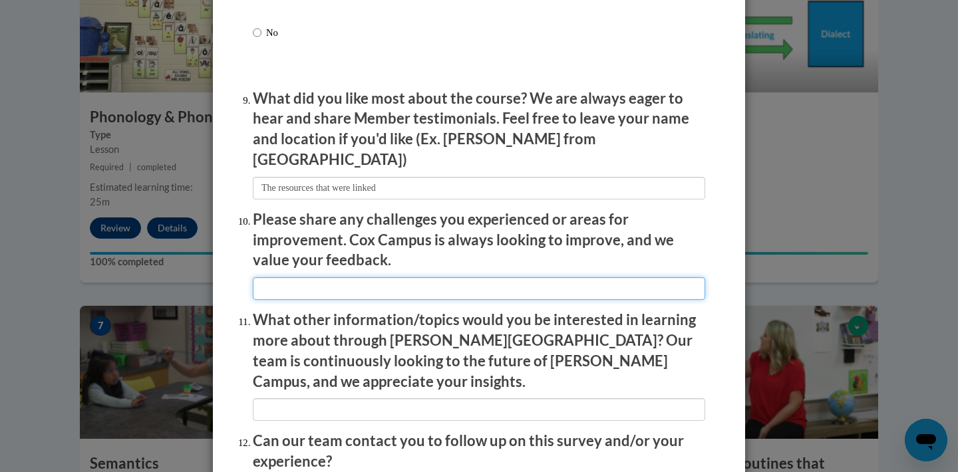
scroll to position [2177, 0]
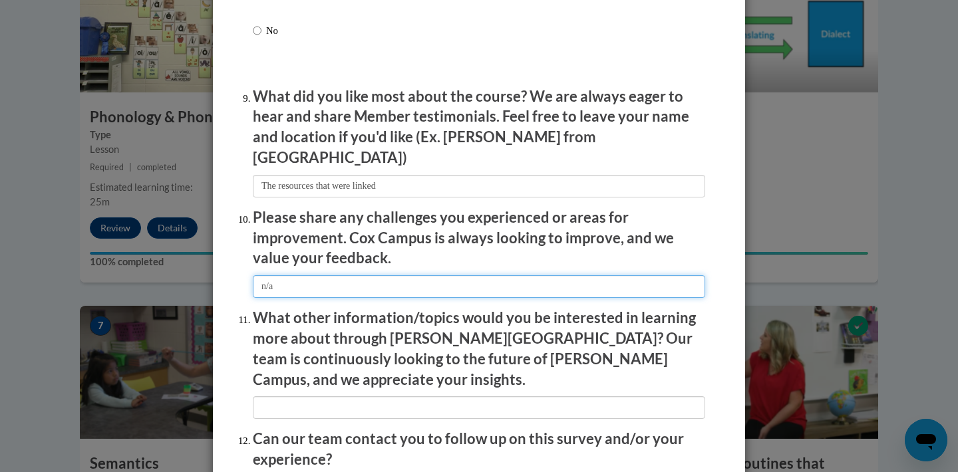
type input "n/a"
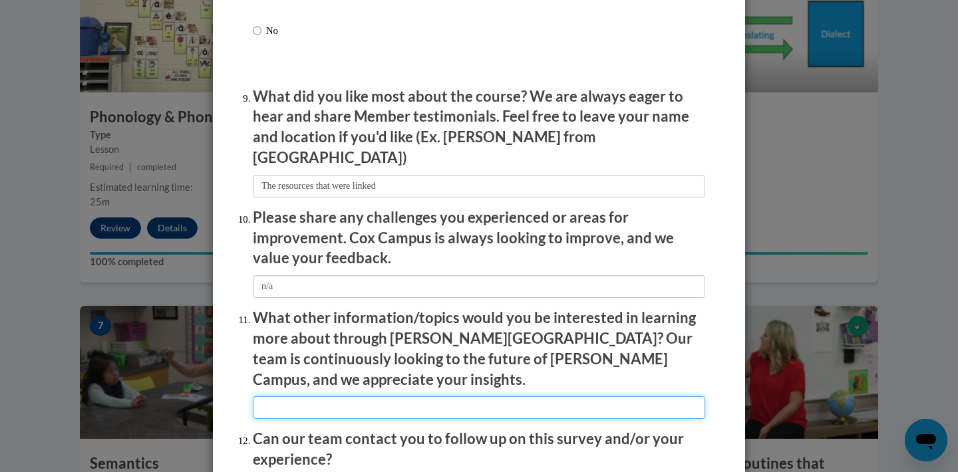
click at [307, 396] on input "textbox" at bounding box center [479, 407] width 452 height 23
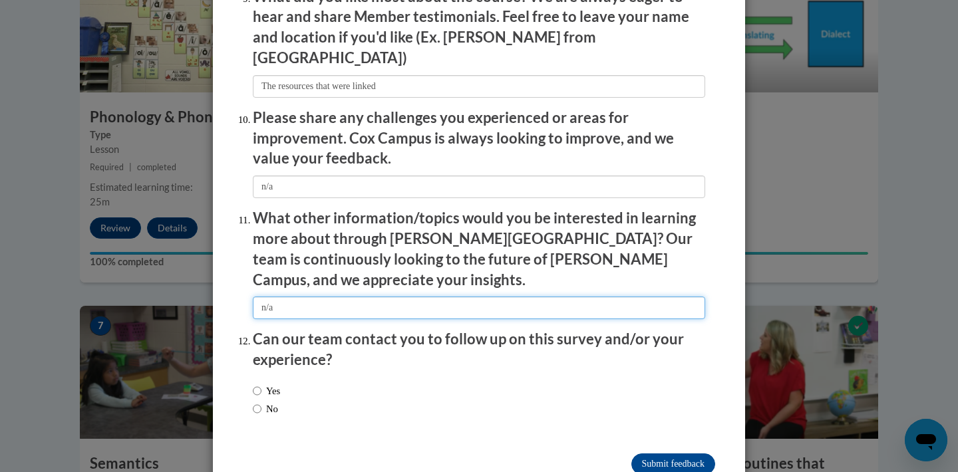
scroll to position [2276, 0]
type input "n/a"
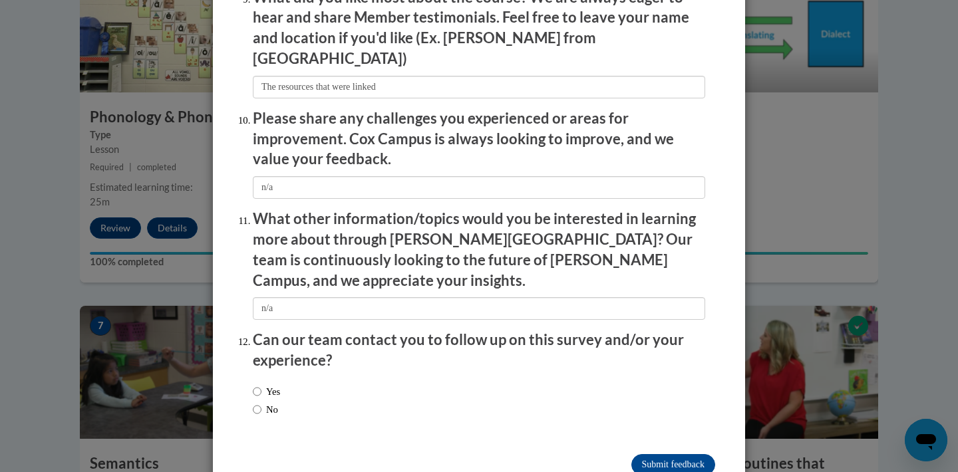
click at [257, 384] on input "Yes" at bounding box center [257, 391] width 9 height 15
radio input "true"
click at [664, 454] on input "Submit feedback" at bounding box center [673, 464] width 84 height 21
